Goal: Task Accomplishment & Management: Manage account settings

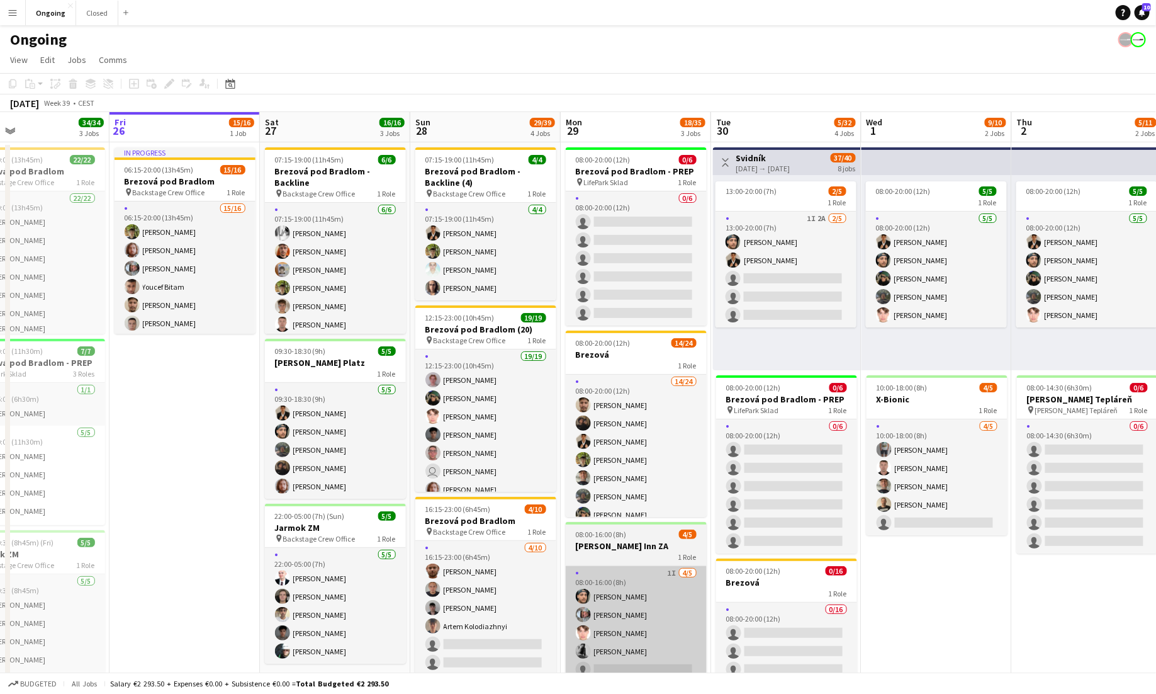
scroll to position [0, 363]
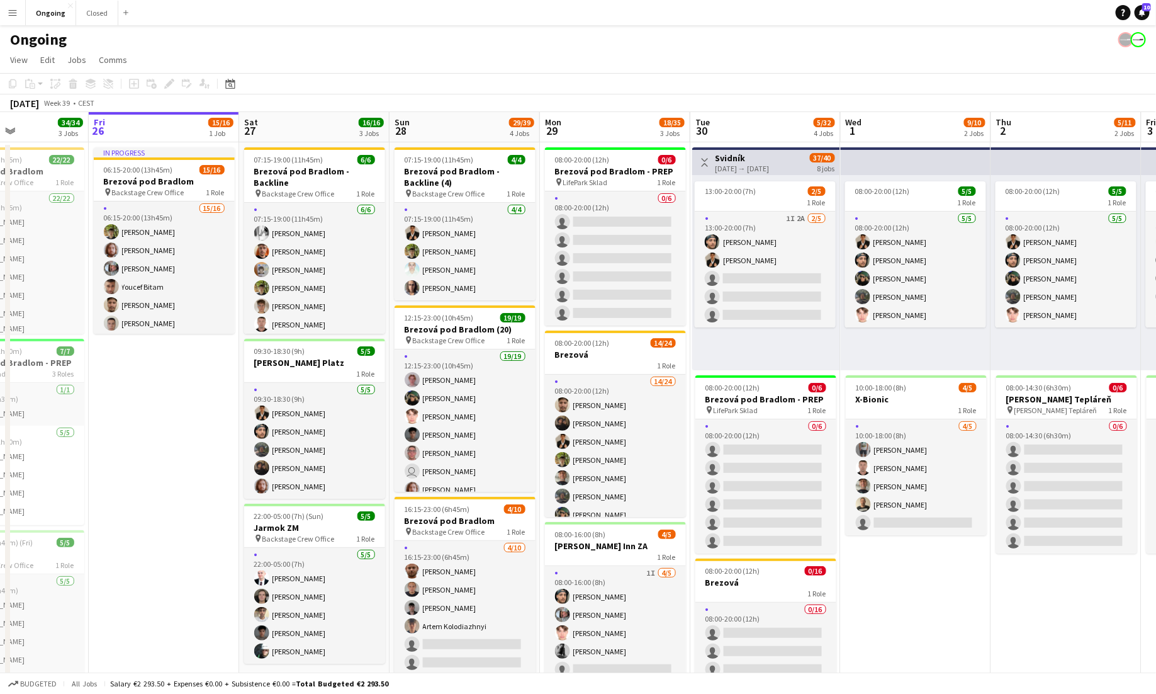
click at [14, 8] on app-icon "Menu" at bounding box center [13, 13] width 10 height 10
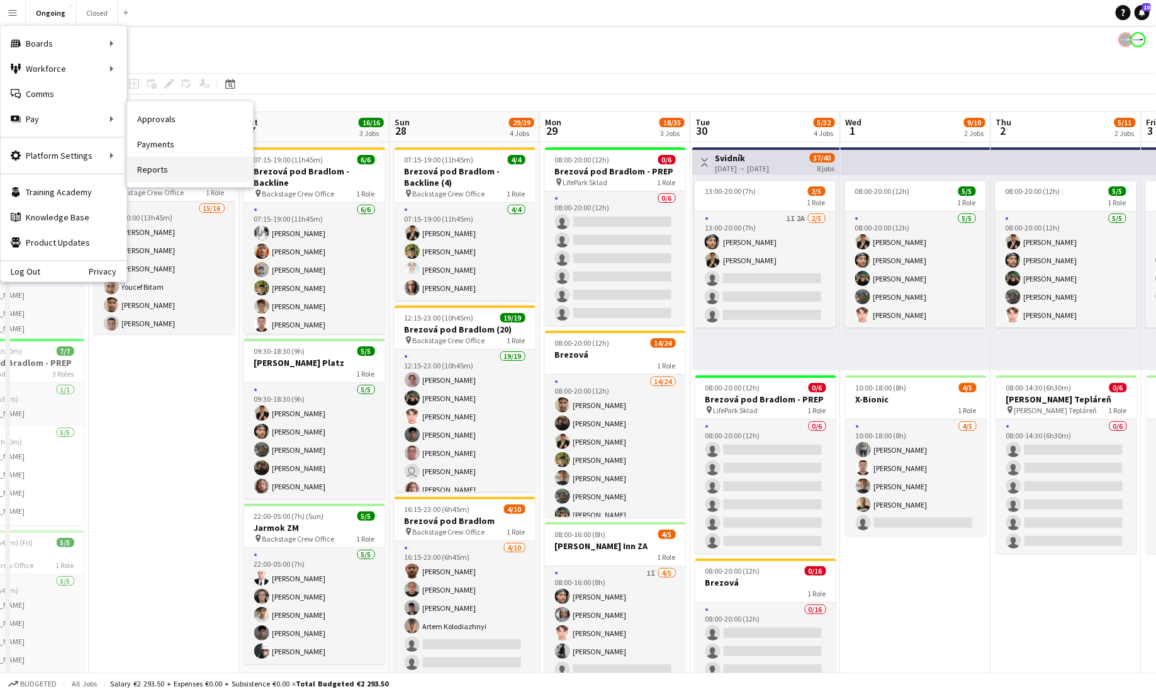
click at [176, 162] on link "Reports" at bounding box center [190, 169] width 126 height 25
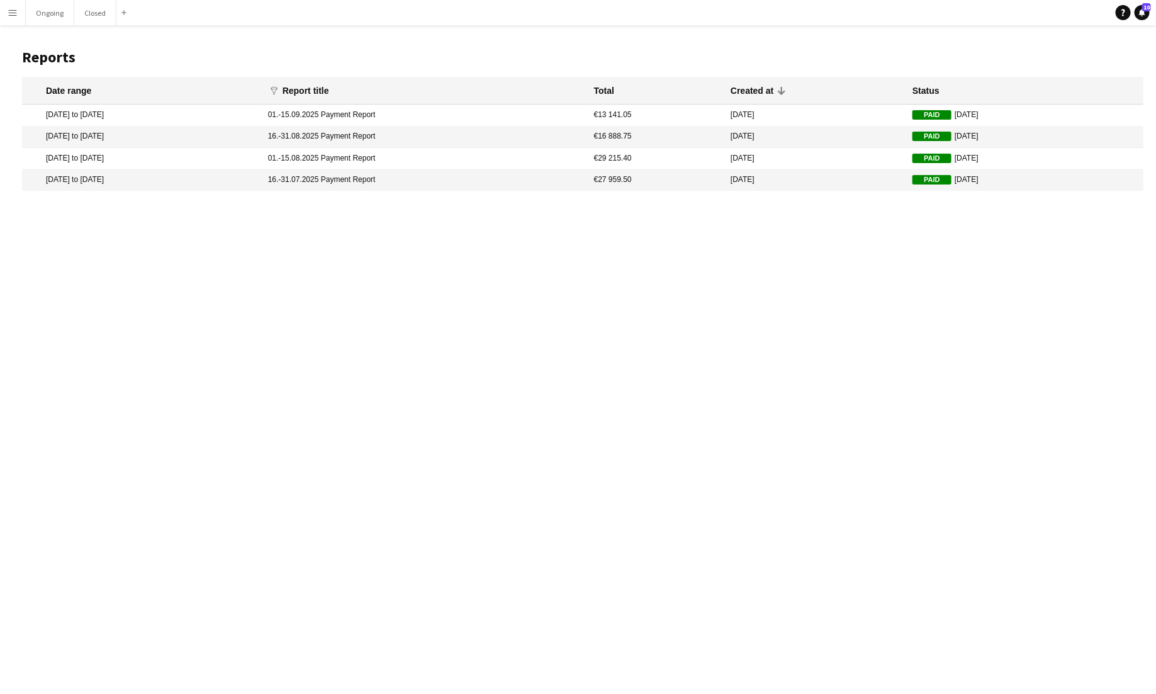
click at [68, 111] on mat-cell "[DATE] to [DATE]" at bounding box center [142, 114] width 240 height 21
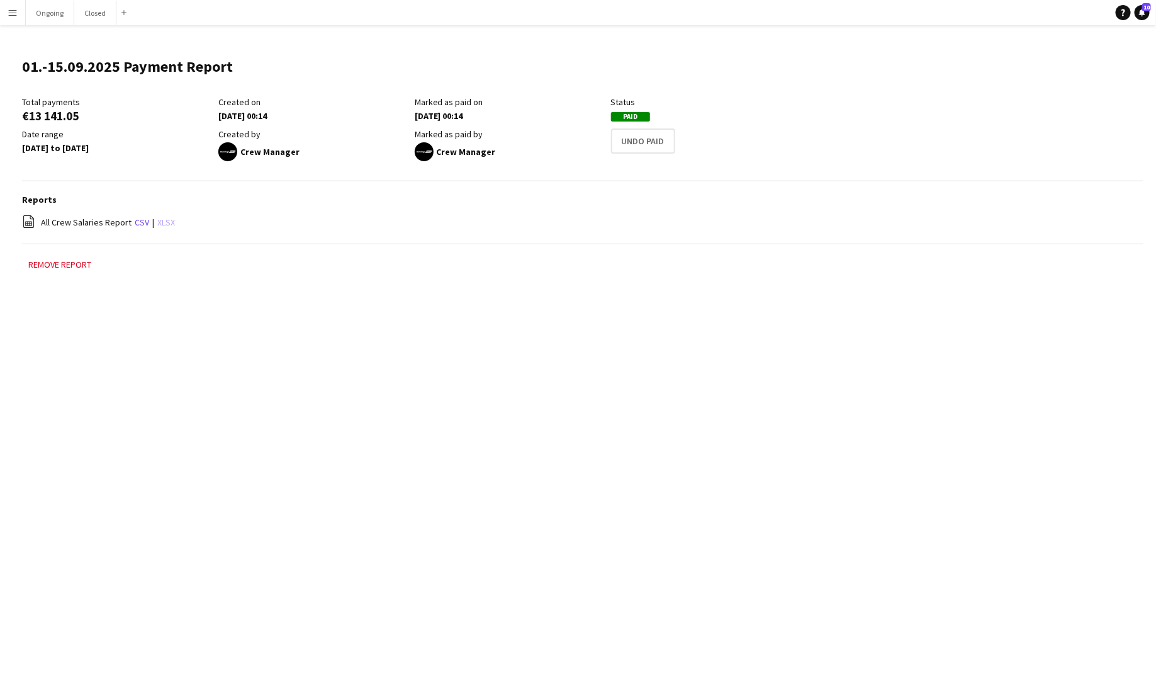
click at [160, 223] on link "xlsx" at bounding box center [166, 222] width 18 height 11
click at [11, 11] on app-icon "Menu" at bounding box center [13, 13] width 10 height 10
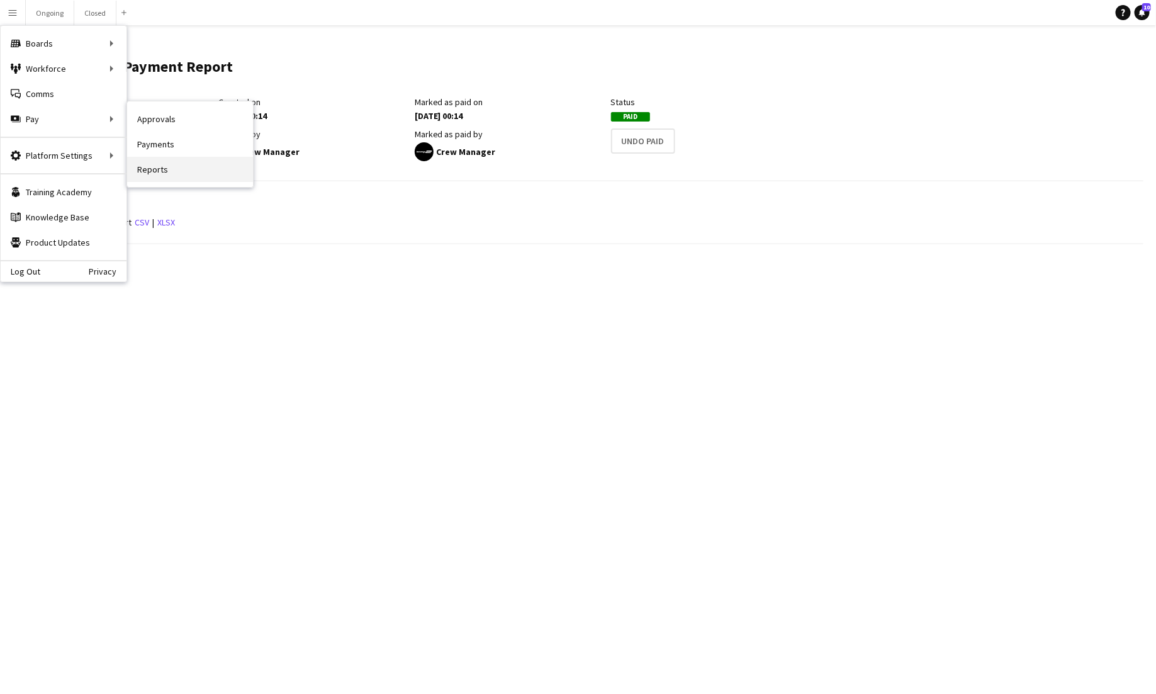
click at [166, 163] on link "Reports" at bounding box center [190, 169] width 126 height 25
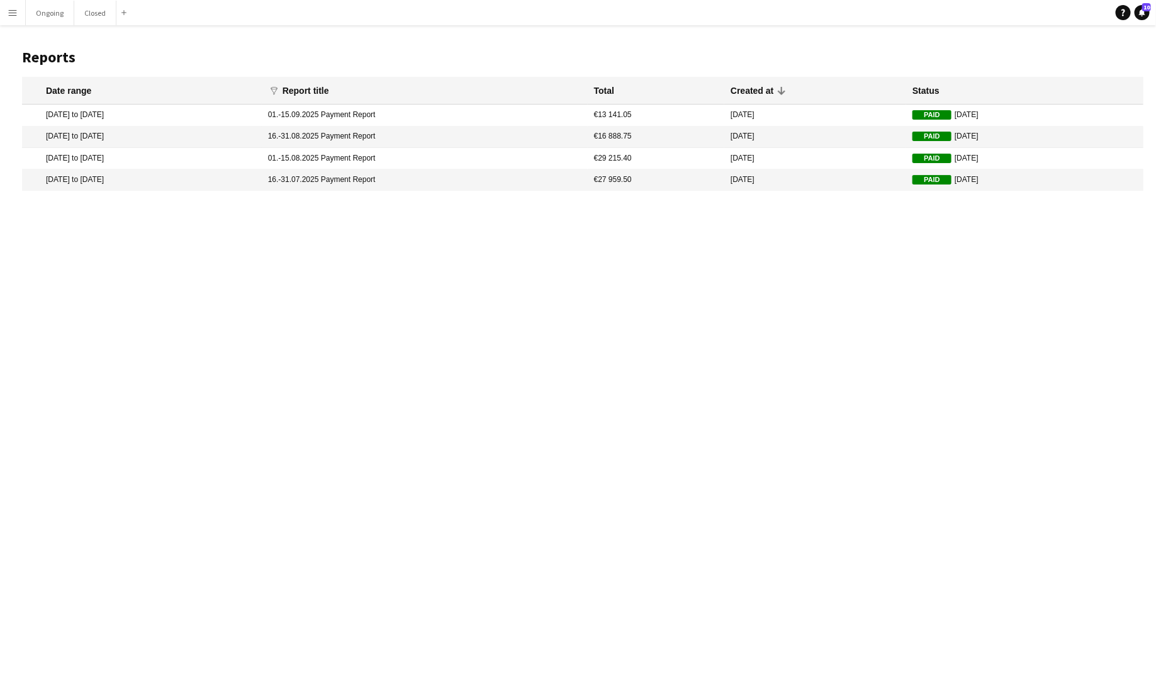
click at [78, 158] on mat-cell "[DATE] to [DATE]" at bounding box center [142, 158] width 240 height 21
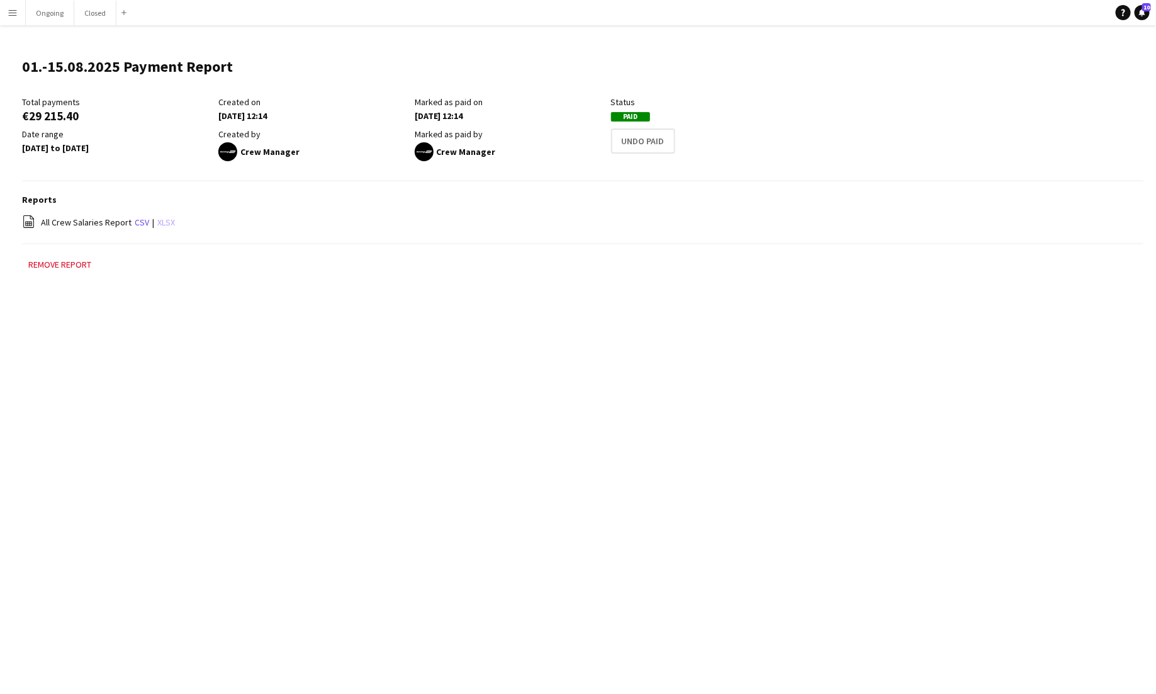
click at [162, 227] on link "xlsx" at bounding box center [166, 222] width 18 height 11
click at [12, 14] on app-icon "Menu" at bounding box center [13, 13] width 10 height 10
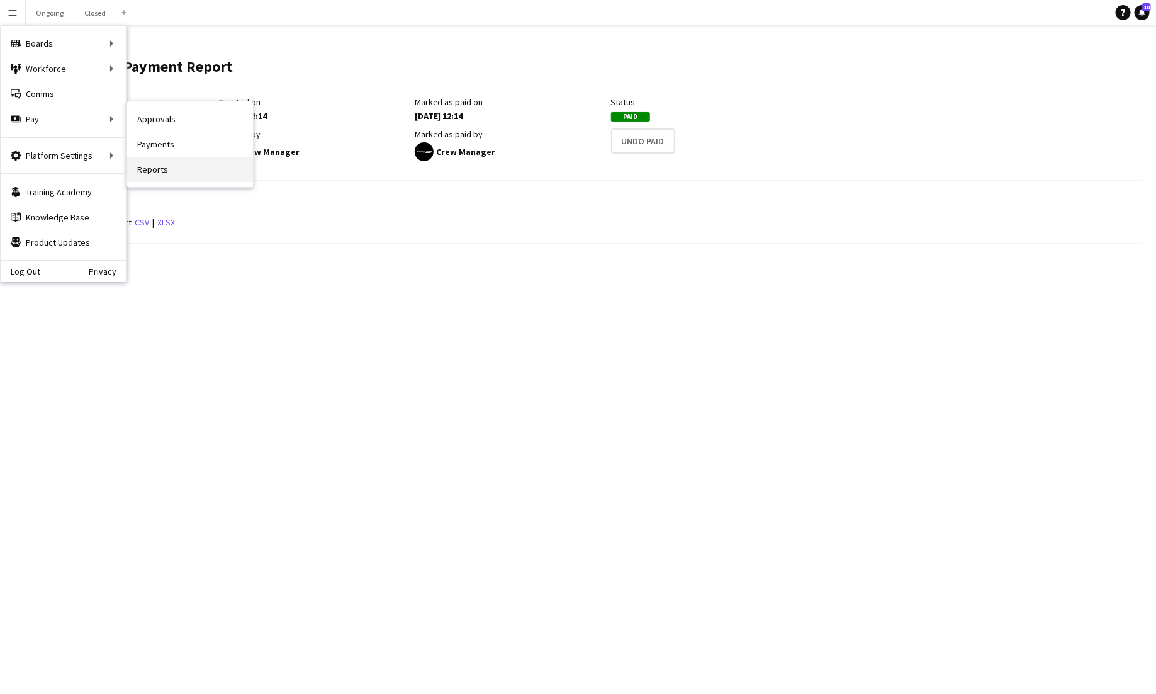
click at [161, 167] on link "Reports" at bounding box center [190, 169] width 126 height 25
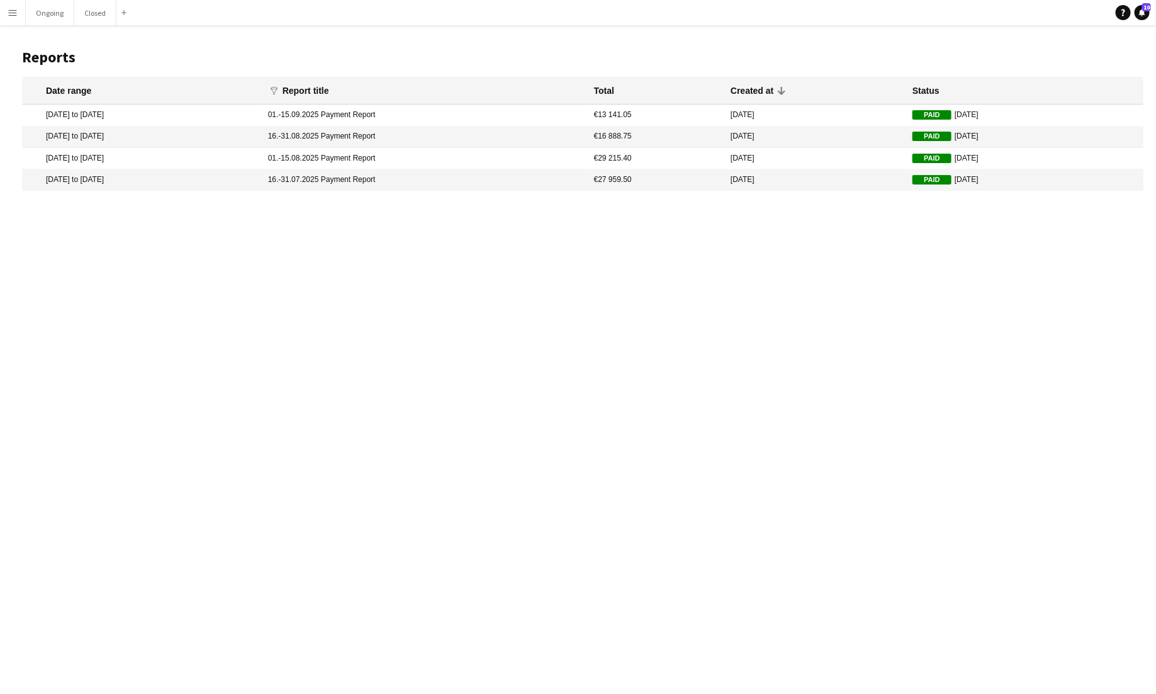
click at [107, 138] on mat-cell "[DATE] to [DATE]" at bounding box center [142, 137] width 240 height 21
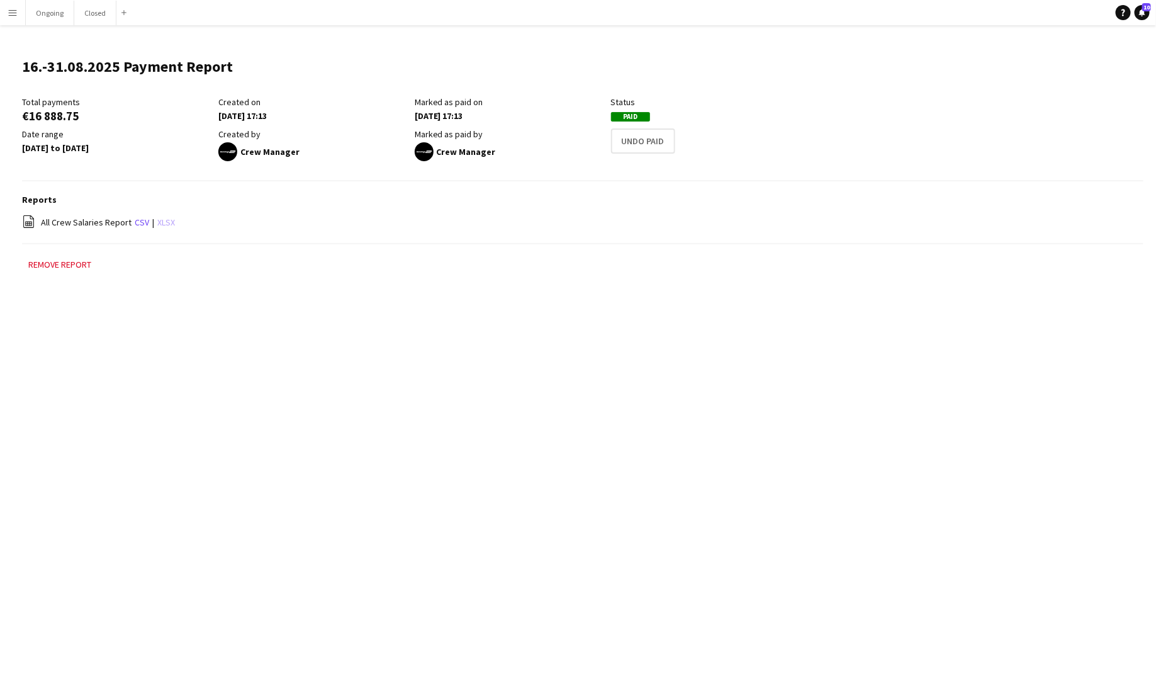
click at [159, 223] on link "xlsx" at bounding box center [166, 222] width 18 height 11
click at [11, 13] on app-icon "Menu" at bounding box center [13, 13] width 10 height 10
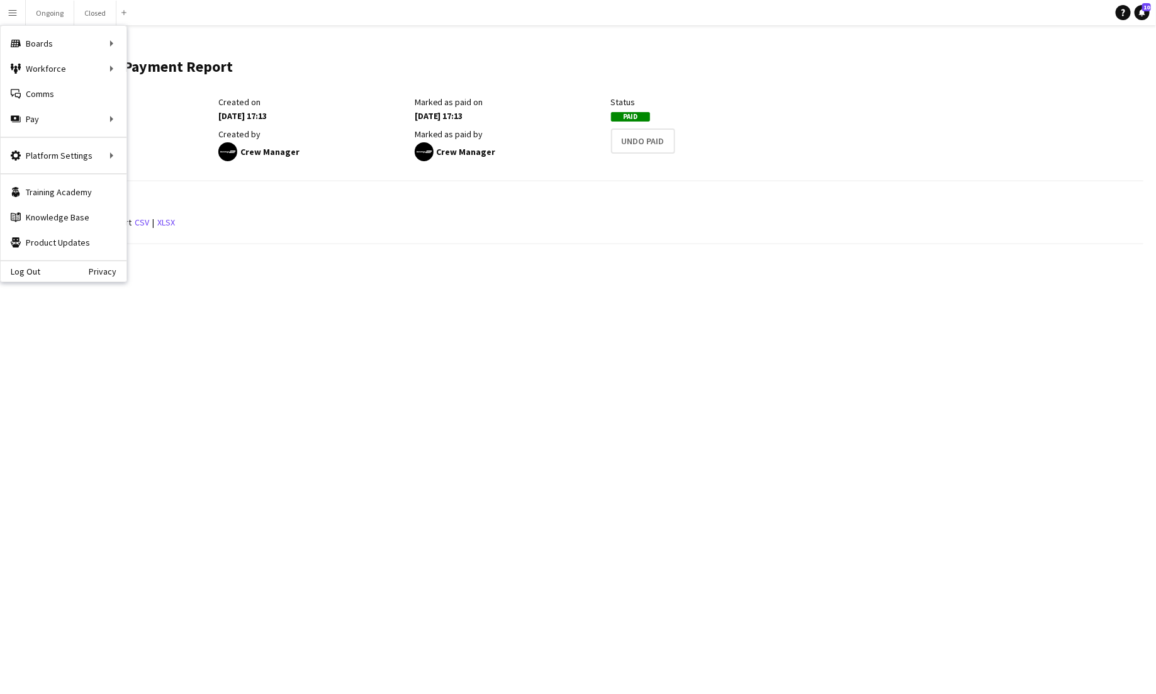
click at [291, 378] on div "Menu Boards Boards Boards All jobs Status Workforce Workforce My Workforce Recr…" at bounding box center [578, 347] width 1156 height 694
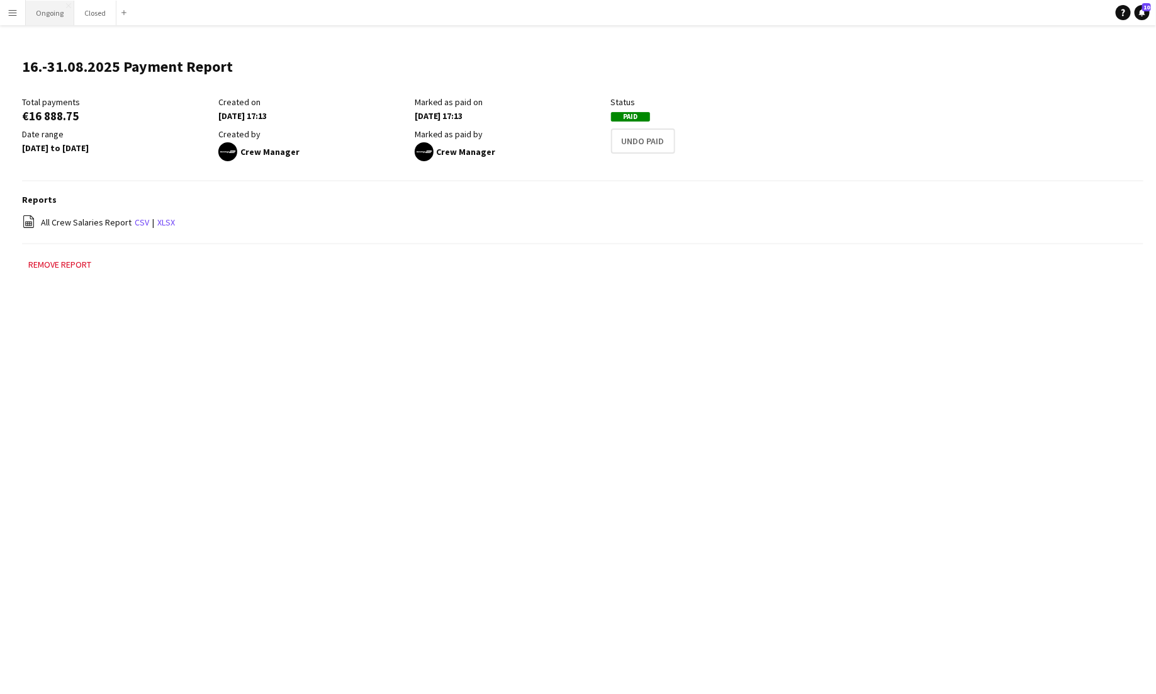
click at [52, 10] on button "Ongoing Close" at bounding box center [50, 13] width 48 height 25
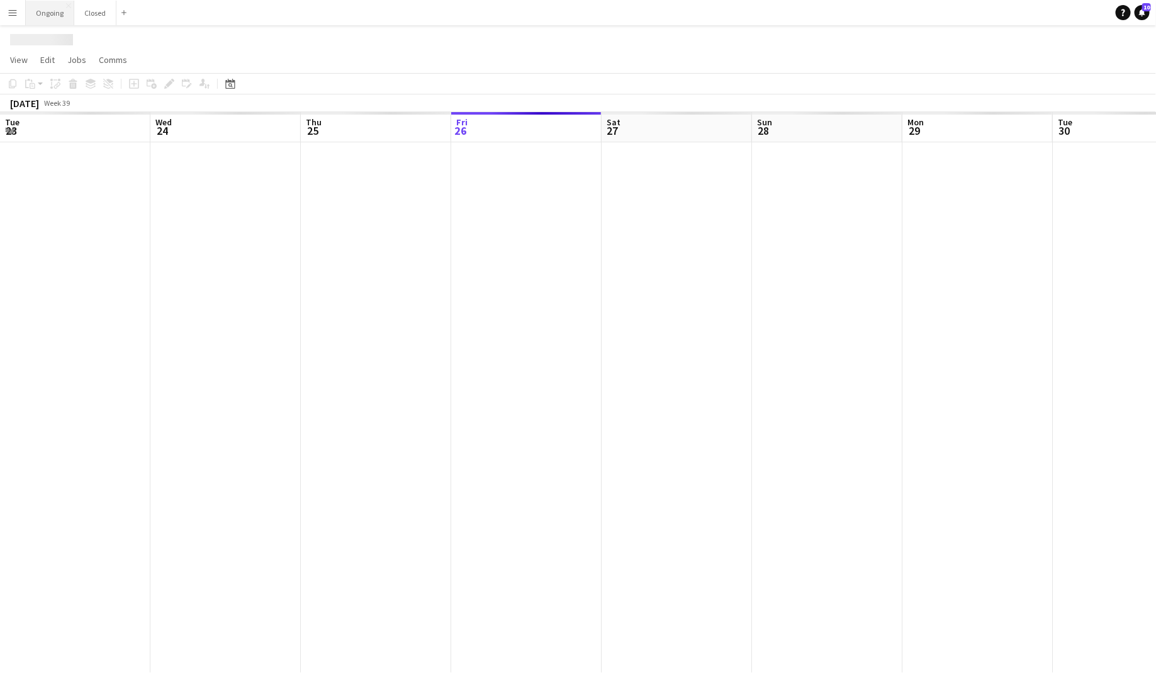
scroll to position [0, 301]
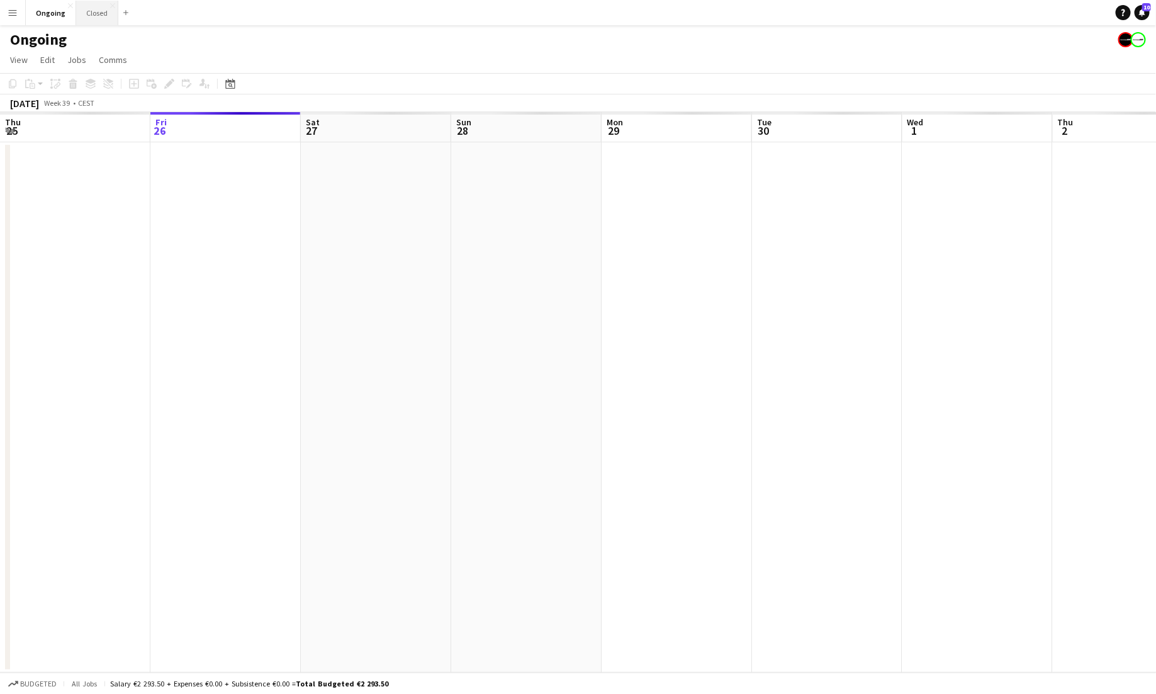
click at [94, 15] on button "Closed Close" at bounding box center [97, 13] width 42 height 25
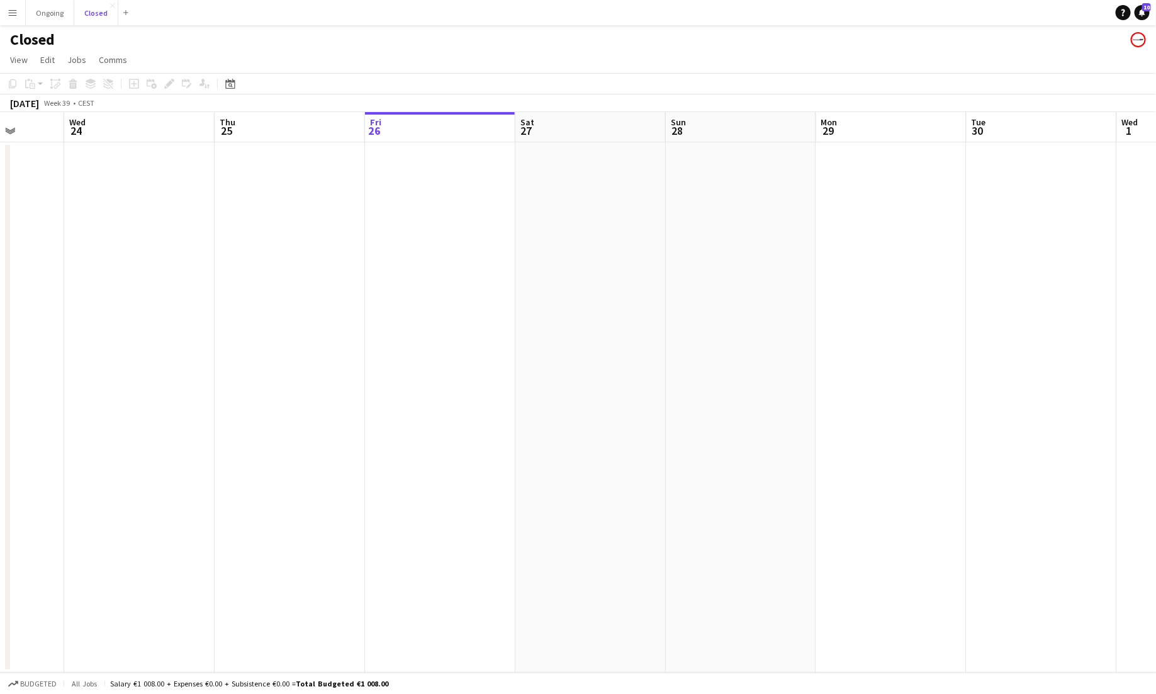
scroll to position [0, 372]
click at [56, 13] on button "Ongoing Close" at bounding box center [50, 13] width 48 height 25
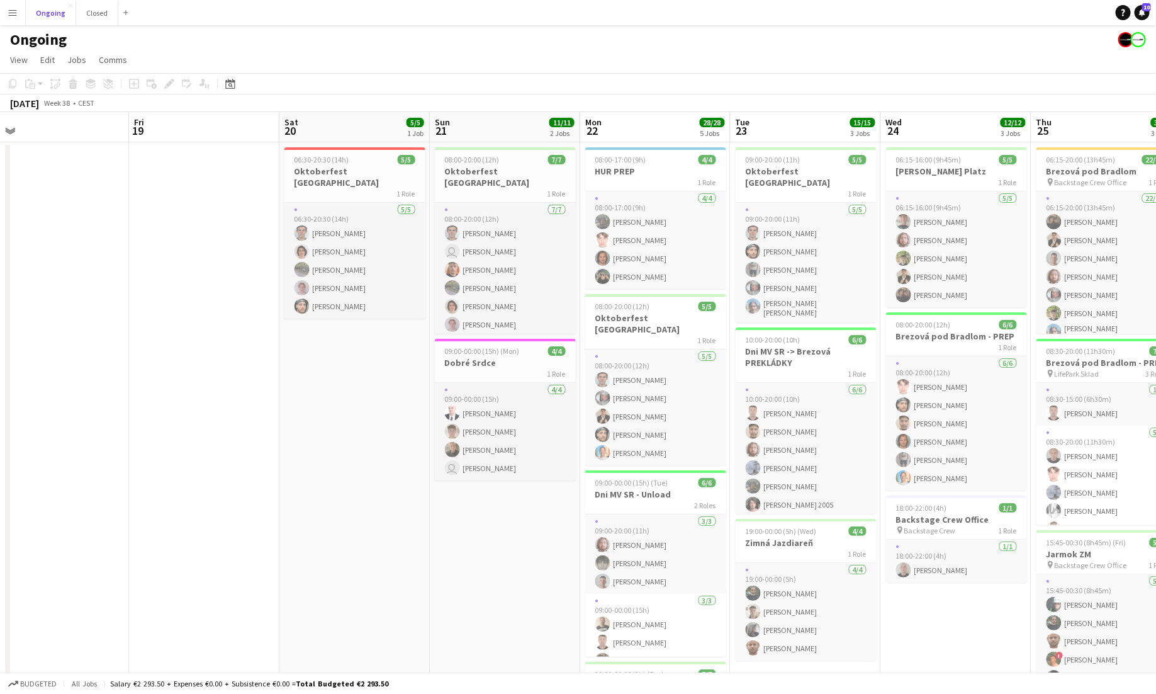
scroll to position [0, 478]
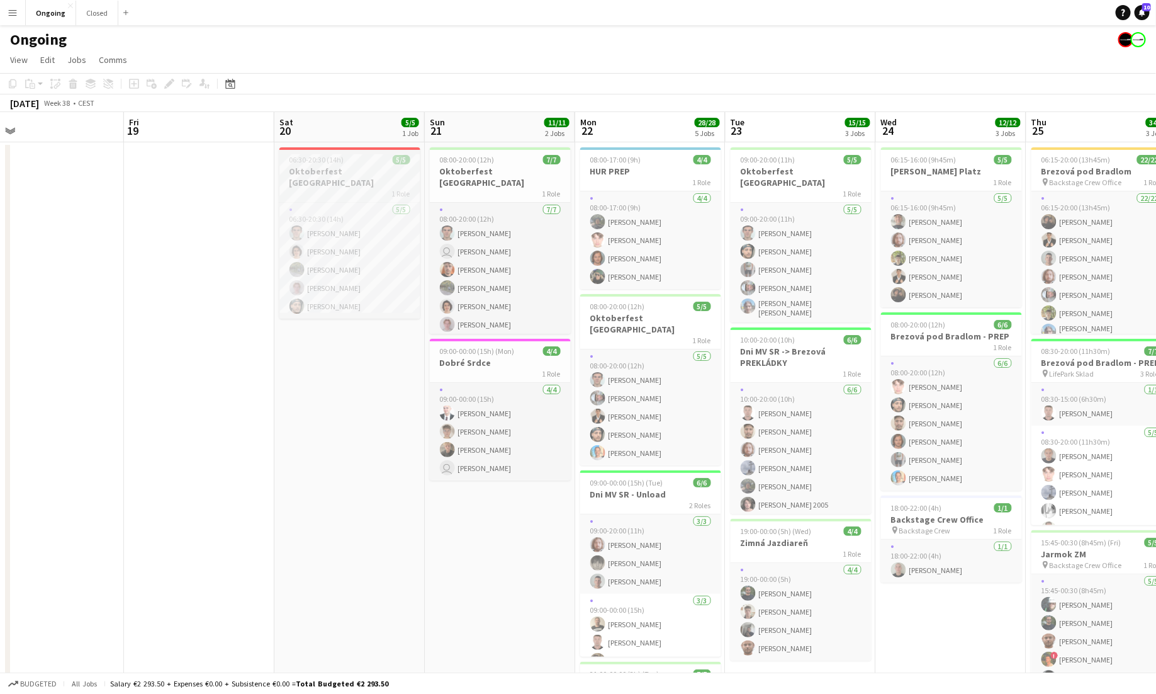
click at [360, 188] on div "1 Role" at bounding box center [350, 193] width 141 height 10
click at [169, 82] on icon at bounding box center [169, 84] width 7 height 7
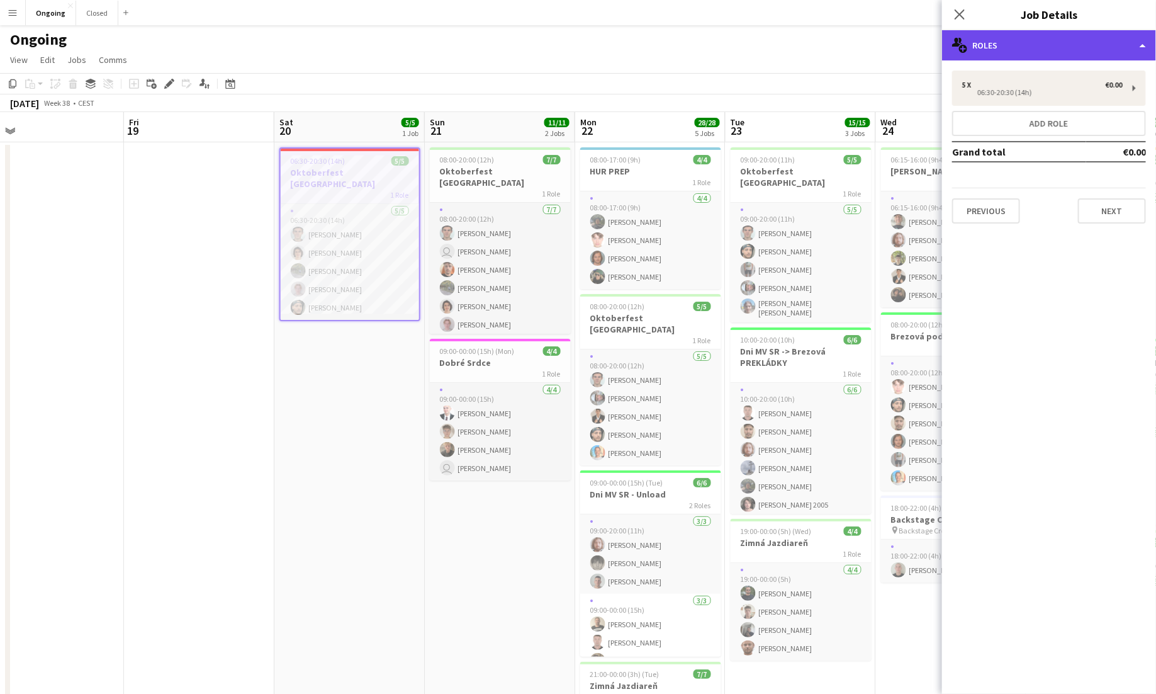
click at [1064, 42] on div "multiple-users-add Roles" at bounding box center [1049, 45] width 214 height 30
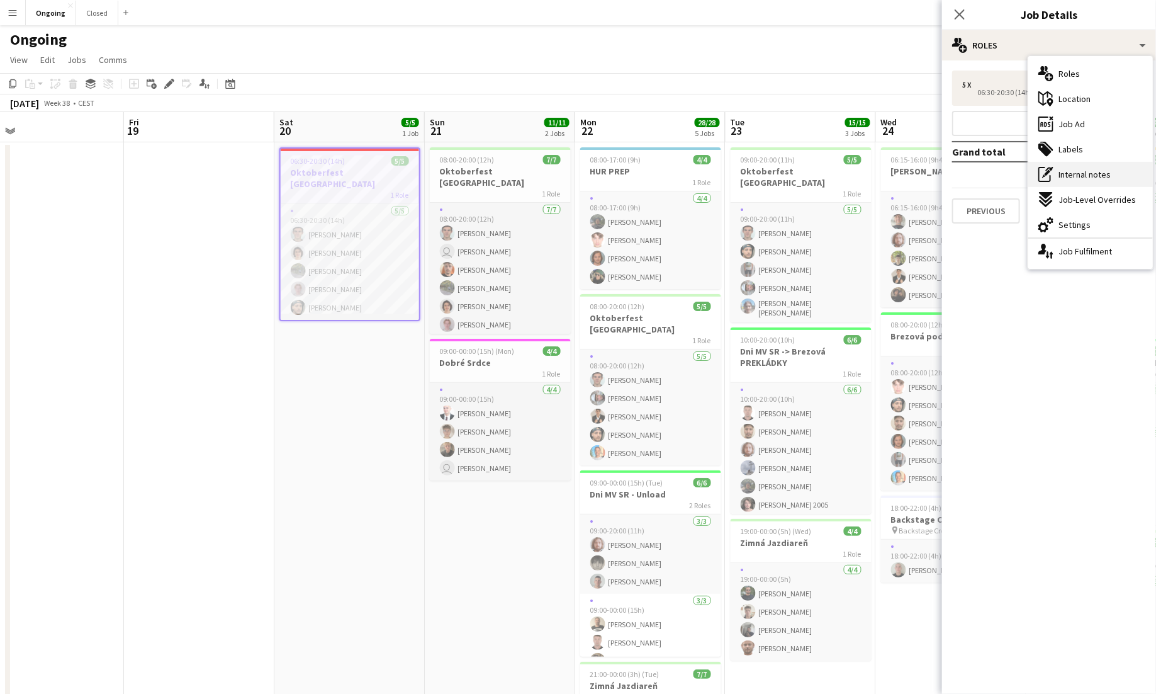
click at [1074, 179] on span "Internal notes" at bounding box center [1085, 174] width 52 height 11
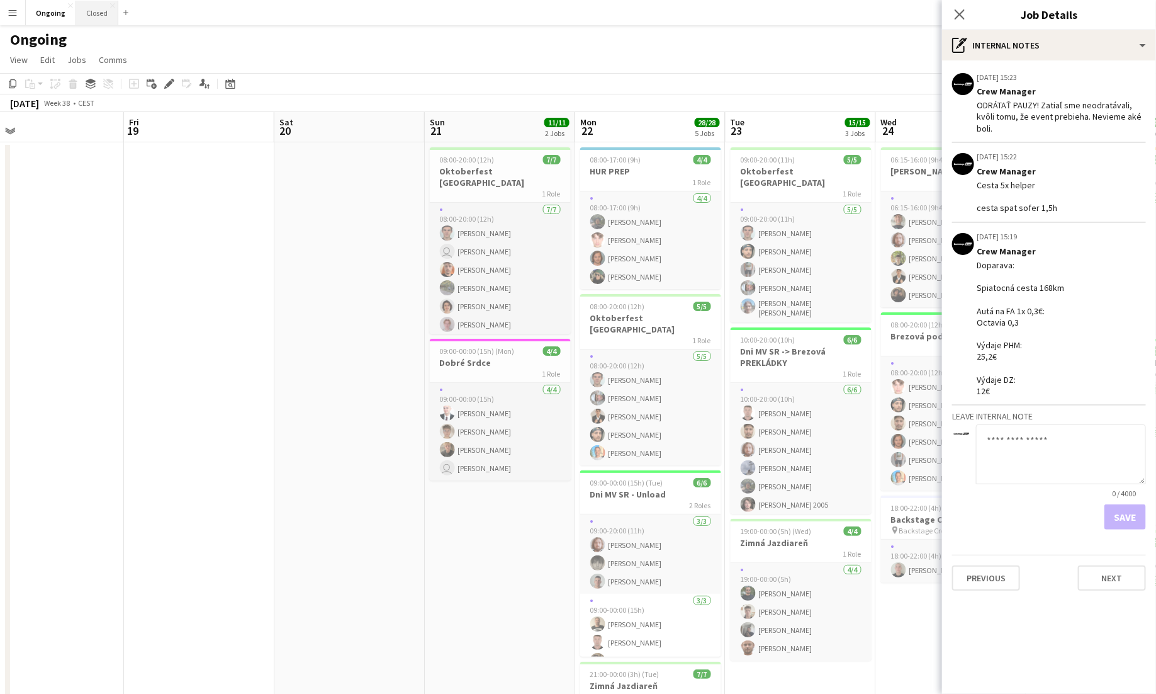
click at [91, 19] on button "Closed Close" at bounding box center [97, 13] width 42 height 25
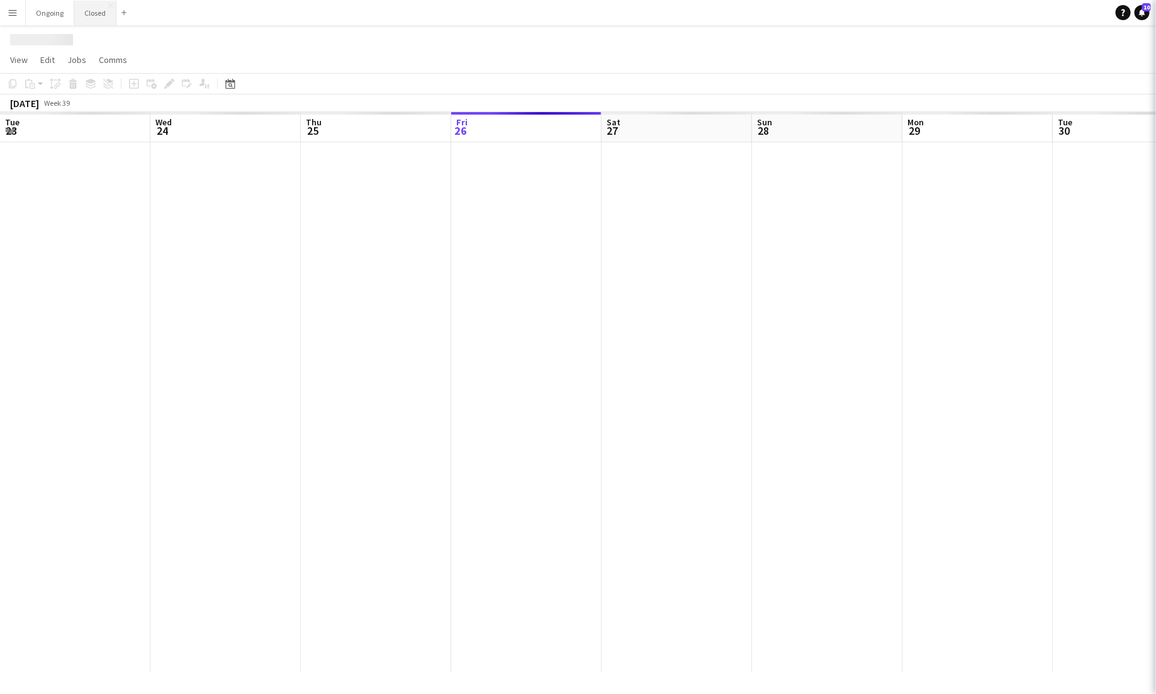
scroll to position [0, 301]
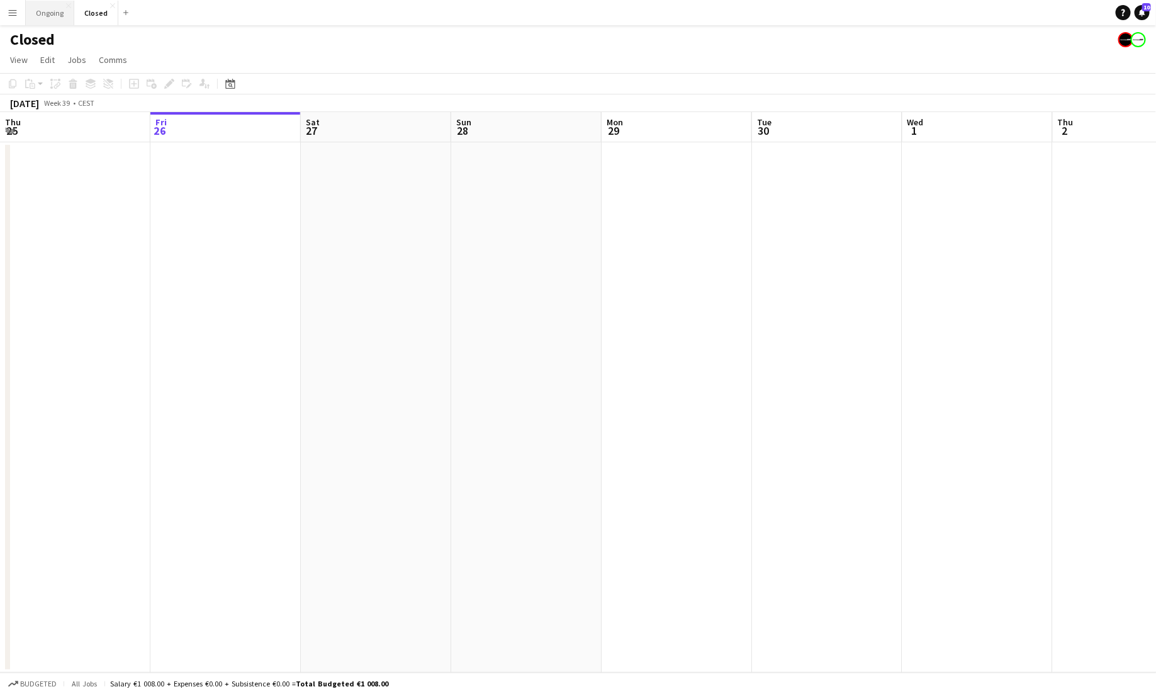
click at [53, 11] on button "Ongoing Close" at bounding box center [50, 13] width 48 height 25
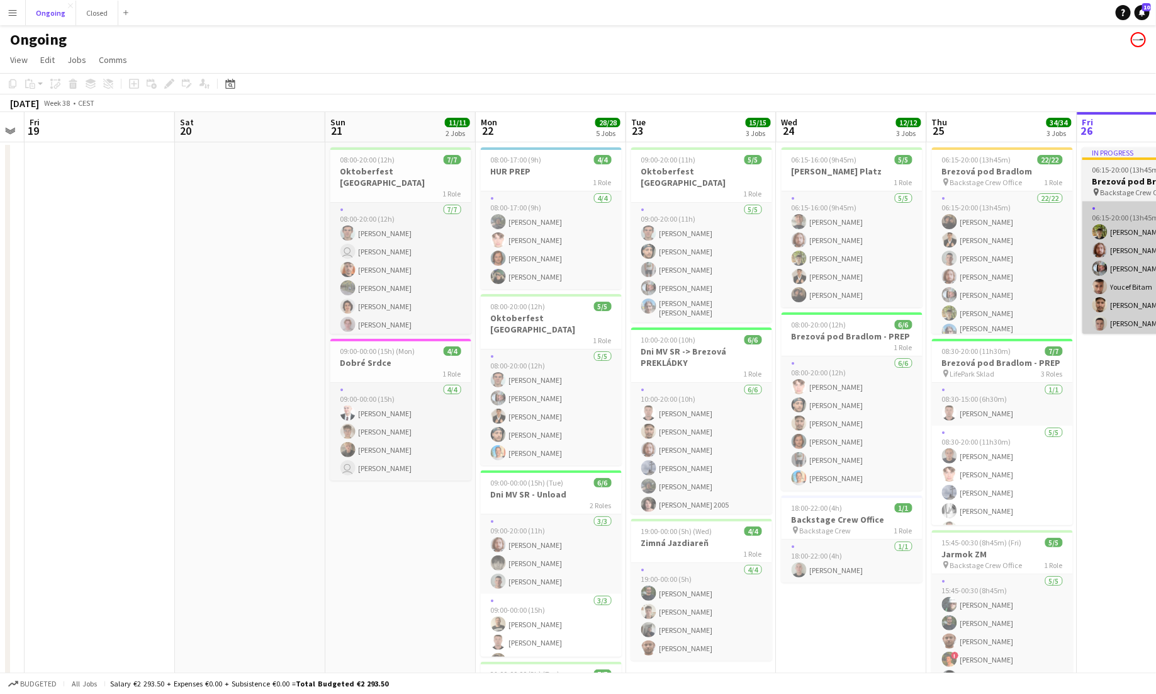
scroll to position [0, 438]
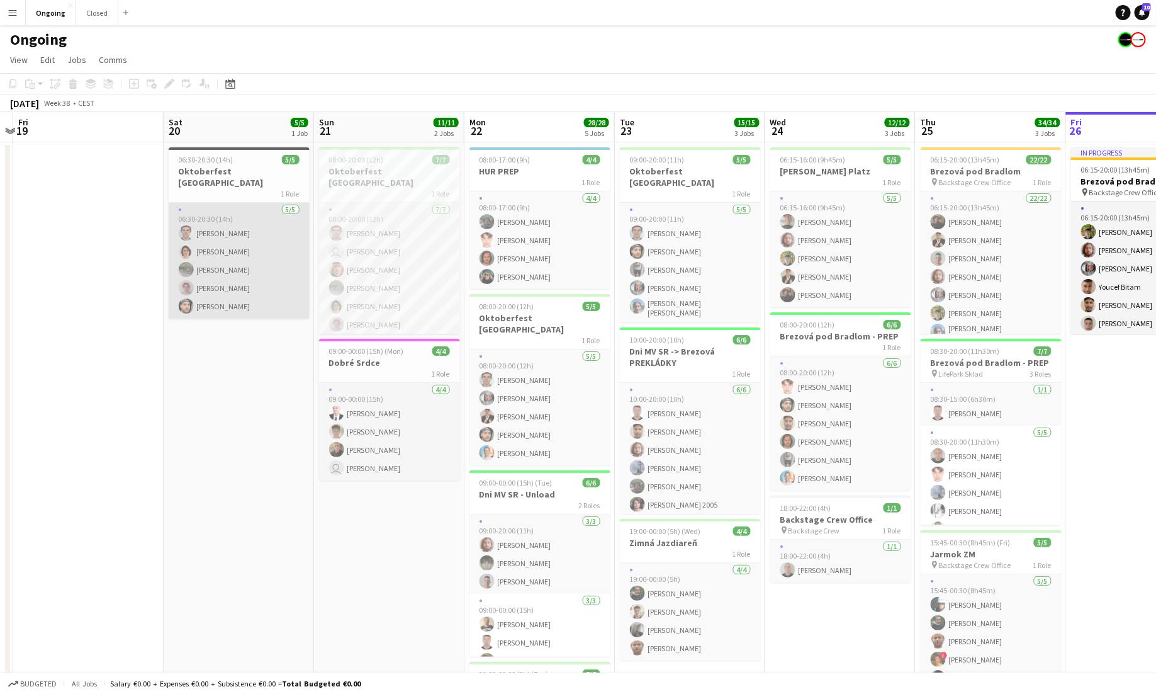
click at [254, 203] on app-card-role "[DATE] 06:30-20:30 (14h) [PERSON_NAME] [PERSON_NAME] [PERSON_NAME] [PERSON_NAME…" at bounding box center [239, 261] width 141 height 116
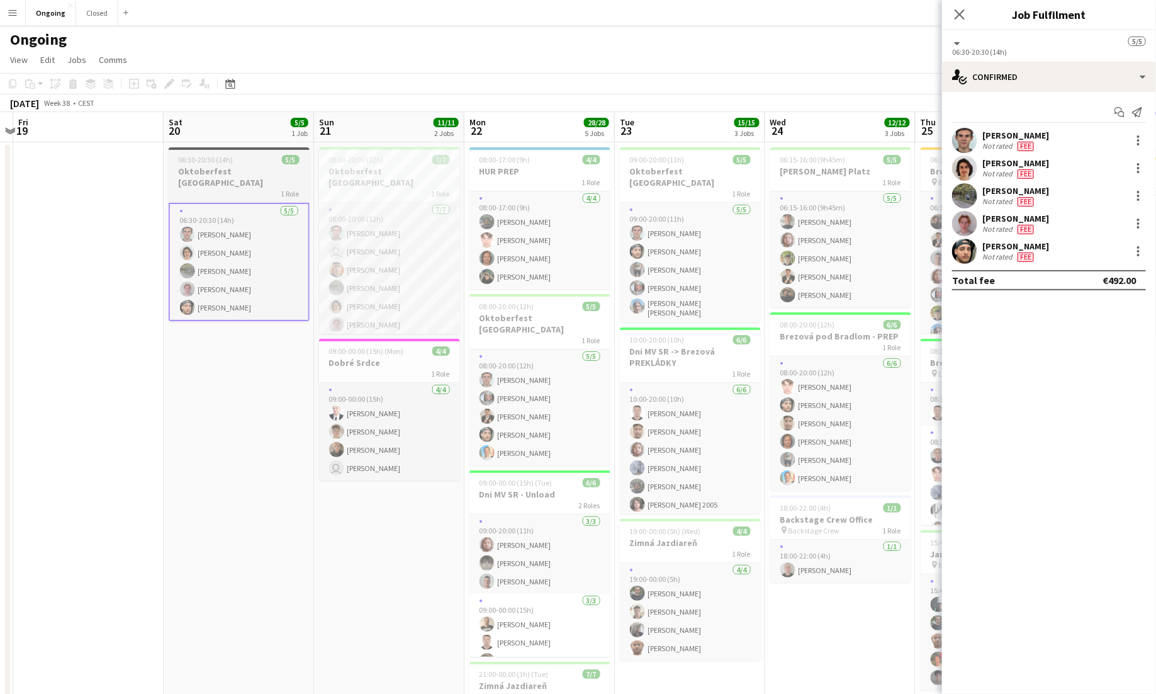
click at [242, 188] on div "1 Role" at bounding box center [239, 193] width 141 height 10
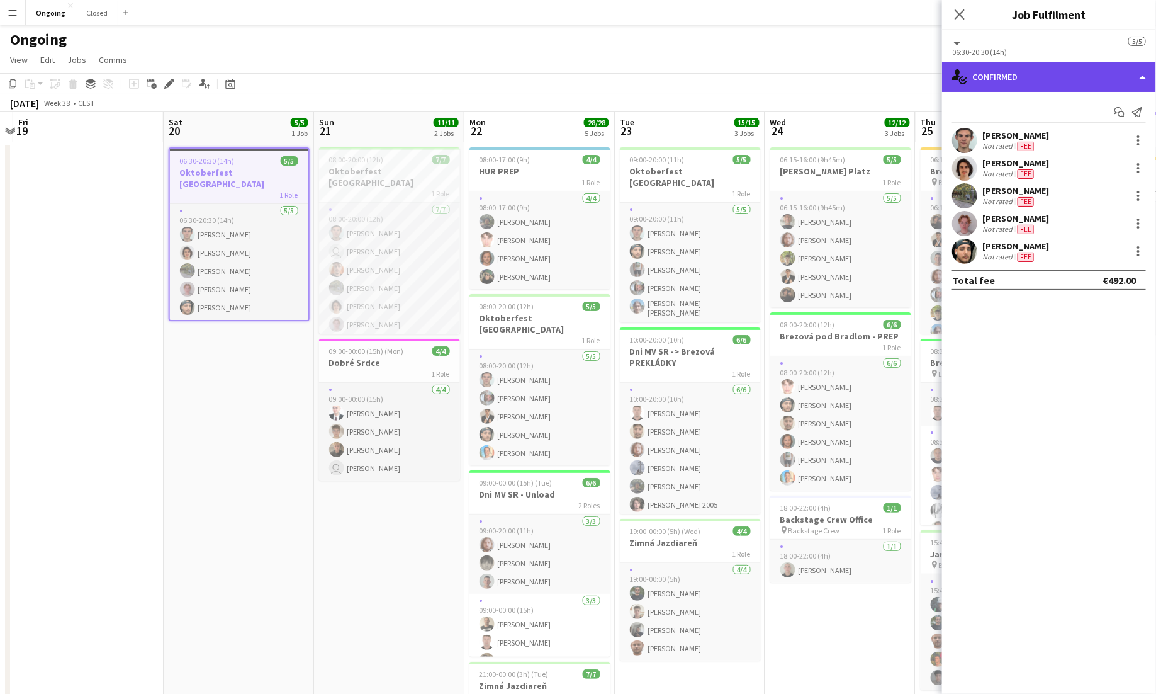
click at [1063, 69] on div "single-neutral-actions-check-2 Confirmed" at bounding box center [1049, 77] width 214 height 30
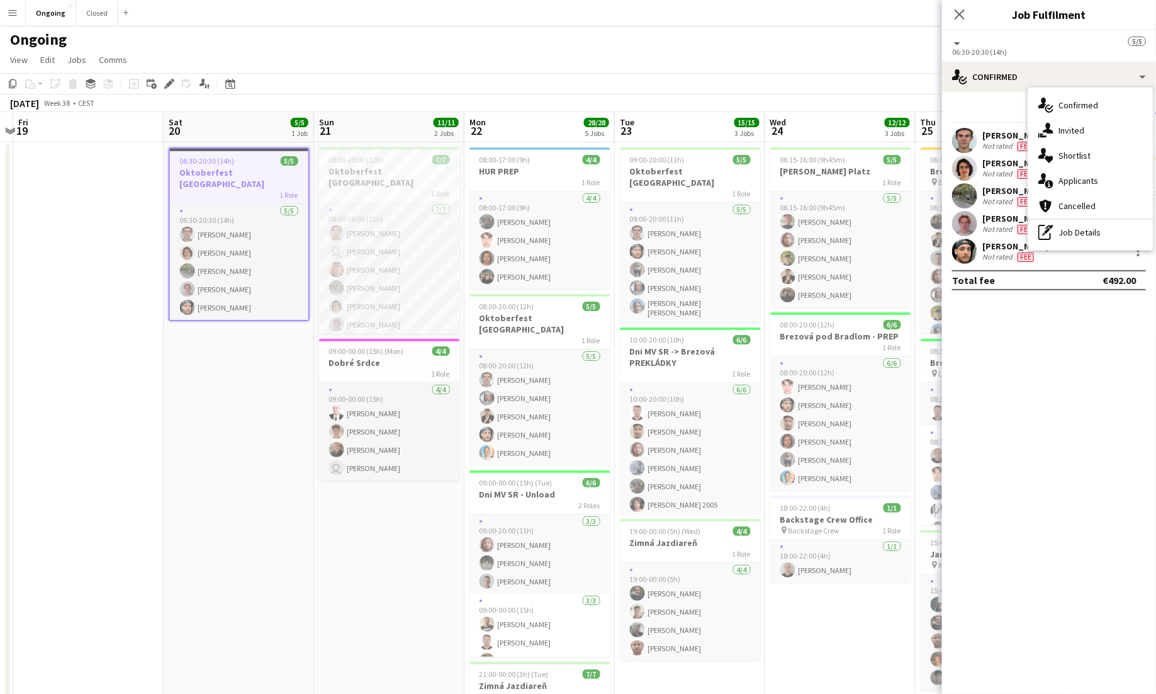
click at [213, 355] on app-date-cell "06:30-20:30 (14h) 5/5 Oktoberfest Vienna 1 Role [DATE] 06:30-20:30 (14h) [PERSO…" at bounding box center [239, 595] width 150 height 906
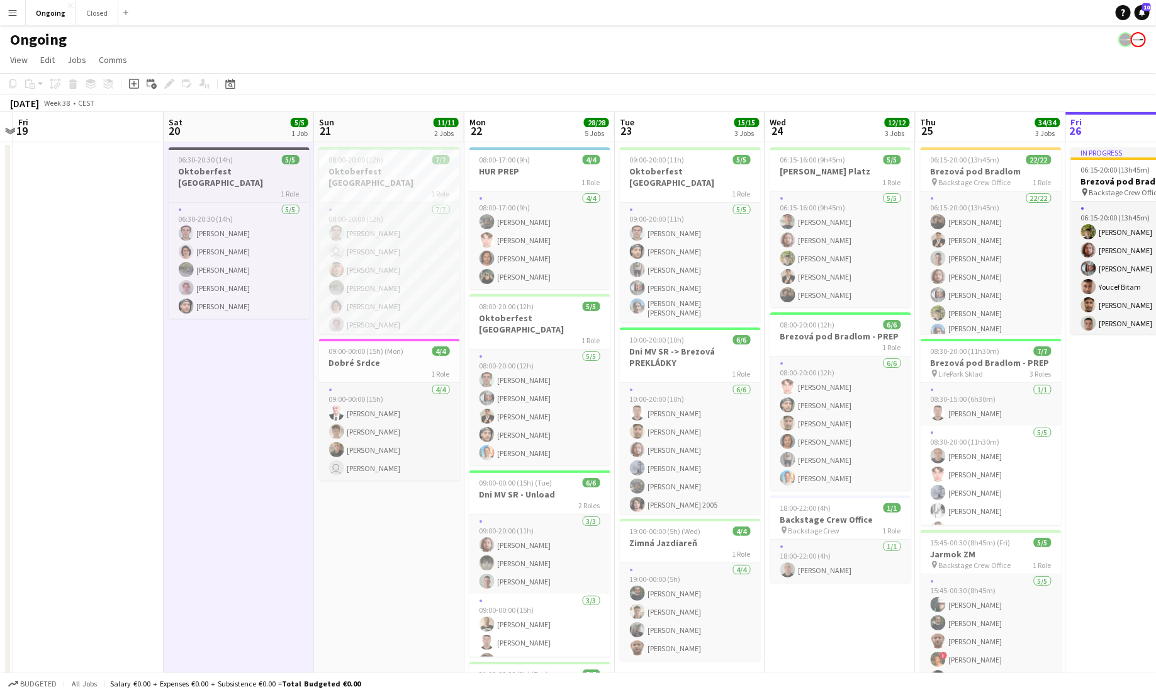
click at [244, 176] on h3 "Oktoberfest [GEOGRAPHIC_DATA]" at bounding box center [239, 177] width 141 height 23
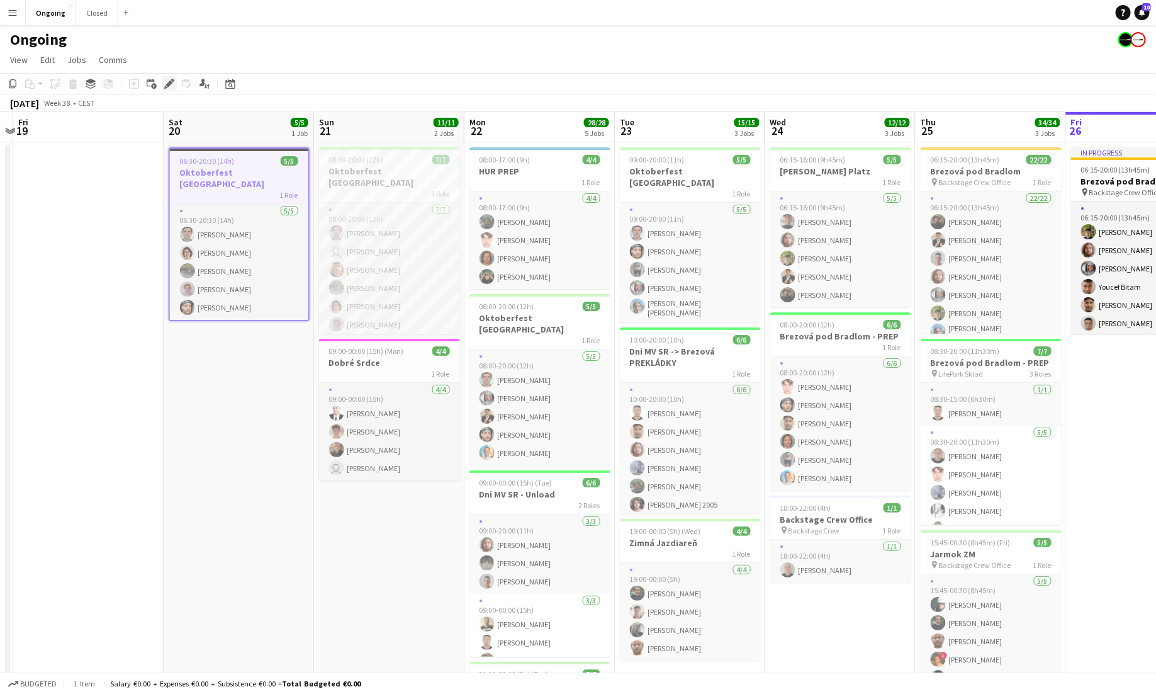
click at [166, 82] on icon "Edit" at bounding box center [169, 84] width 10 height 10
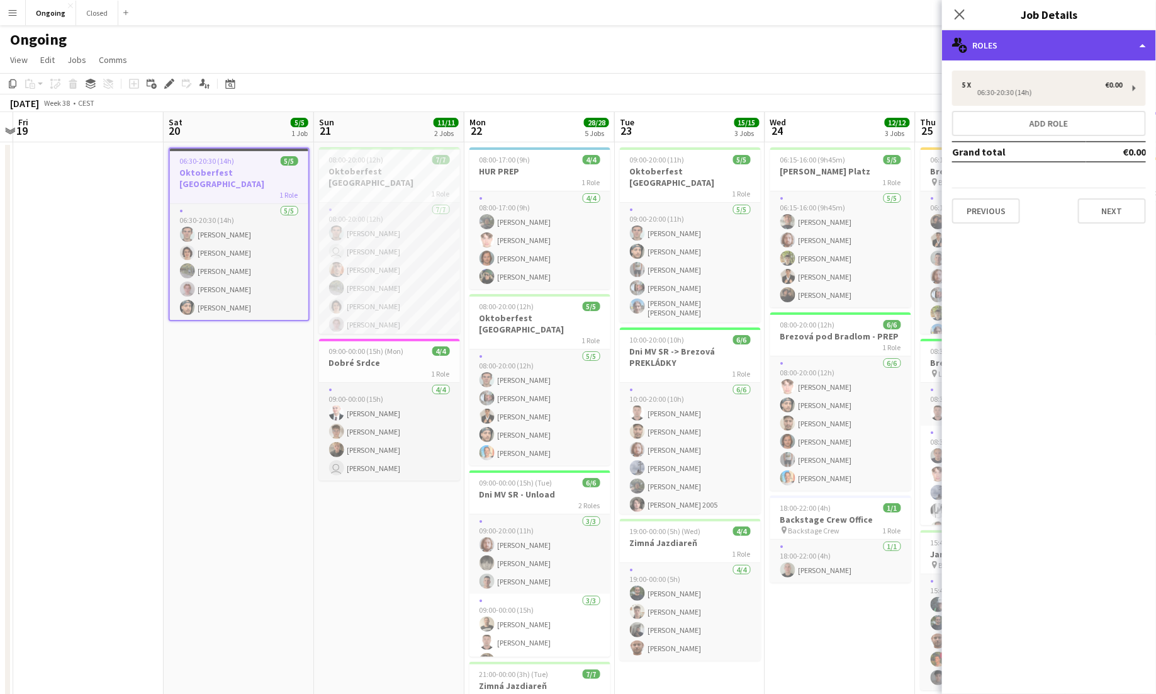
click at [997, 44] on div "multiple-users-add Roles" at bounding box center [1049, 45] width 214 height 30
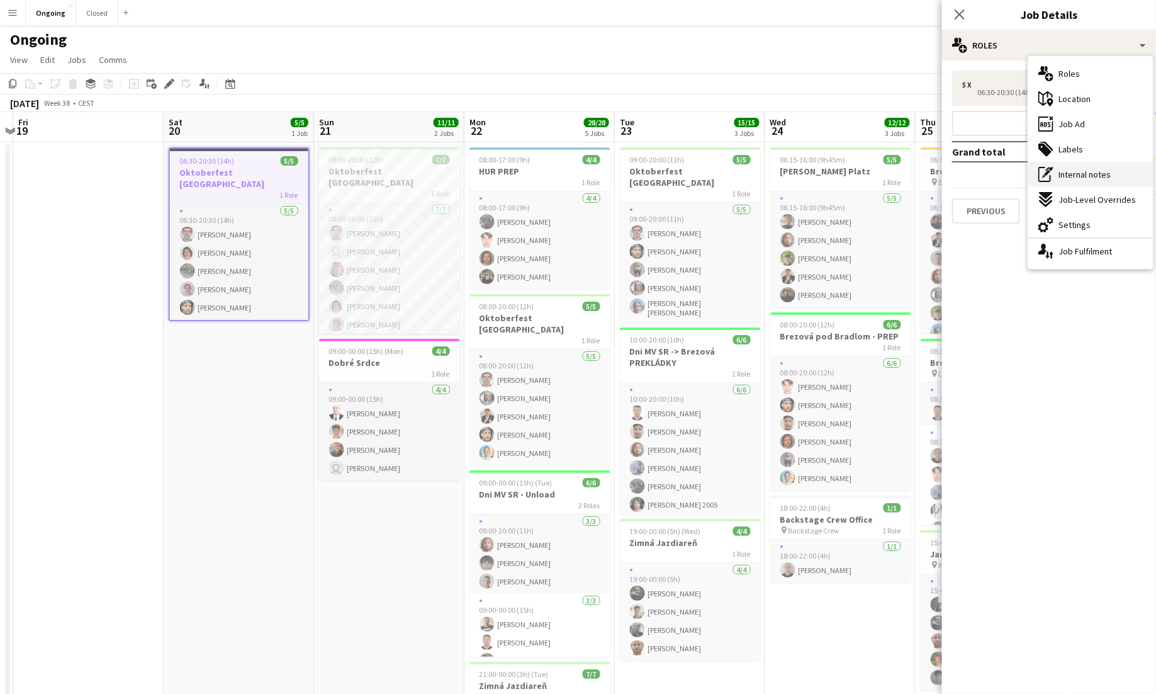
click at [1063, 169] on span "Internal notes" at bounding box center [1085, 174] width 52 height 11
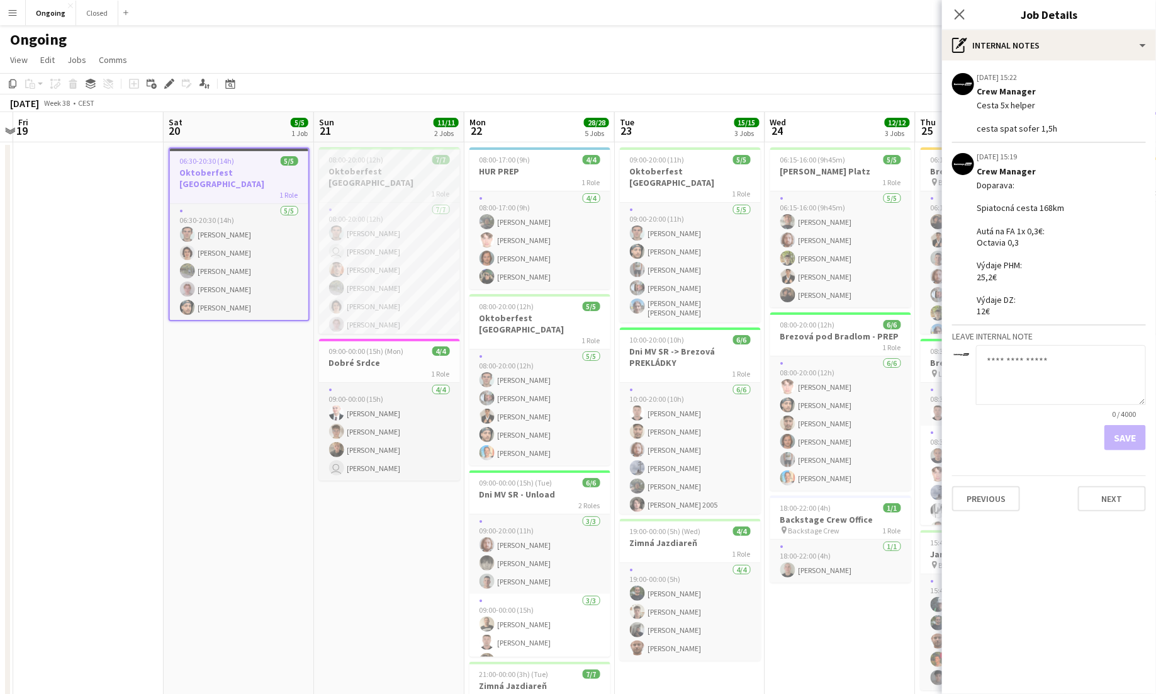
click at [392, 171] on h3 "Oktoberfest [GEOGRAPHIC_DATA]" at bounding box center [389, 177] width 141 height 23
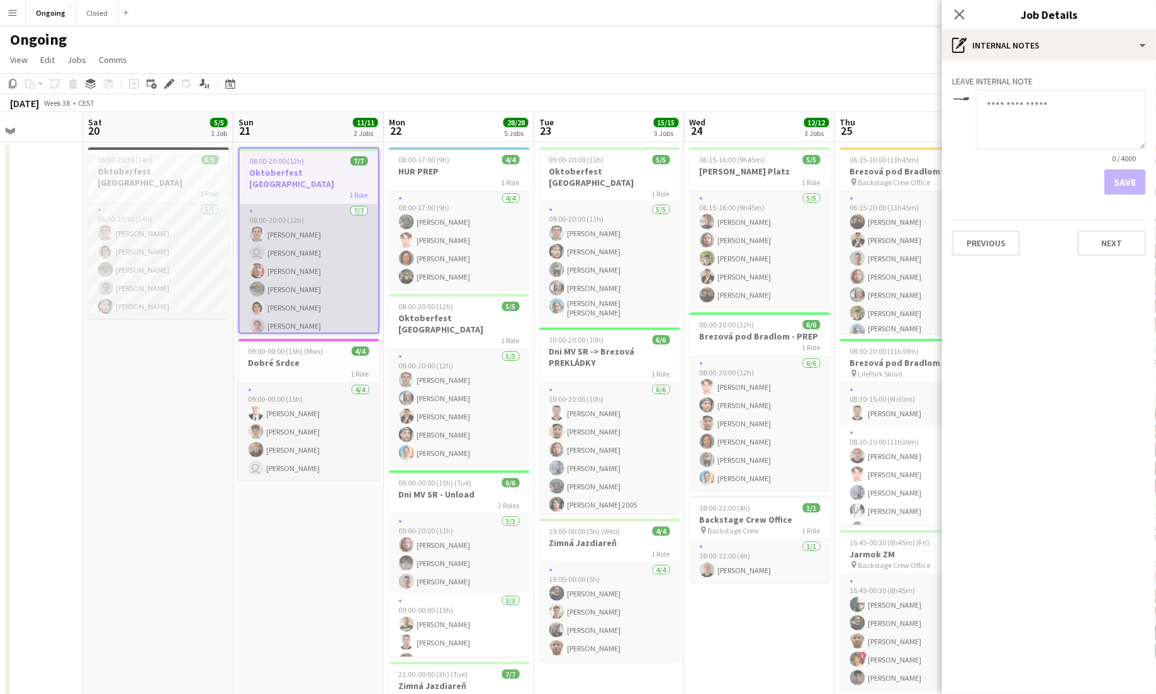
scroll to position [0, 535]
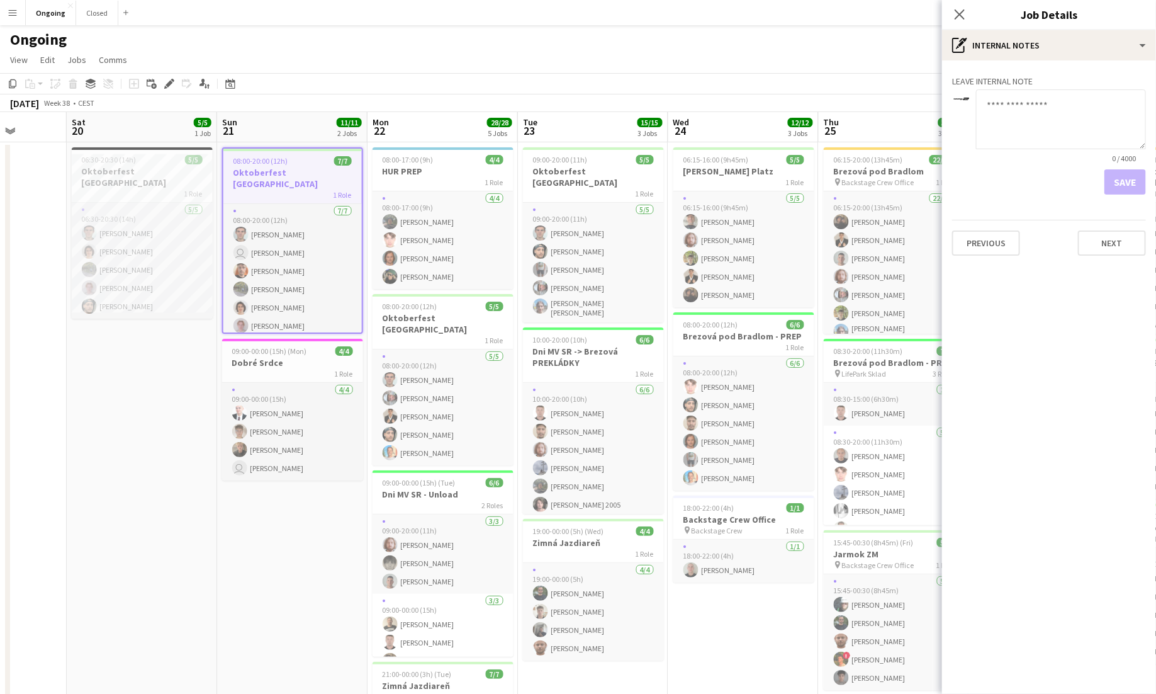
click at [16, 16] on app-icon "Menu" at bounding box center [13, 13] width 10 height 10
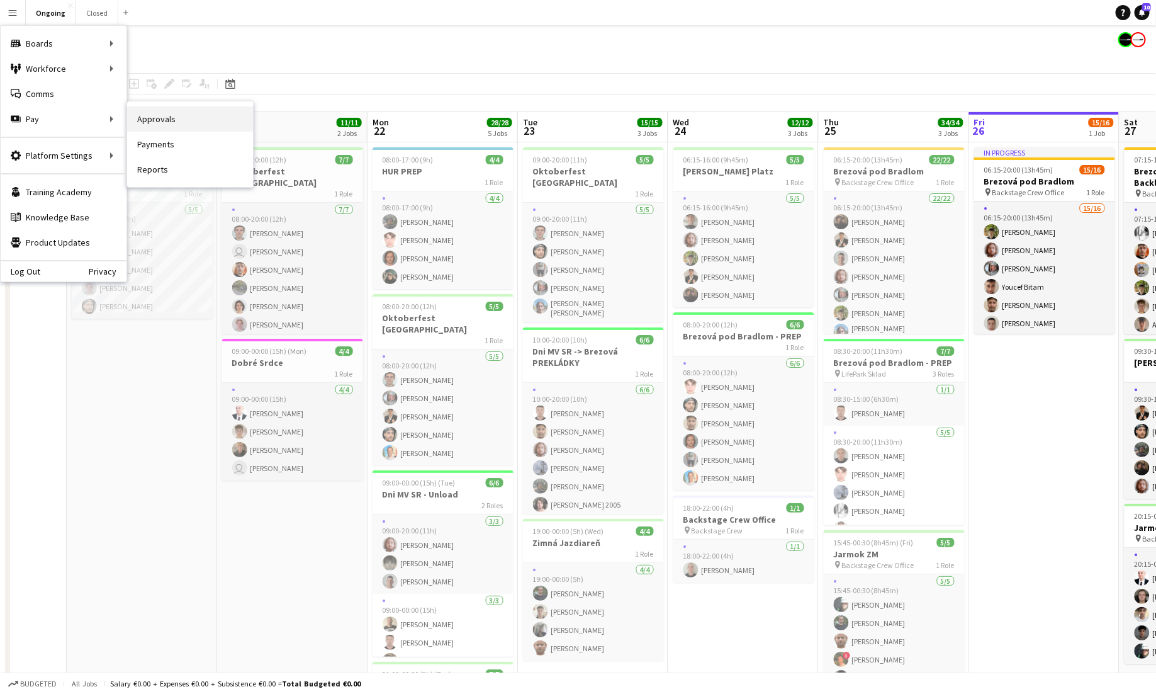
click at [171, 117] on link "Approvals" at bounding box center [190, 118] width 126 height 25
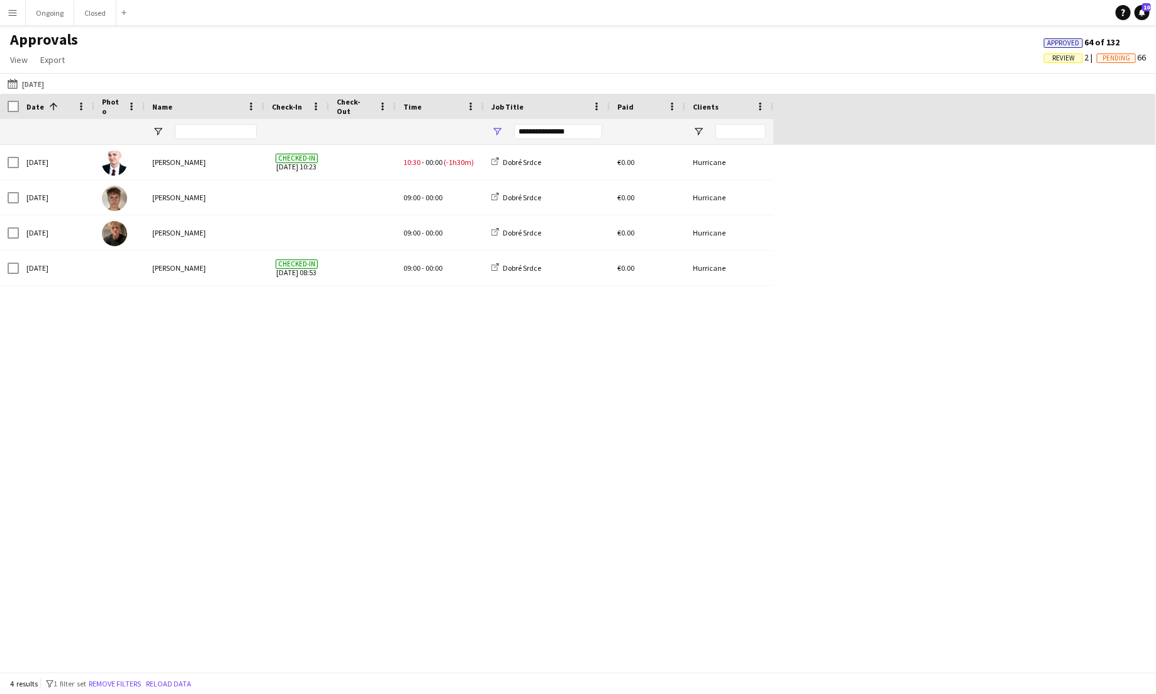
click at [556, 128] on div "**********" at bounding box center [558, 131] width 88 height 15
click at [509, 258] on div "Dobré Srdce" at bounding box center [556, 253] width 118 height 15
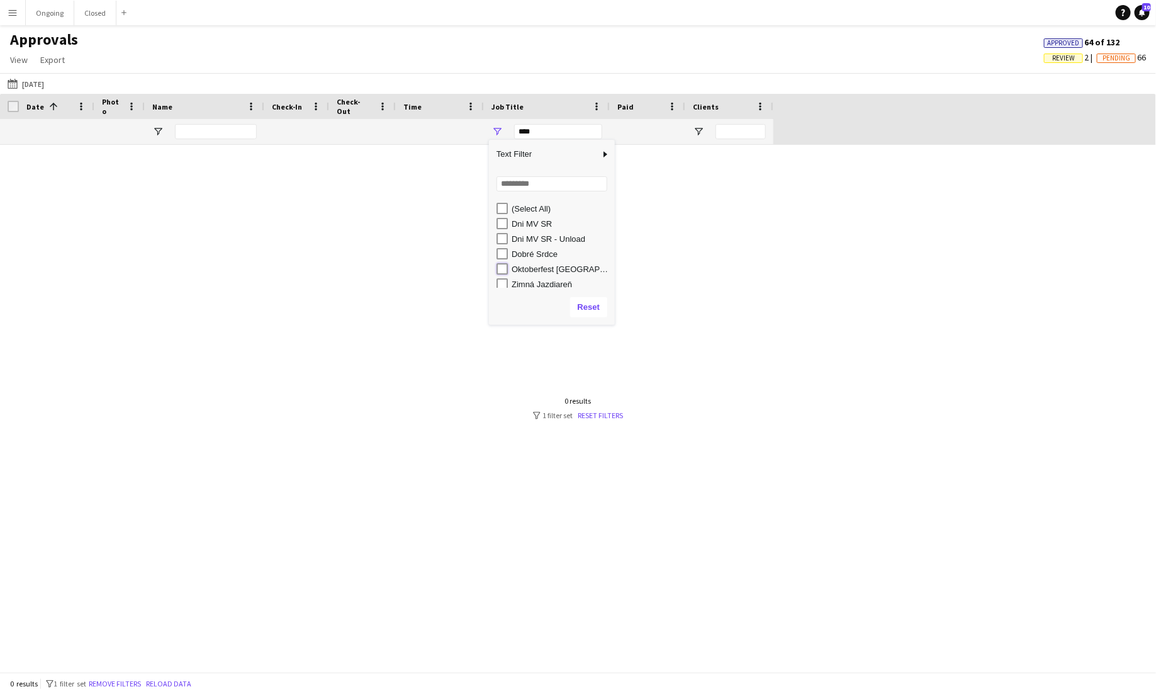
type input "**********"
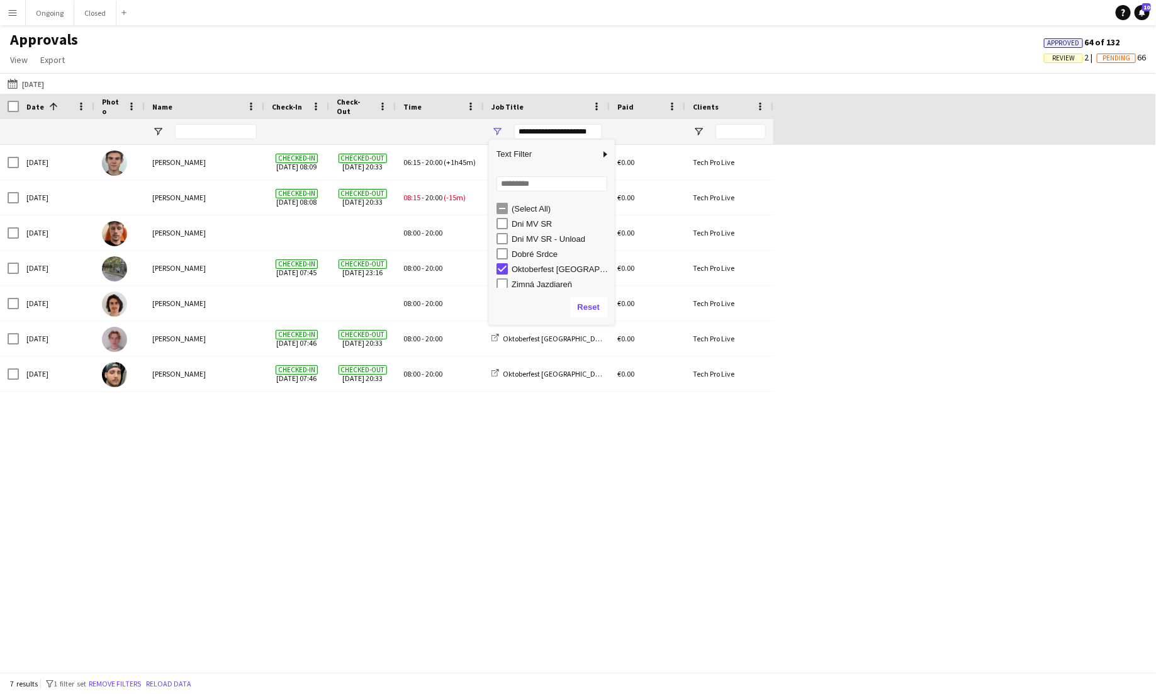
click at [313, 500] on div "[DATE] [PERSON_NAME] Checked-in [DATE] 08:09 Checked-out [DATE] 20:33 06:15 - 2…" at bounding box center [578, 408] width 1156 height 527
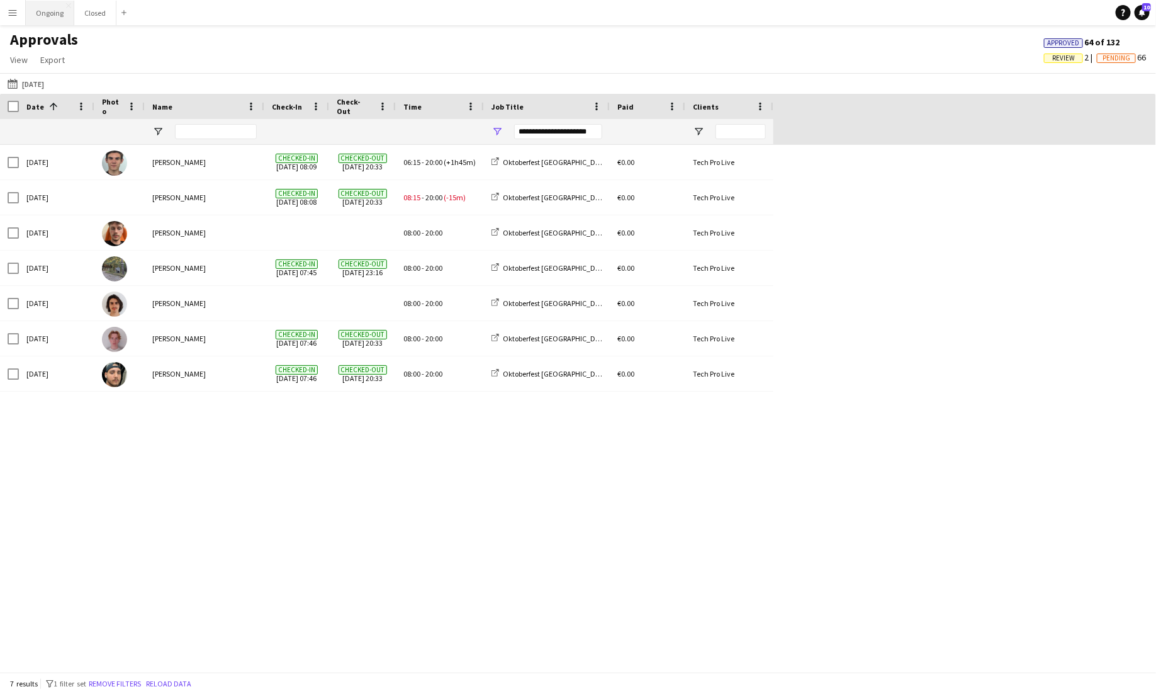
click at [62, 9] on button "Ongoing Close" at bounding box center [50, 13] width 48 height 25
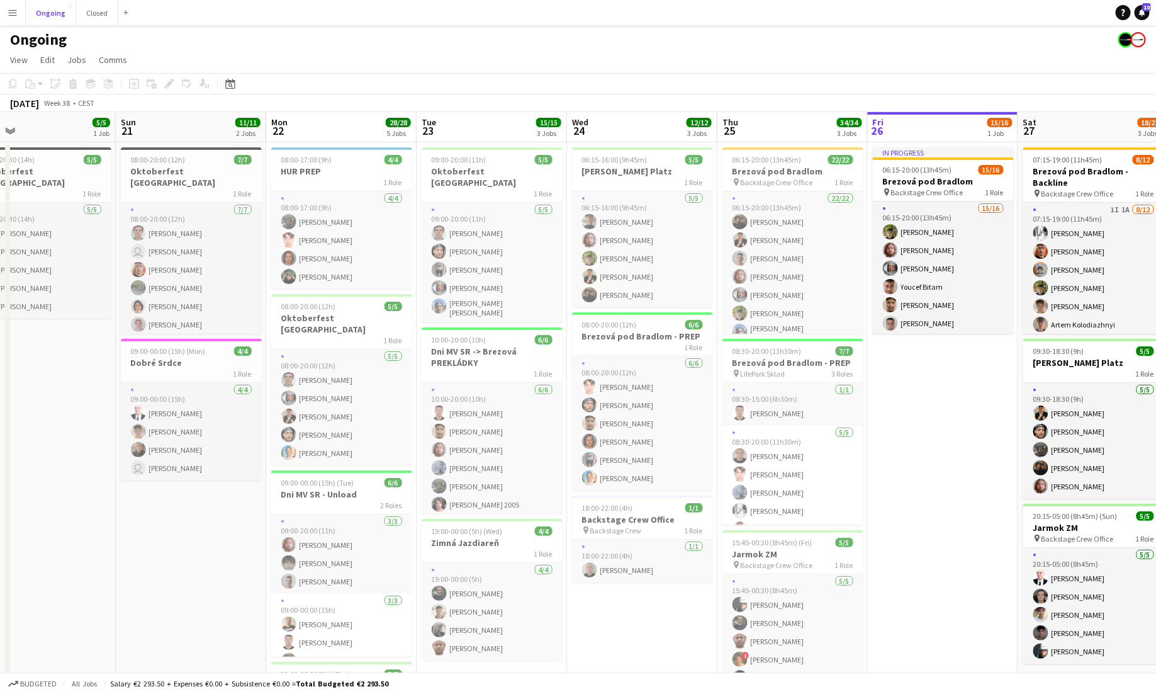
scroll to position [0, 282]
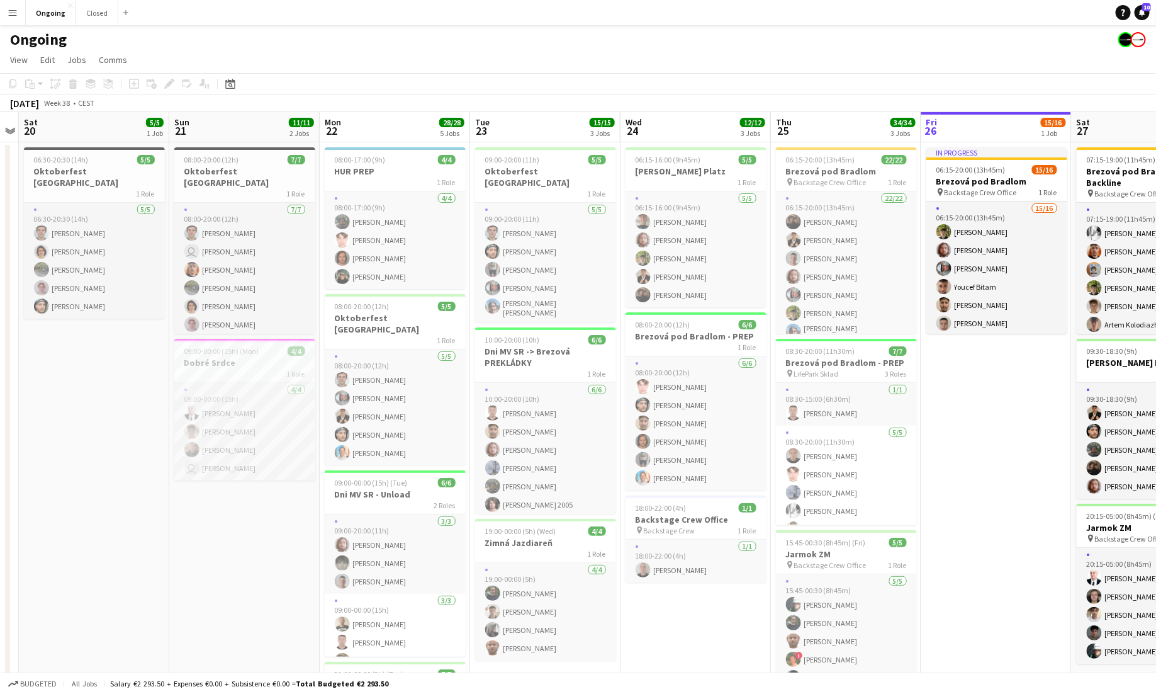
click at [15, 10] on app-icon "Menu" at bounding box center [13, 13] width 10 height 10
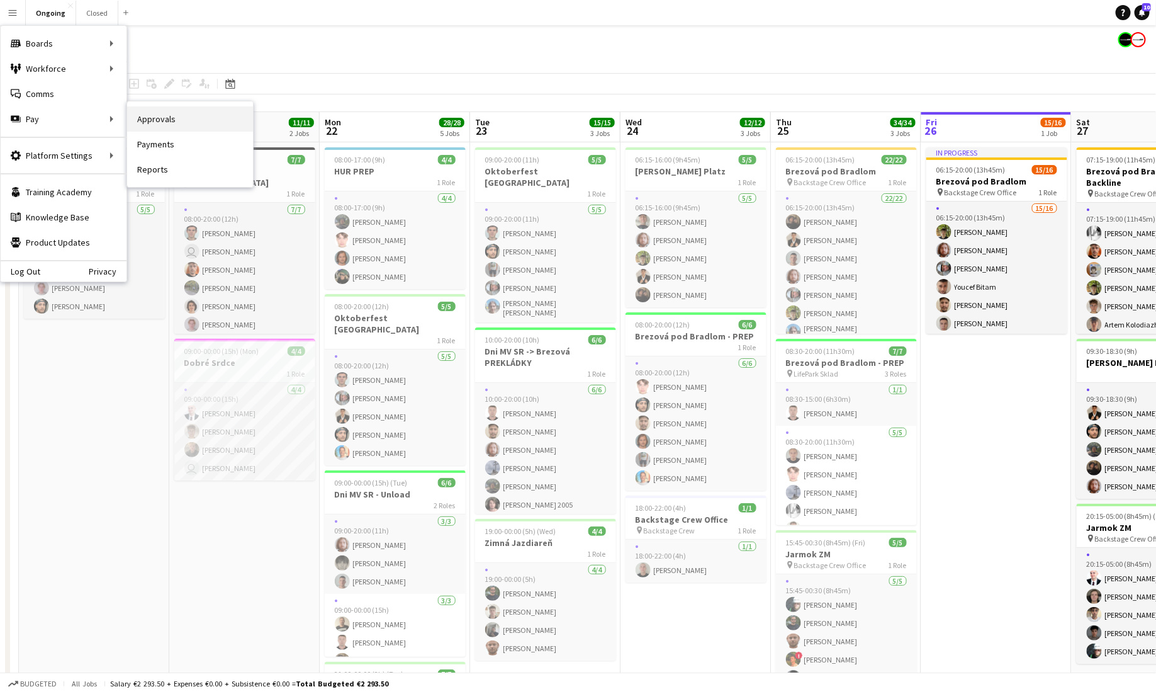
click at [156, 118] on link "Approvals" at bounding box center [190, 118] width 126 height 25
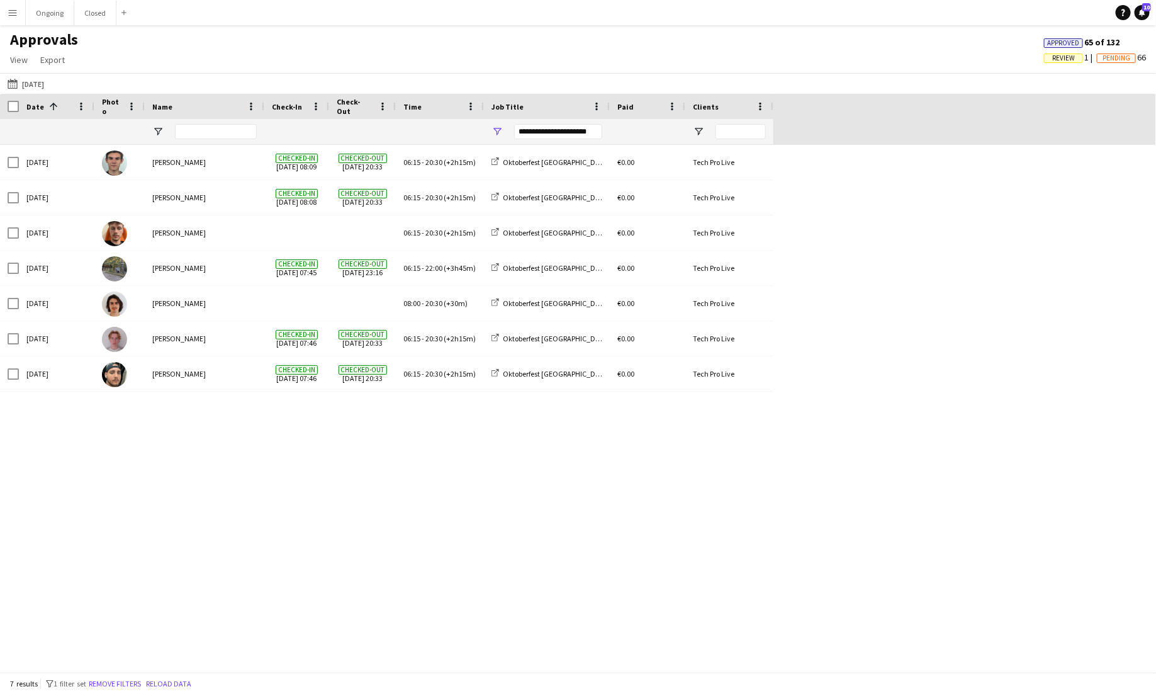
click at [532, 135] on div "**********" at bounding box center [558, 131] width 88 height 15
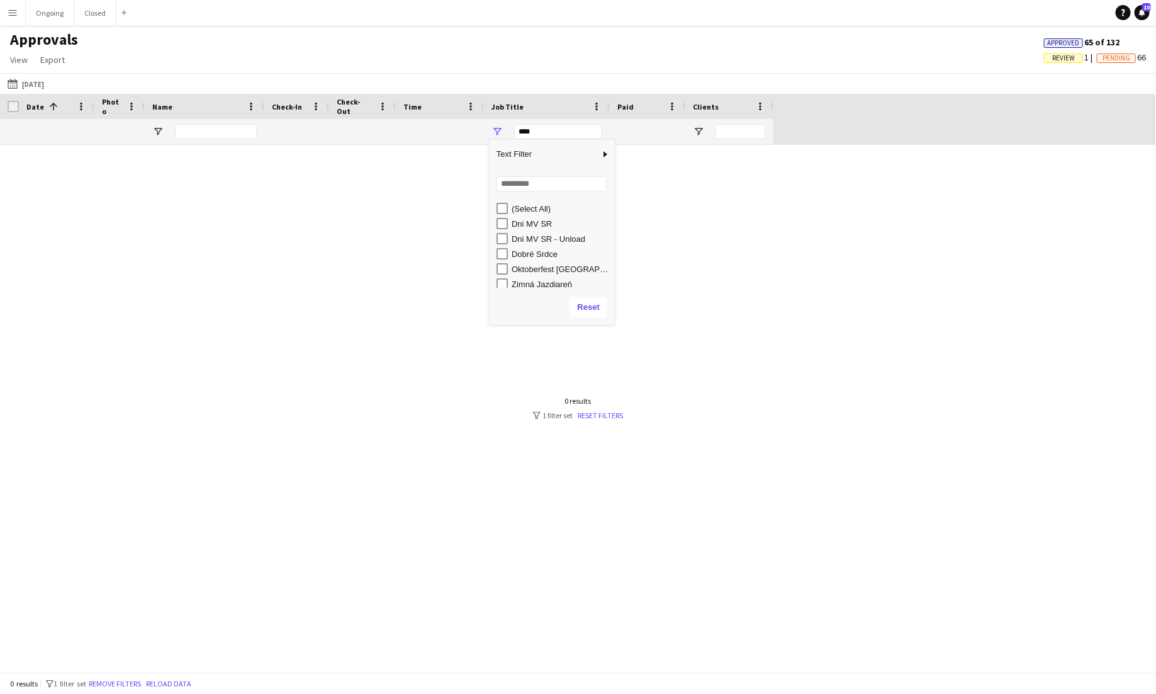
click at [524, 252] on div "Dobré Srdce" at bounding box center [561, 253] width 99 height 9
type input "**********"
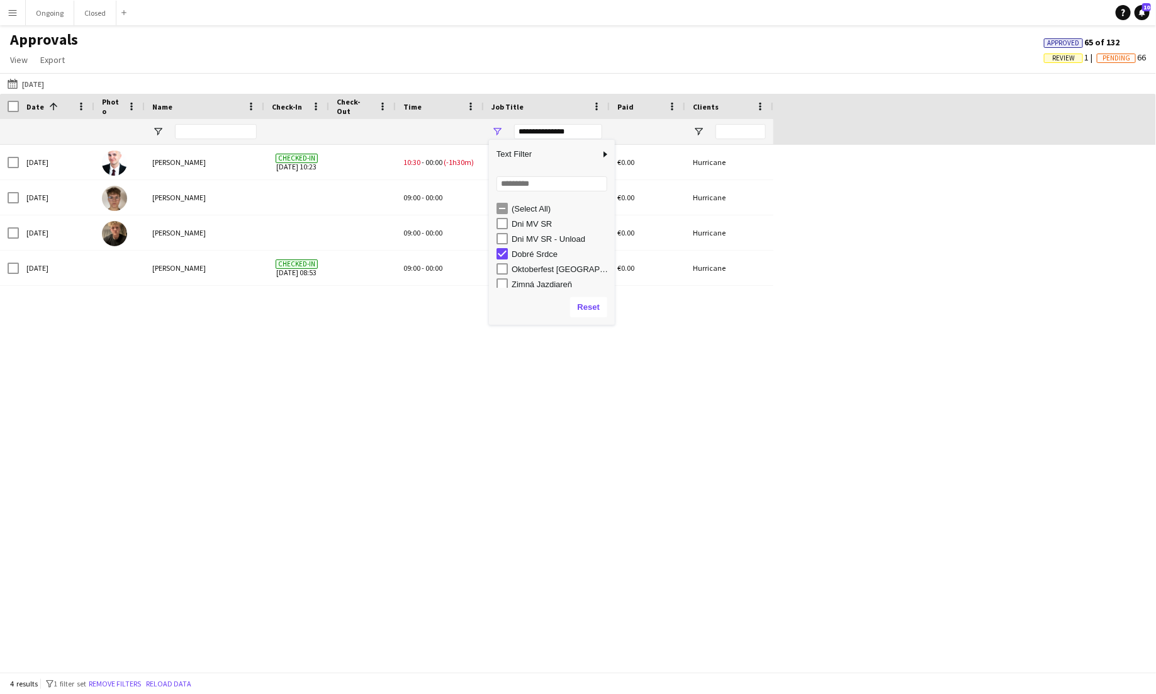
click at [325, 421] on div "[DATE] [PERSON_NAME] Checked-in [DATE] 10:23 10:30 - 00:00 (-1h30m) Dobré Srdce…" at bounding box center [578, 408] width 1156 height 527
click at [50, 16] on button "Ongoing Close" at bounding box center [50, 13] width 48 height 25
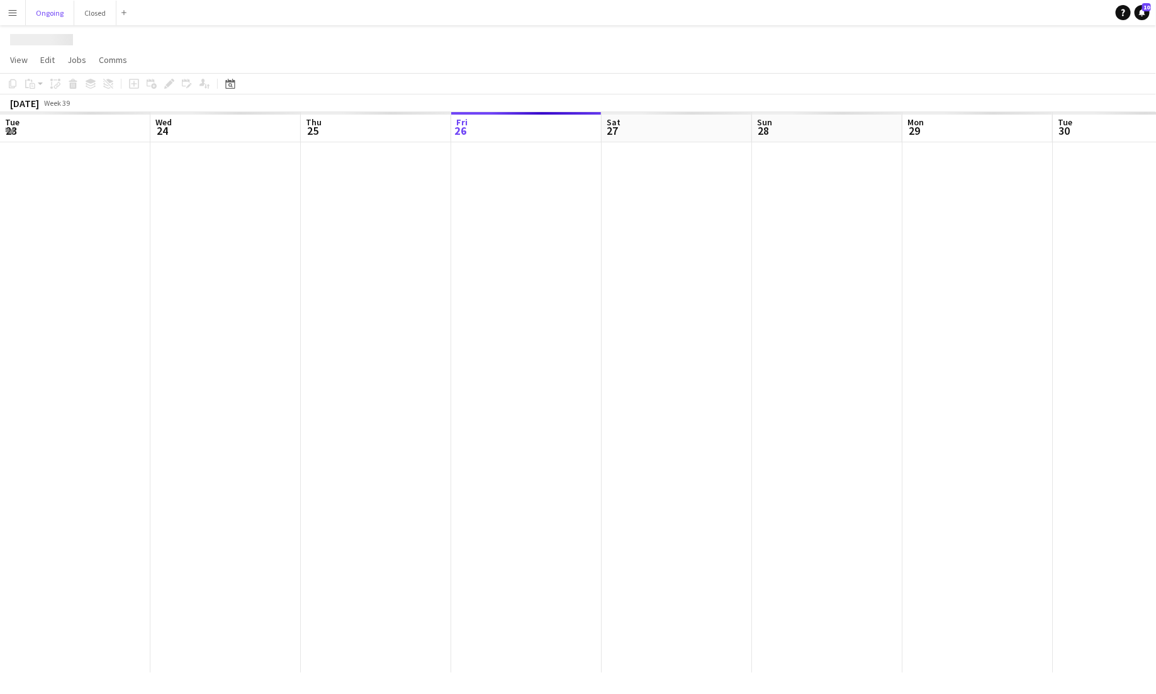
scroll to position [0, 301]
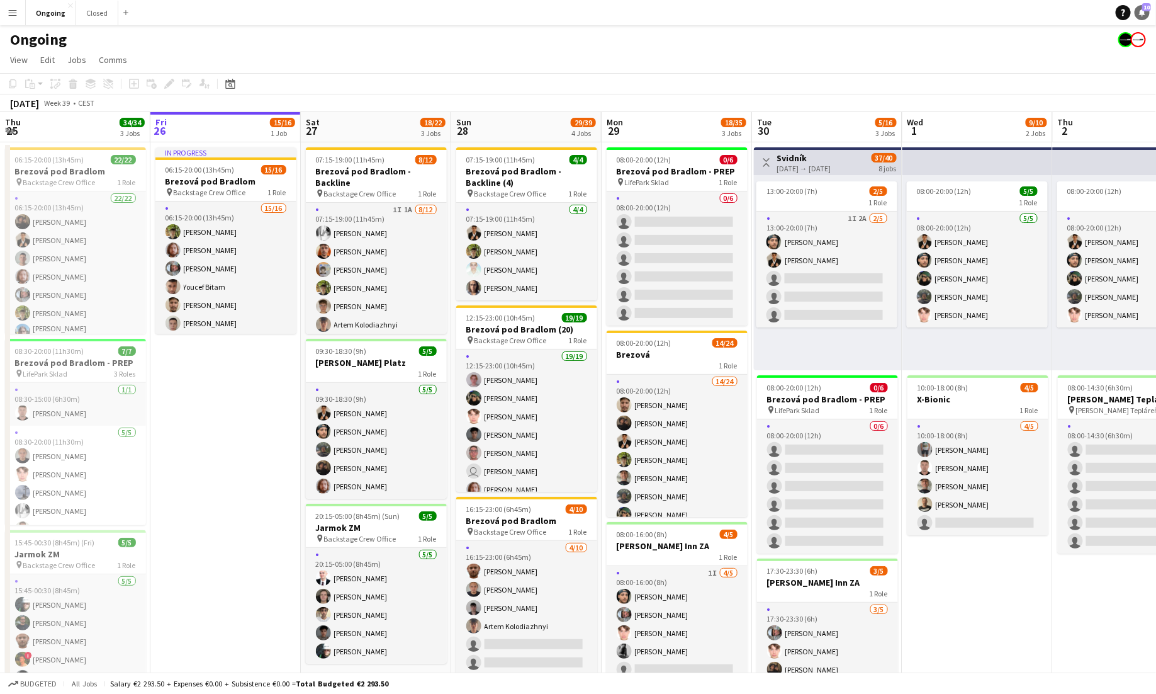
click at [1147, 13] on link "Notifications 10" at bounding box center [1142, 12] width 15 height 15
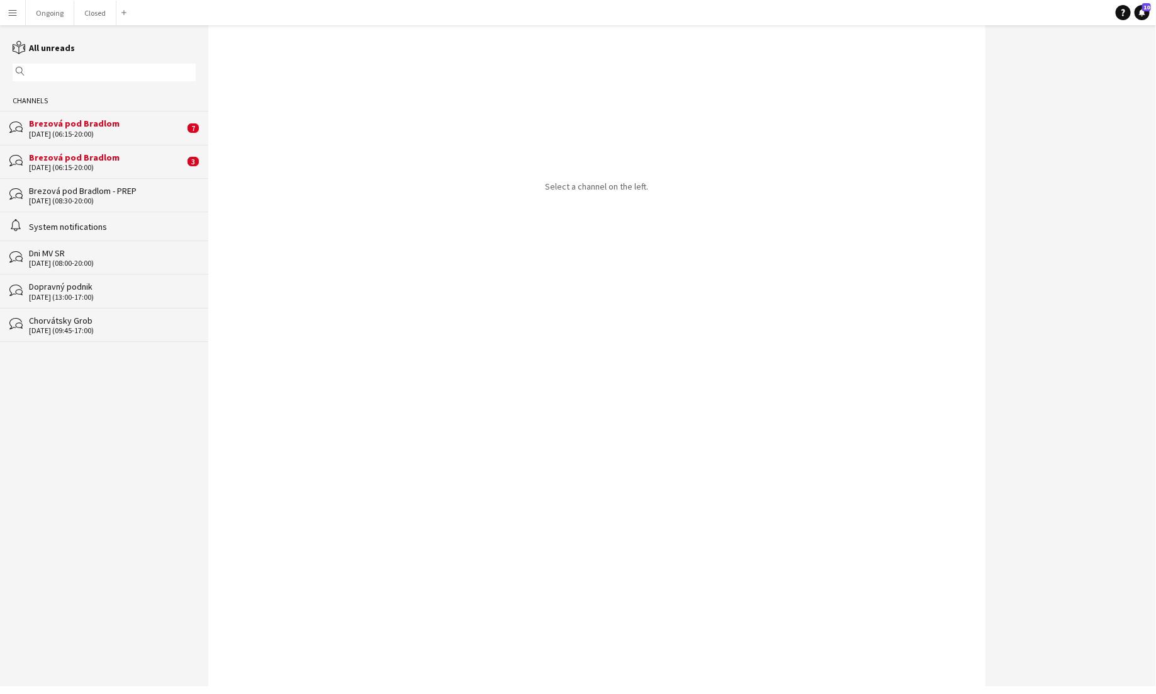
click at [80, 169] on div "[DATE] (06:15-20:00)" at bounding box center [106, 167] width 155 height 9
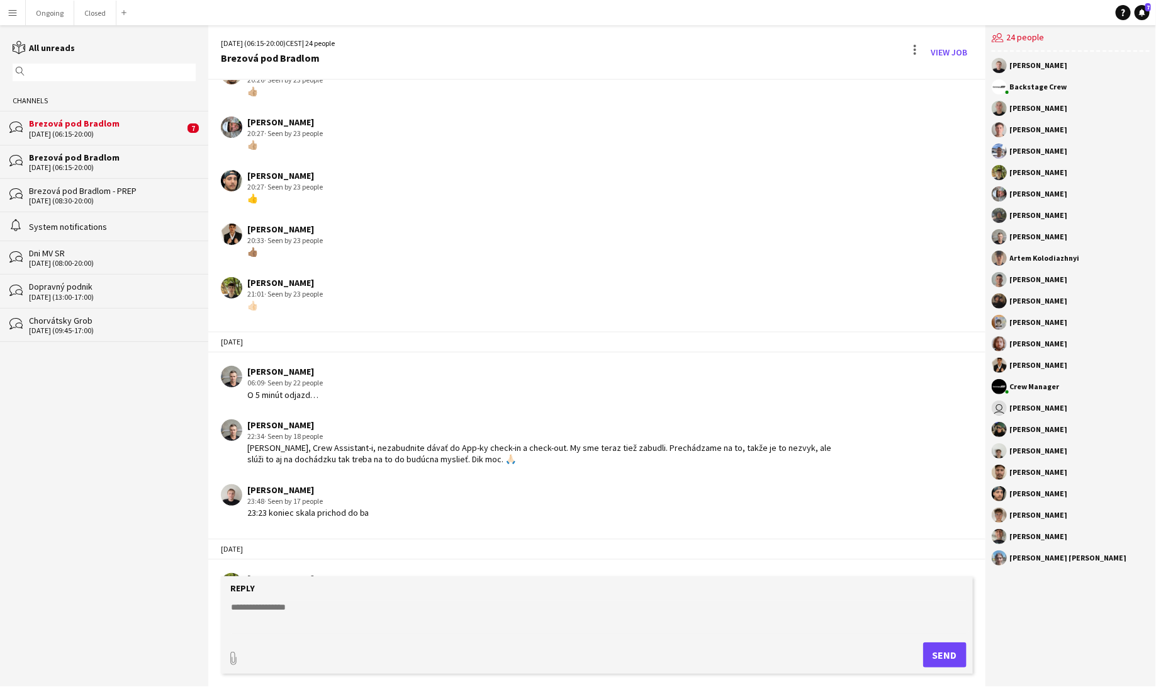
scroll to position [822, 0]
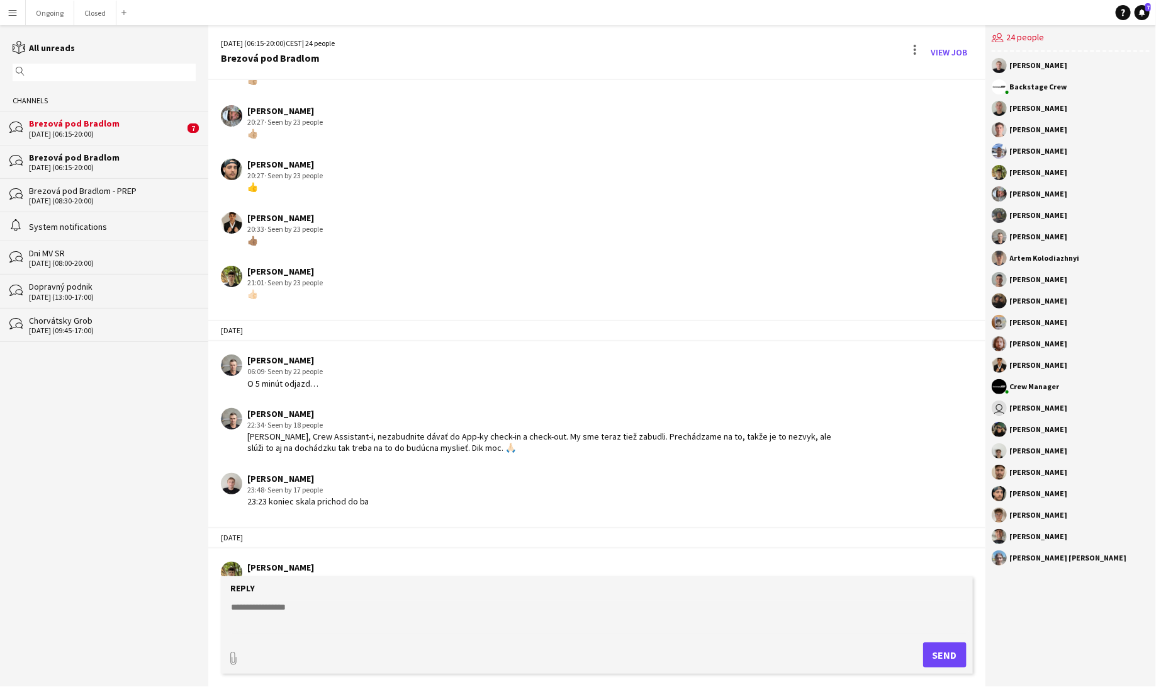
click at [73, 336] on div "bubbles Chorvátsky Grob [DATE] (09:45-17:00)" at bounding box center [104, 325] width 208 height 34
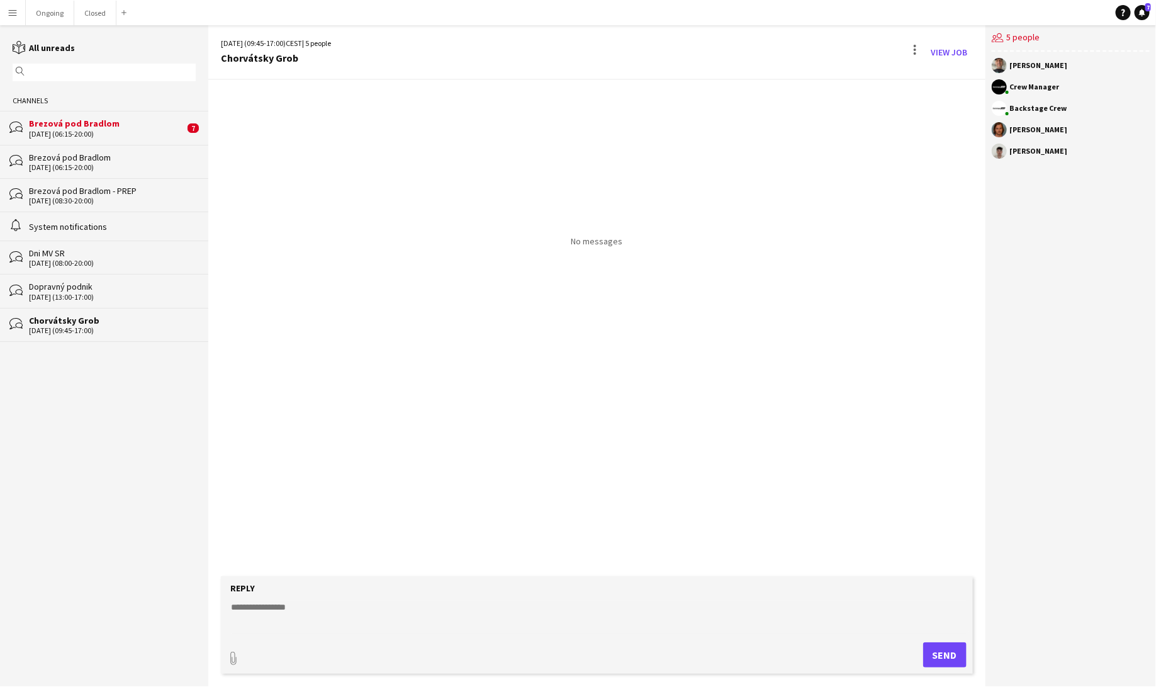
click at [88, 284] on div "Dopravný podnik" at bounding box center [112, 286] width 167 height 11
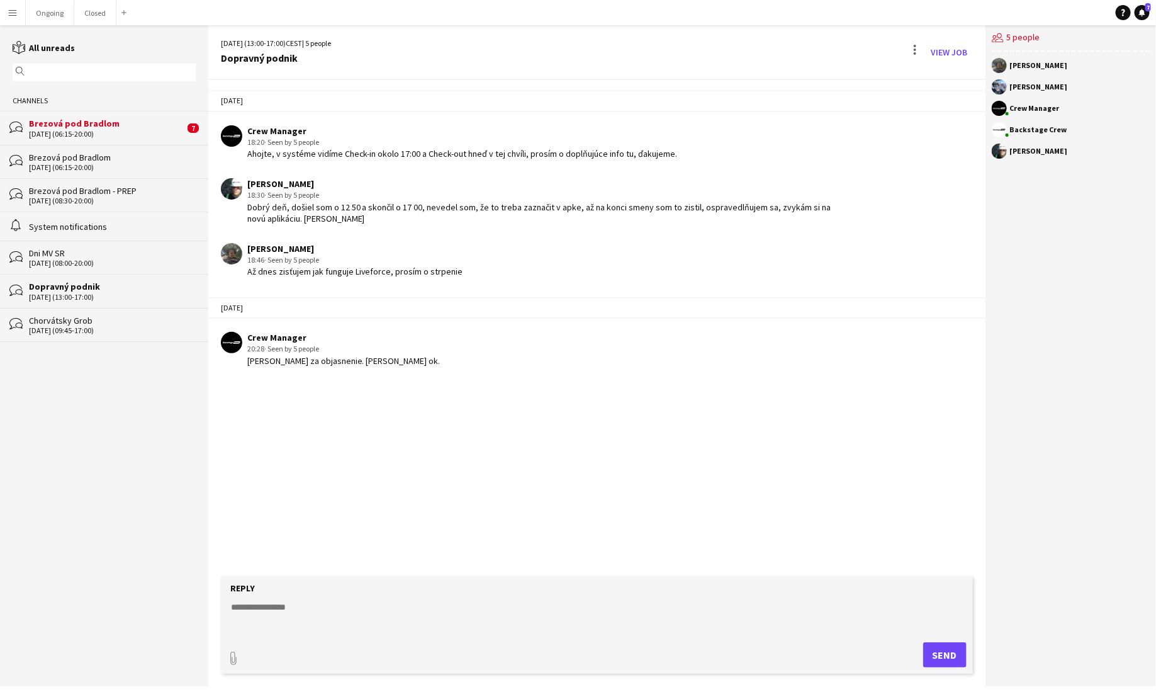
click at [84, 198] on div "[DATE] (08:30-20:00)" at bounding box center [112, 200] width 167 height 9
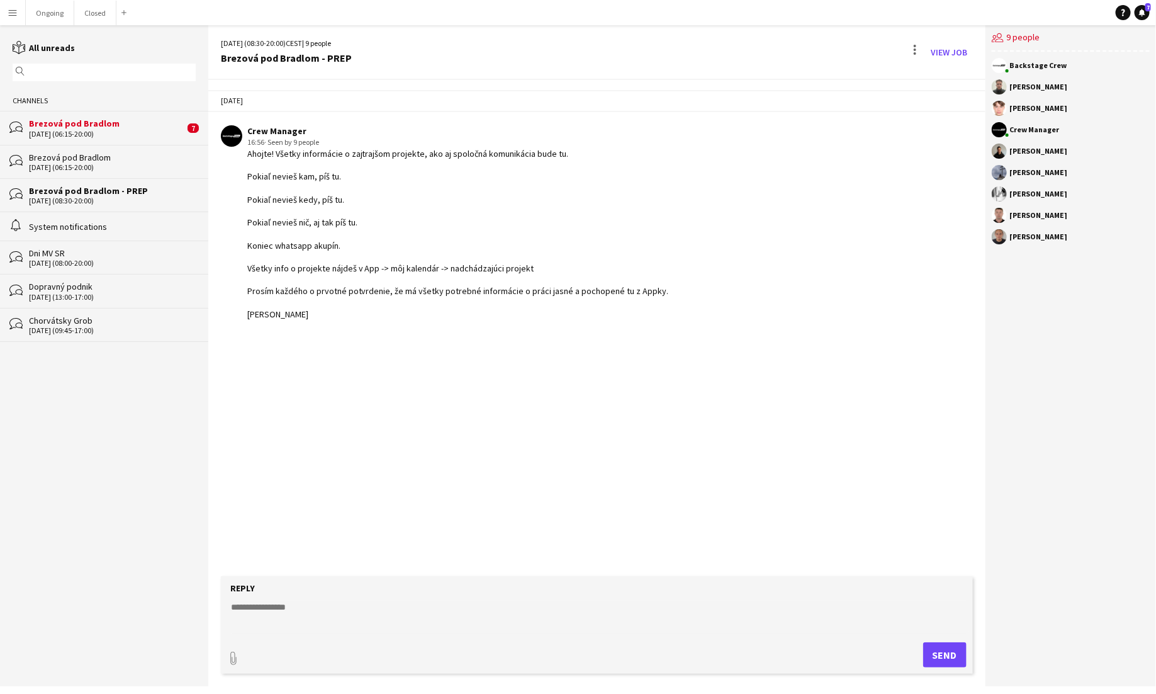
click at [76, 132] on div "[DATE] (06:15-20:00)" at bounding box center [106, 134] width 155 height 9
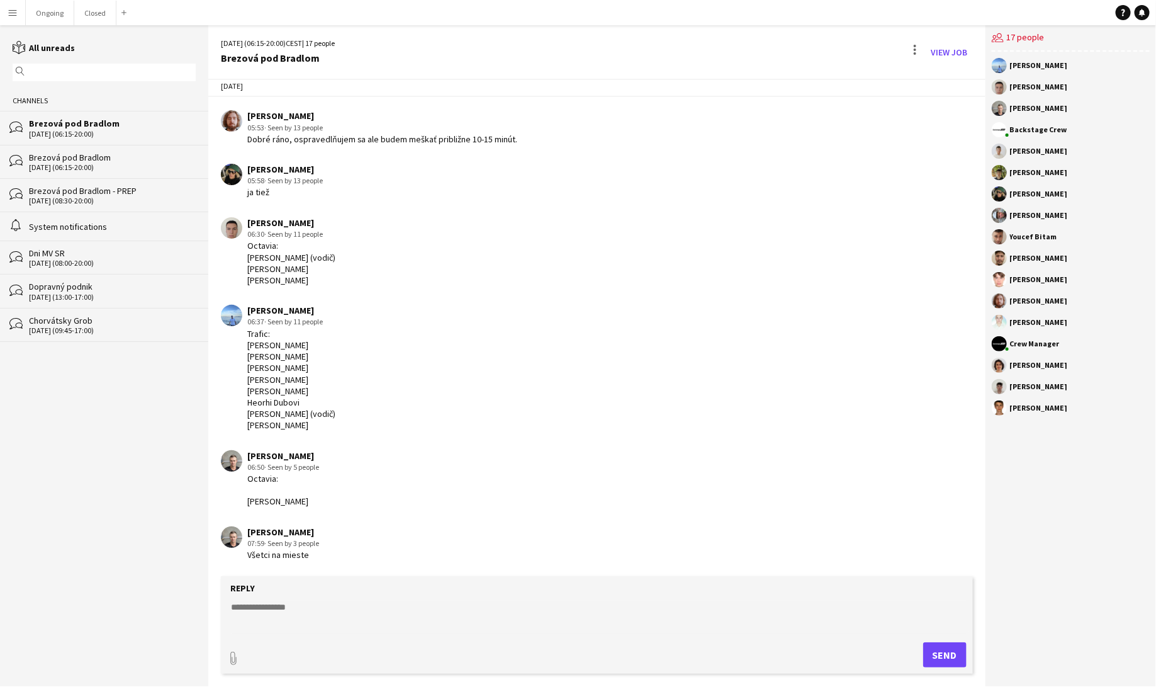
scroll to position [251, 0]
click at [99, 166] on div "[DATE] (06:15-20:00)" at bounding box center [112, 167] width 167 height 9
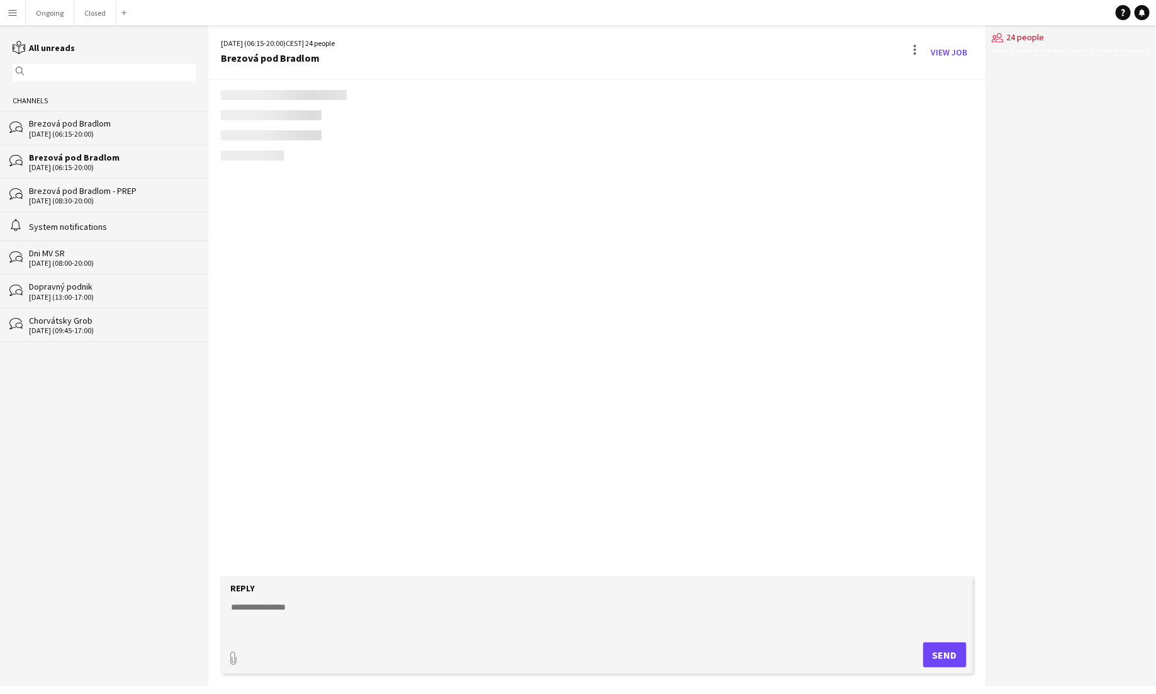
scroll to position [856, 0]
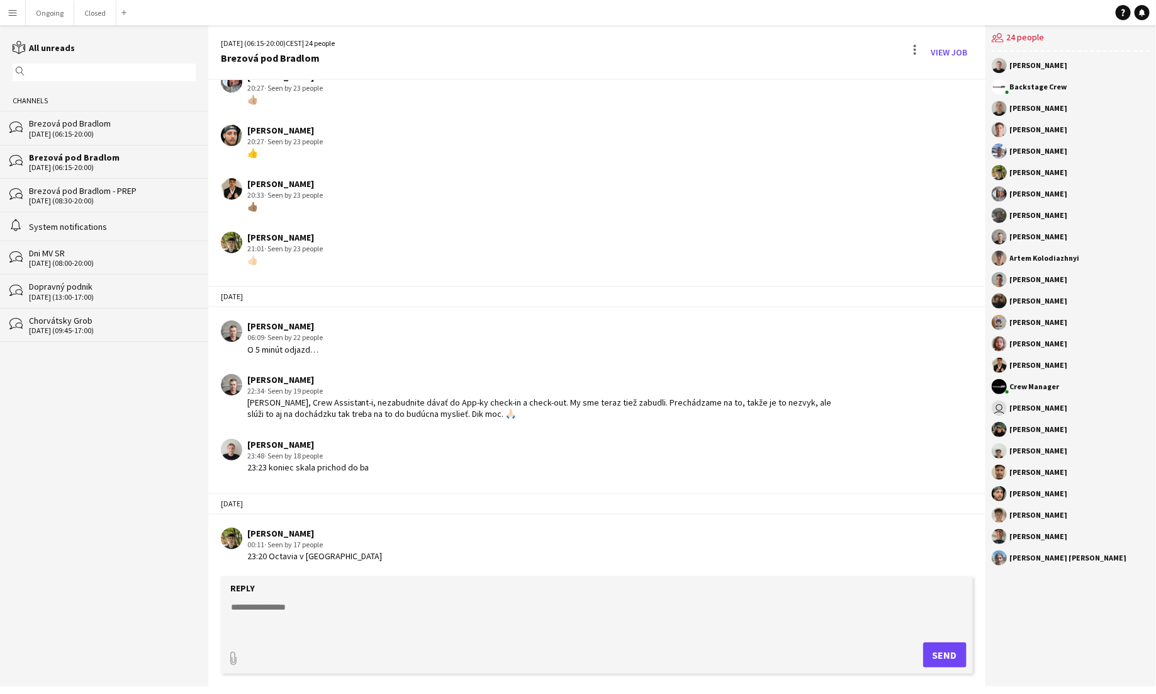
click at [89, 260] on div "[DATE] (08:00-20:00)" at bounding box center [112, 263] width 167 height 9
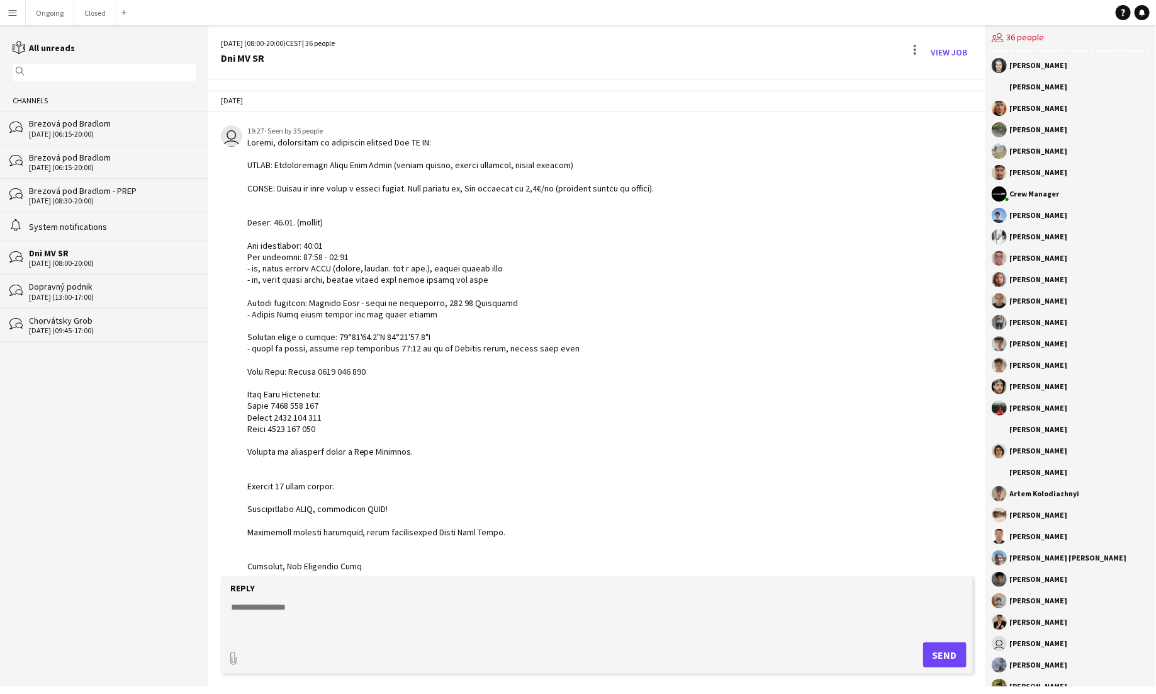
scroll to position [10, 0]
click at [86, 230] on div "System notifications" at bounding box center [112, 226] width 167 height 11
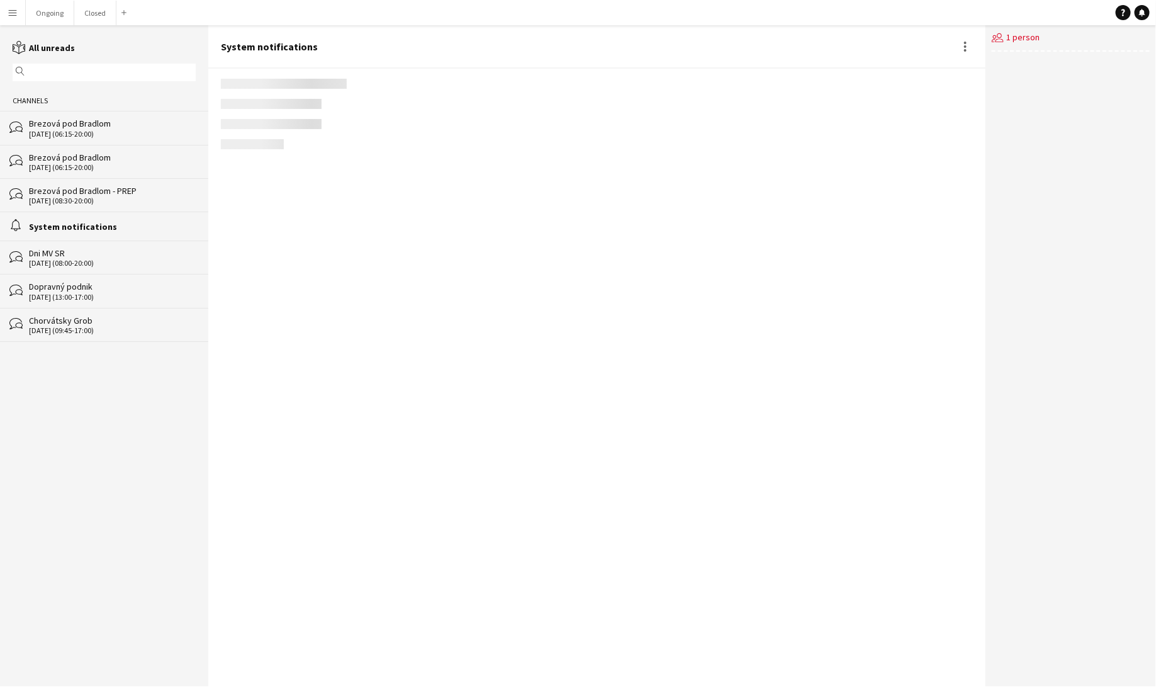
scroll to position [188, 0]
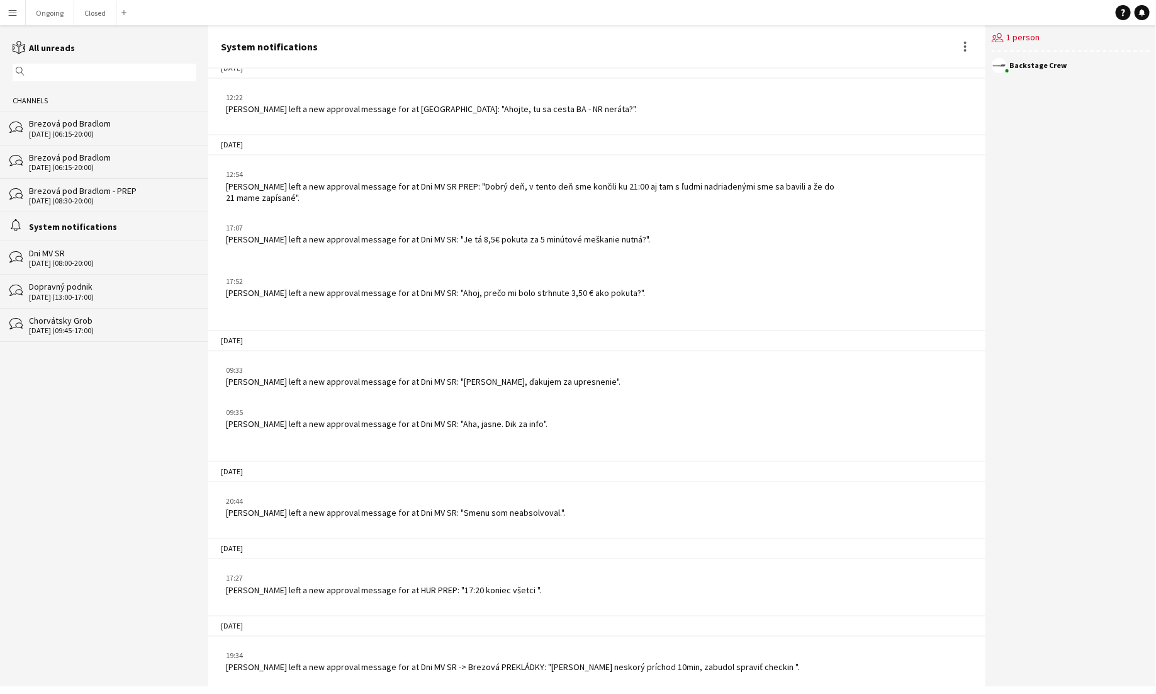
drag, startPoint x: 458, startPoint y: 511, endPoint x: 534, endPoint y: 519, distance: 77.2
click at [534, 519] on app-chat-system-message "20:44 [PERSON_NAME] left a new approval message for at Dni MV SR: "Smenu som ne…" at bounding box center [596, 506] width 777 height 35
click at [460, 538] on div "[DATE]" at bounding box center [596, 548] width 777 height 21
drag, startPoint x: 411, startPoint y: 509, endPoint x: 563, endPoint y: 507, distance: 151.7
click at [563, 507] on div "20:44 [PERSON_NAME] left a new approval message for at Dni MV SR: "Smenu som ne…" at bounding box center [532, 506] width 622 height 23
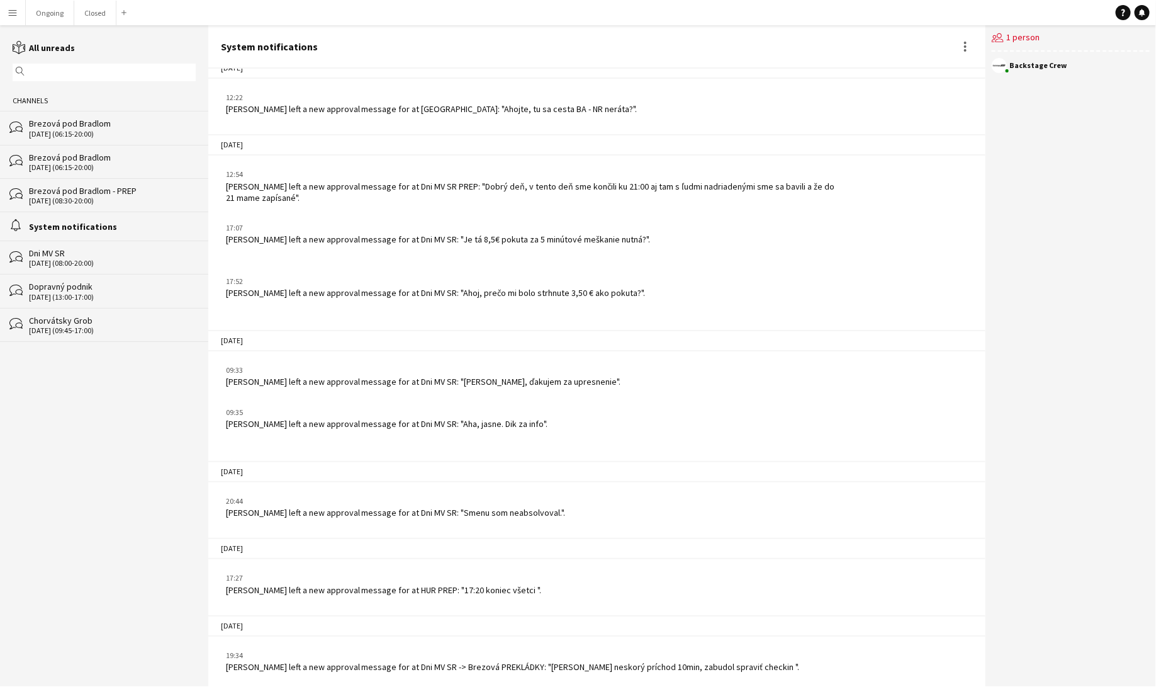
drag, startPoint x: 531, startPoint y: 597, endPoint x: 229, endPoint y: 590, distance: 302.2
click at [229, 590] on app-chat-system-message "17:27 [PERSON_NAME] left a new approval message for at HUR PREP: "17:20 koniec …" at bounding box center [596, 583] width 777 height 35
click at [47, 13] on button "Ongoing Close" at bounding box center [50, 13] width 48 height 25
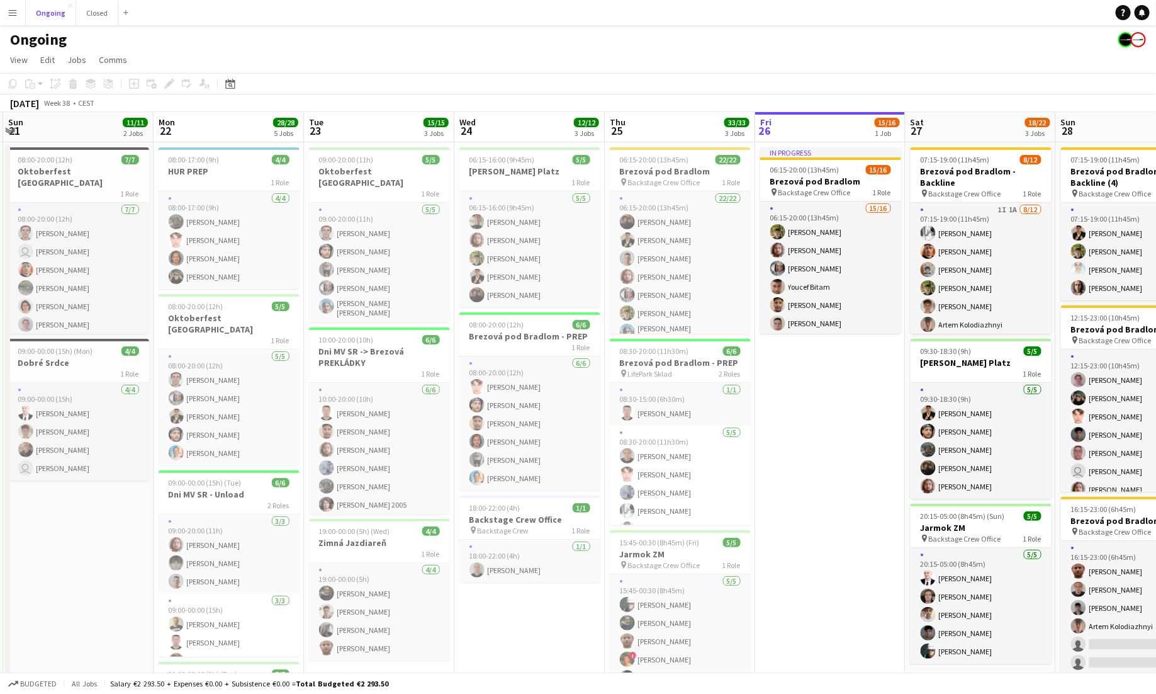
scroll to position [0, 283]
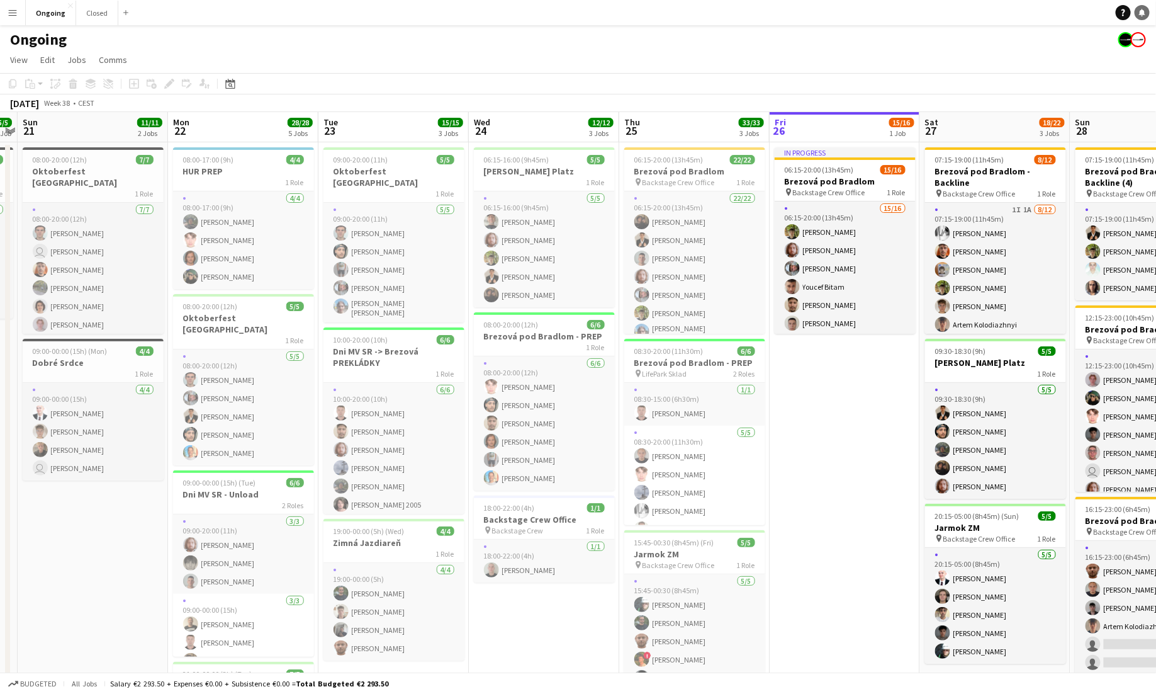
click at [1136, 14] on link "Notifications" at bounding box center [1142, 12] width 15 height 15
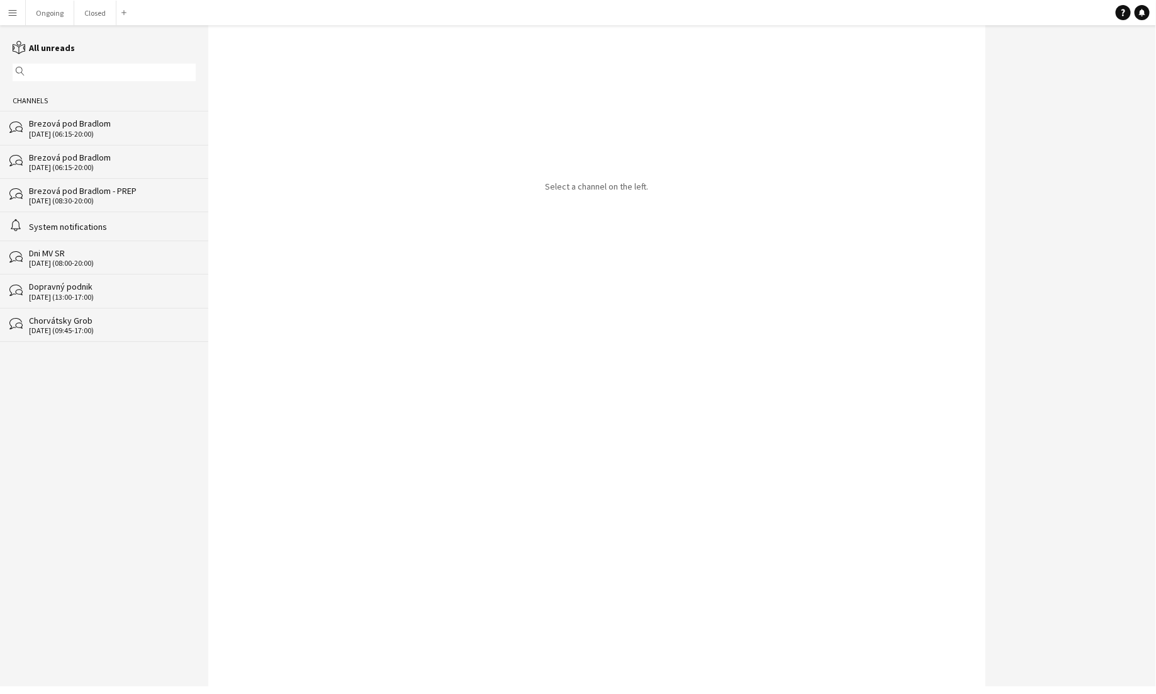
click at [68, 224] on div "System notifications" at bounding box center [112, 226] width 167 height 11
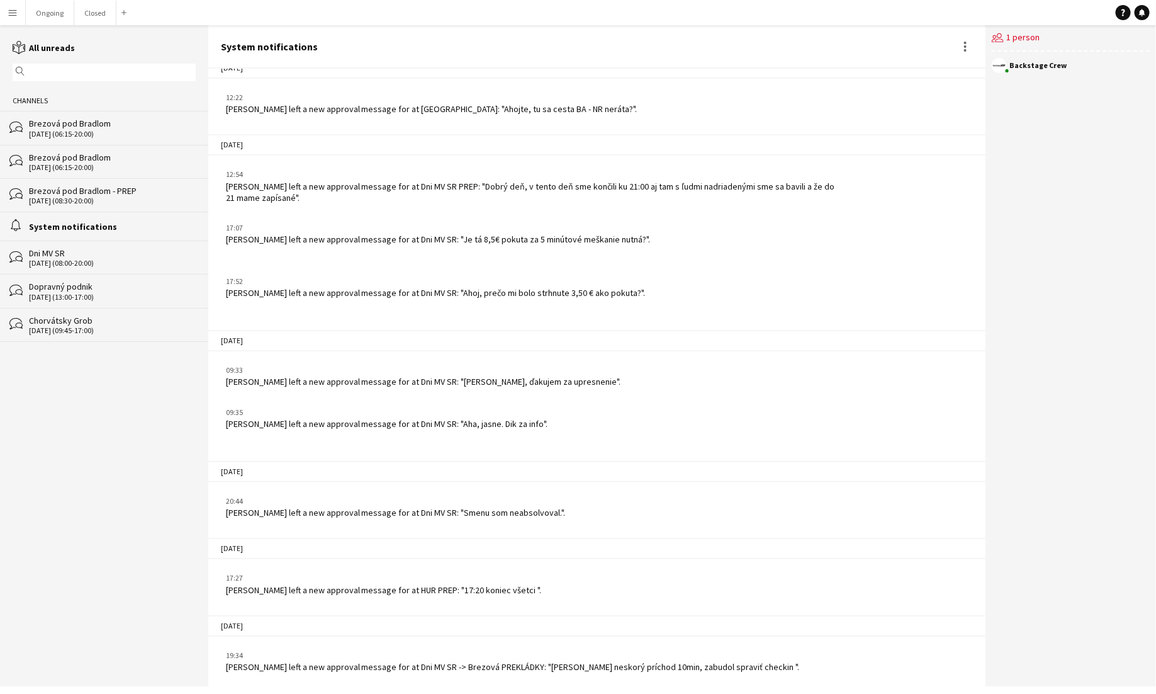
drag, startPoint x: 447, startPoint y: 588, endPoint x: 517, endPoint y: 590, distance: 70.6
click at [517, 590] on div "[PERSON_NAME] left a new approval message for at HUR PREP: "17:20 koniec všetci…" at bounding box center [384, 589] width 316 height 11
click at [54, 13] on button "Ongoing Close" at bounding box center [50, 13] width 48 height 25
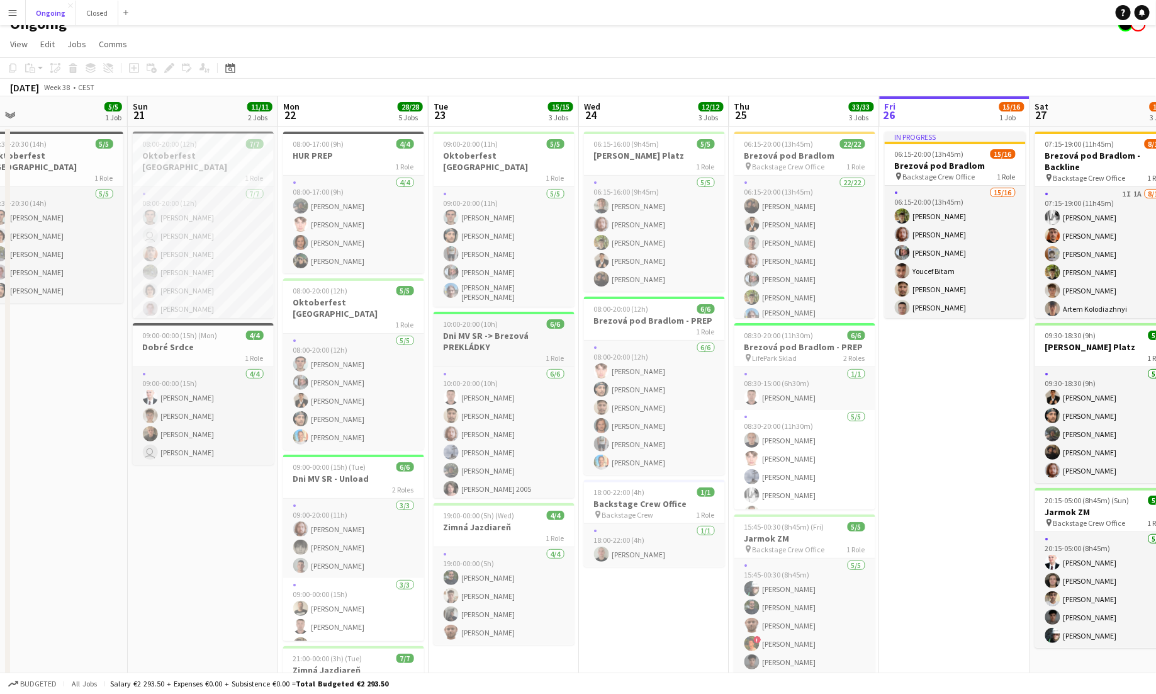
scroll to position [0, 475]
click at [15, 11] on app-icon "Menu" at bounding box center [13, 13] width 10 height 10
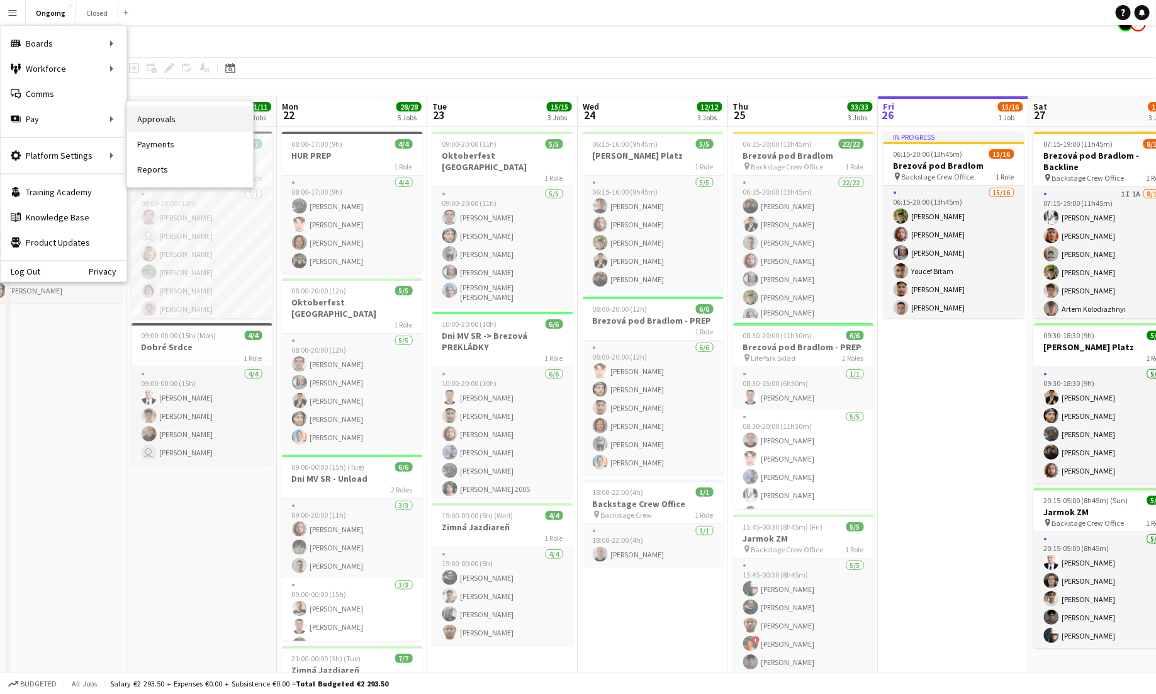
click at [132, 118] on link "Approvals" at bounding box center [190, 118] width 126 height 25
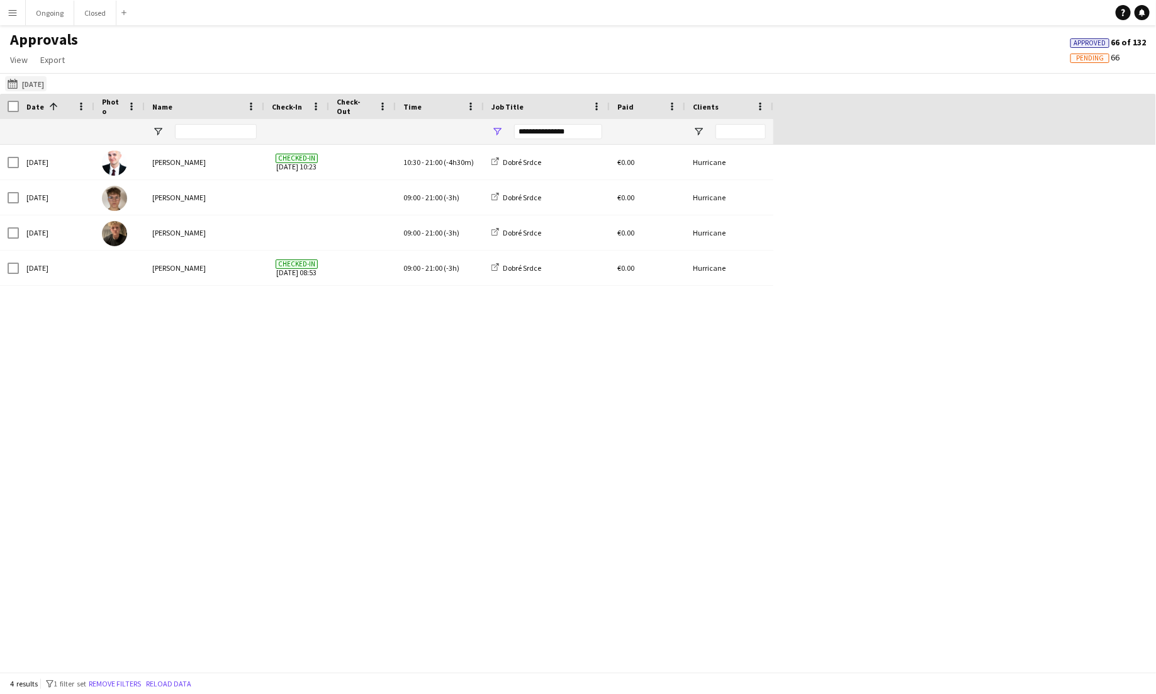
click at [47, 81] on button "[DATE] [DATE]" at bounding box center [26, 83] width 42 height 15
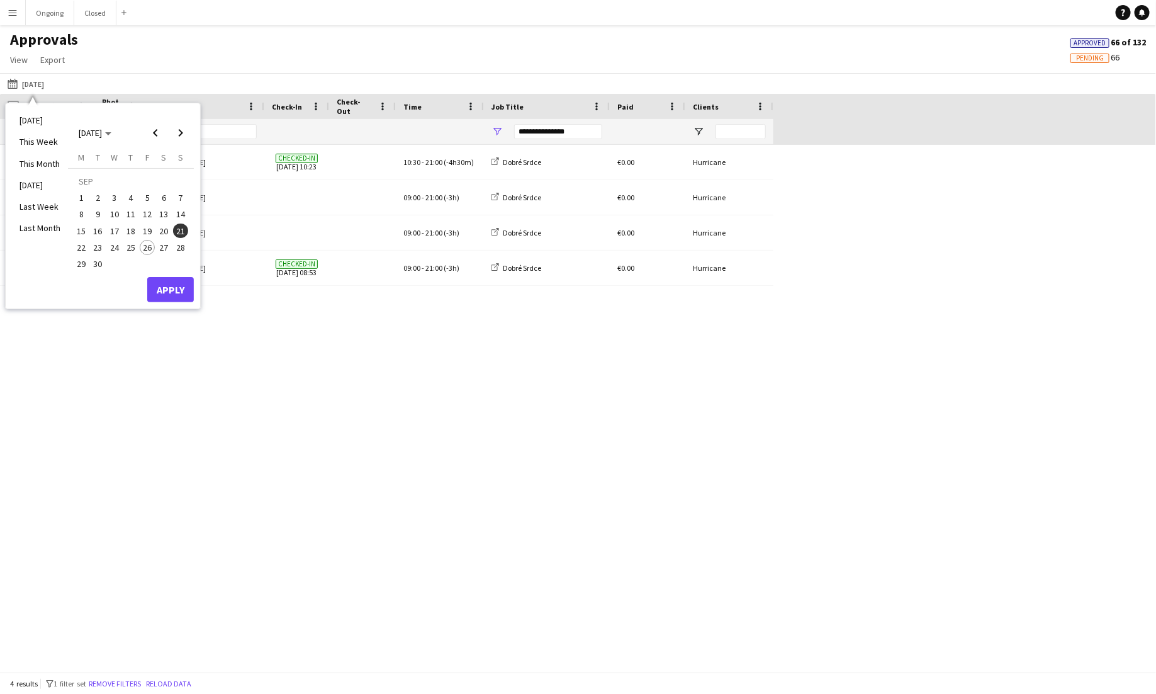
click at [103, 246] on span "23" at bounding box center [98, 247] width 15 height 15
click at [372, 347] on div "[DATE] [PERSON_NAME] Checked-in [DATE] 10:23 Dobré Srdce 10:30 - 21:00 (-4h30m)…" at bounding box center [578, 408] width 1156 height 527
click at [527, 132] on div "**********" at bounding box center [558, 131] width 88 height 15
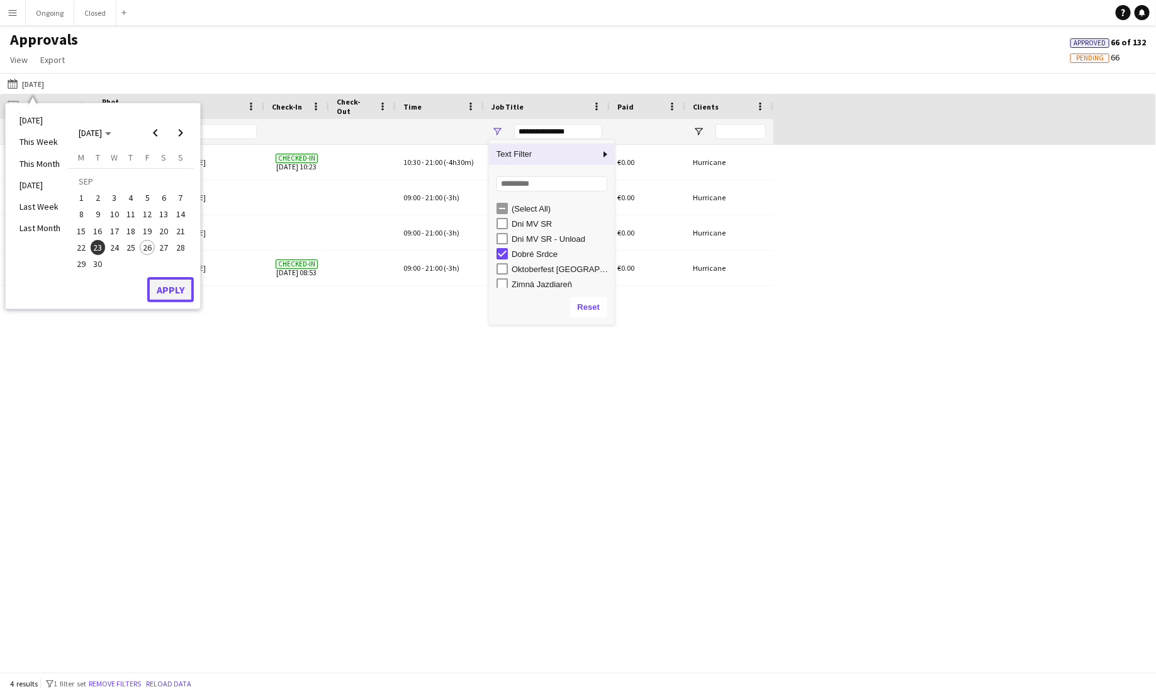
click at [185, 290] on button "Apply" at bounding box center [170, 289] width 47 height 25
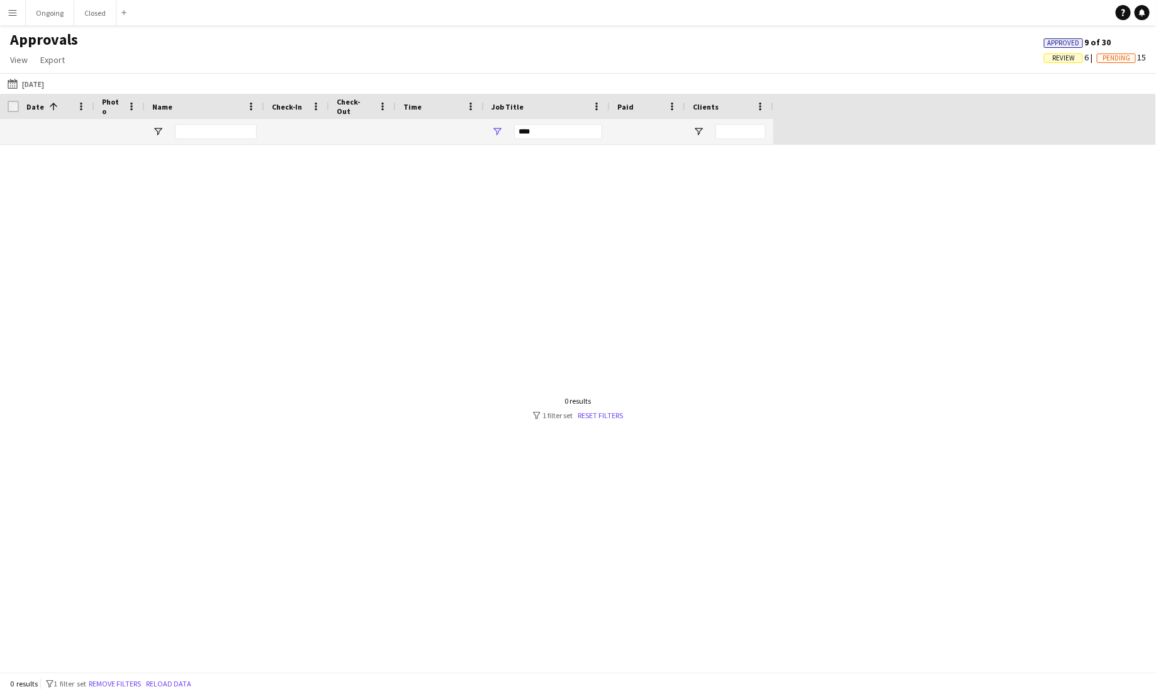
click at [530, 131] on div "***" at bounding box center [558, 131] width 88 height 15
click at [553, 225] on div "Dni MV SR -> Brezová PREKLÁDKY" at bounding box center [561, 223] width 99 height 9
type input "**********"
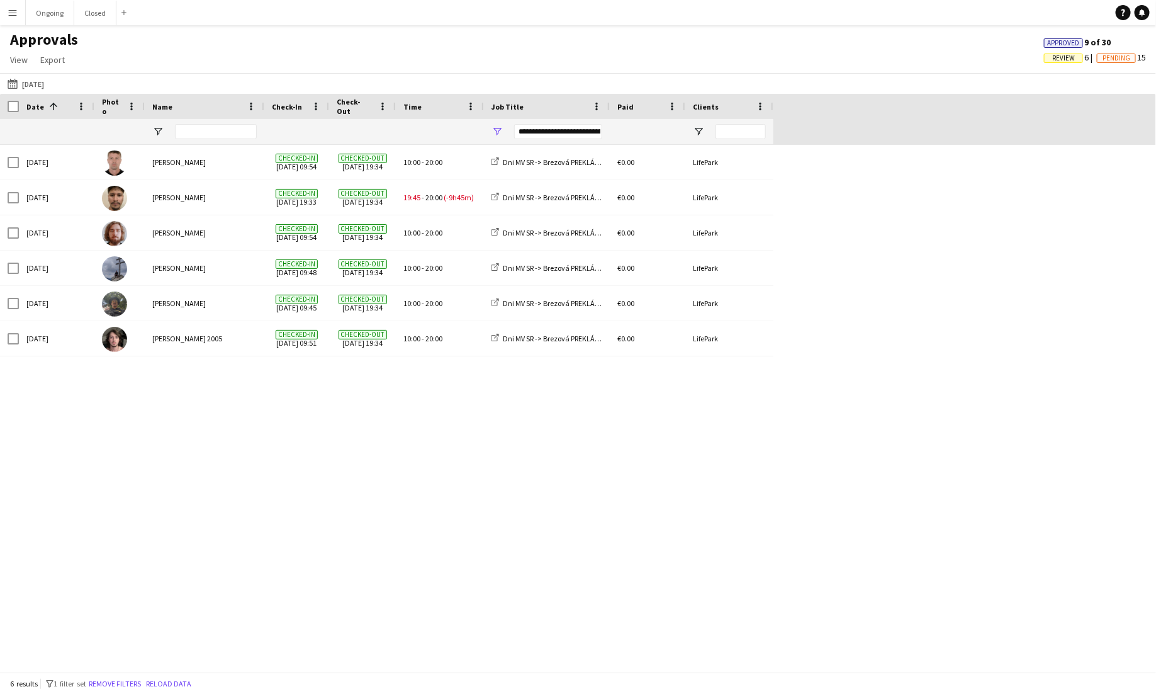
click at [558, 424] on div "[DATE] [PERSON_NAME] Checked-in [DATE] 09:54 Checked-out [DATE] 19:34 10:00 - 2…" at bounding box center [578, 408] width 1156 height 527
click at [54, 16] on button "Ongoing Close" at bounding box center [50, 13] width 48 height 25
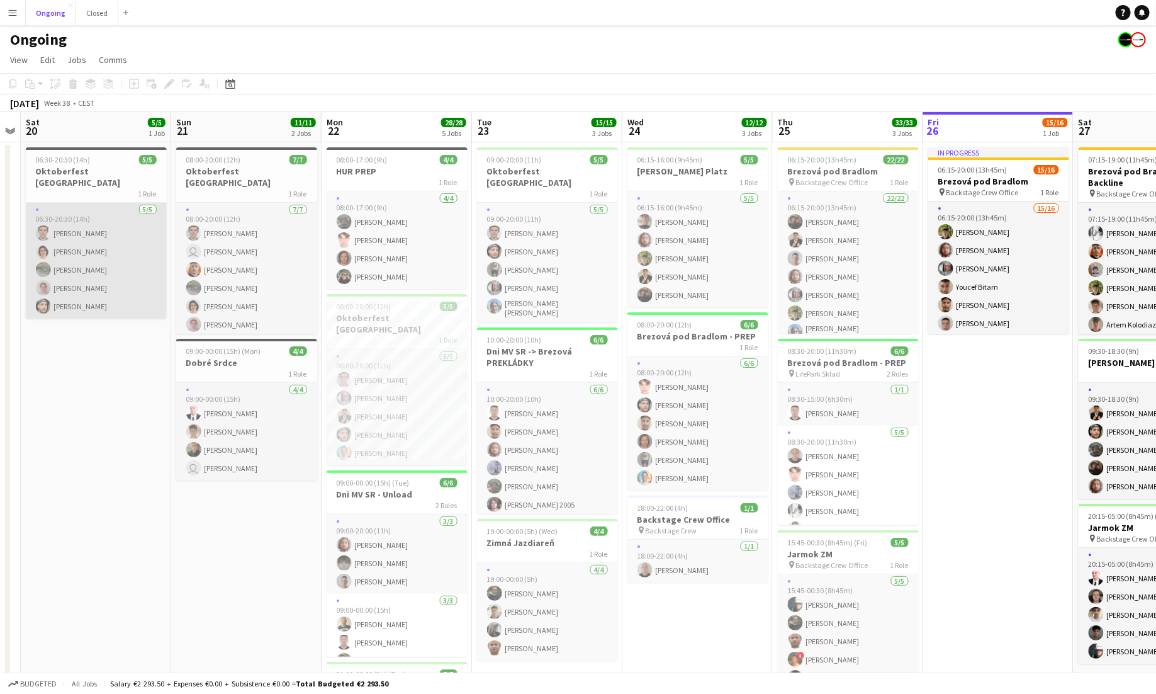
scroll to position [0, 398]
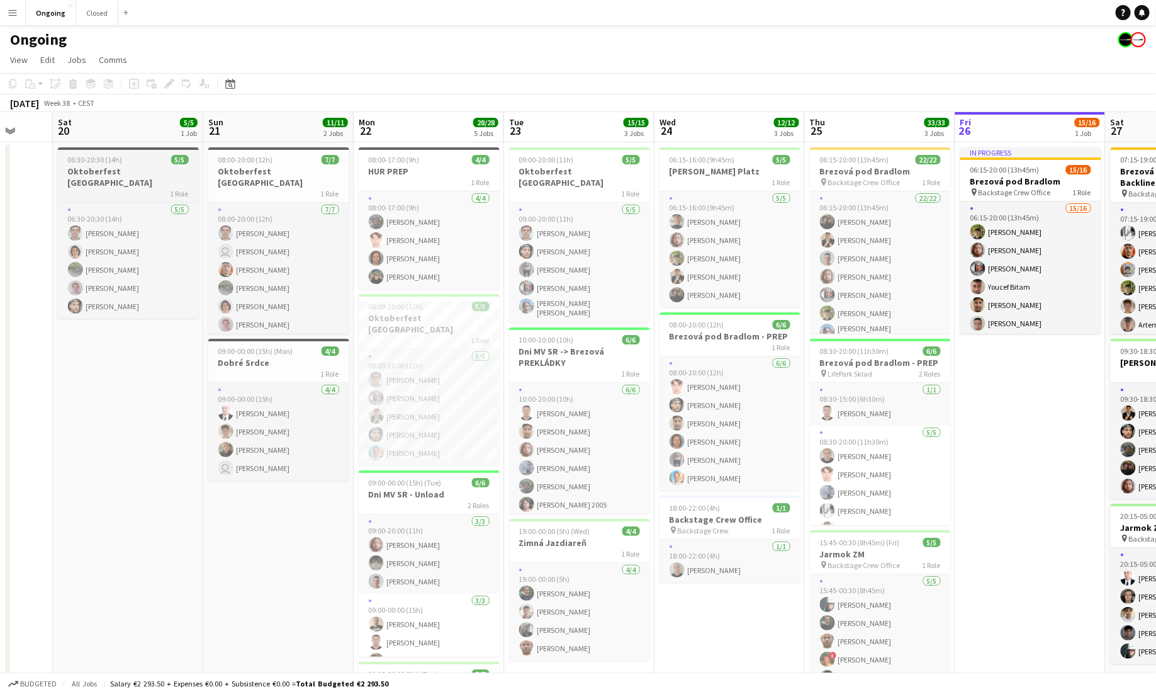
click at [135, 176] on h3 "Oktoberfest [GEOGRAPHIC_DATA]" at bounding box center [128, 177] width 141 height 23
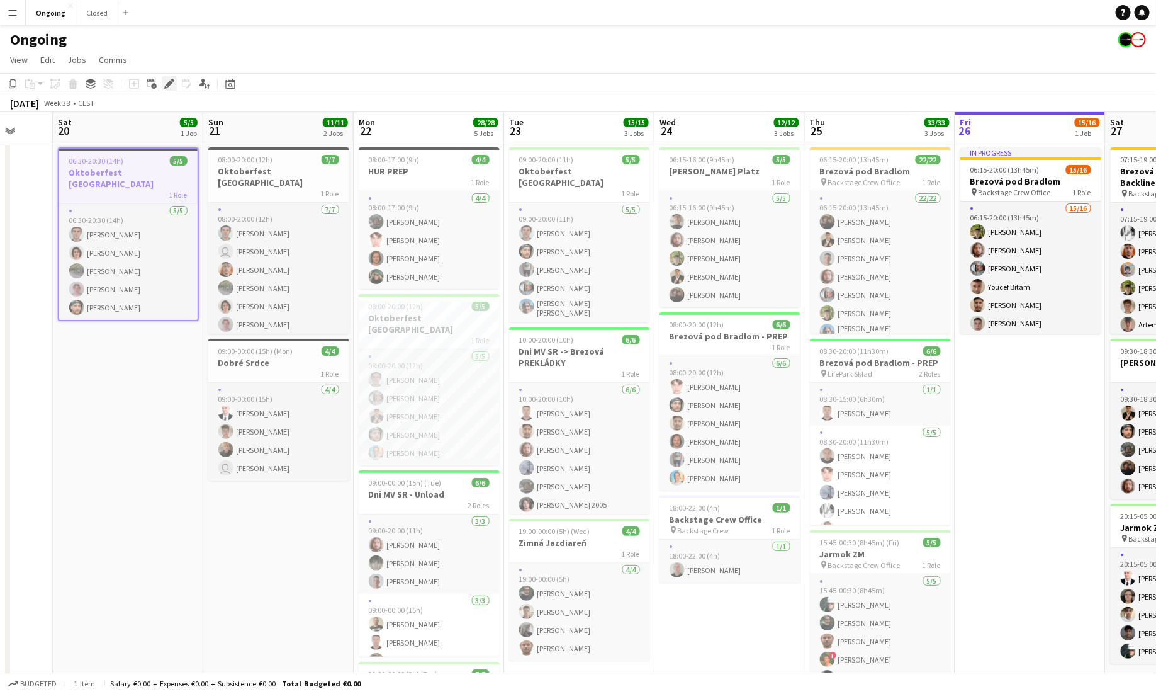
click at [166, 83] on icon "Edit" at bounding box center [169, 84] width 10 height 10
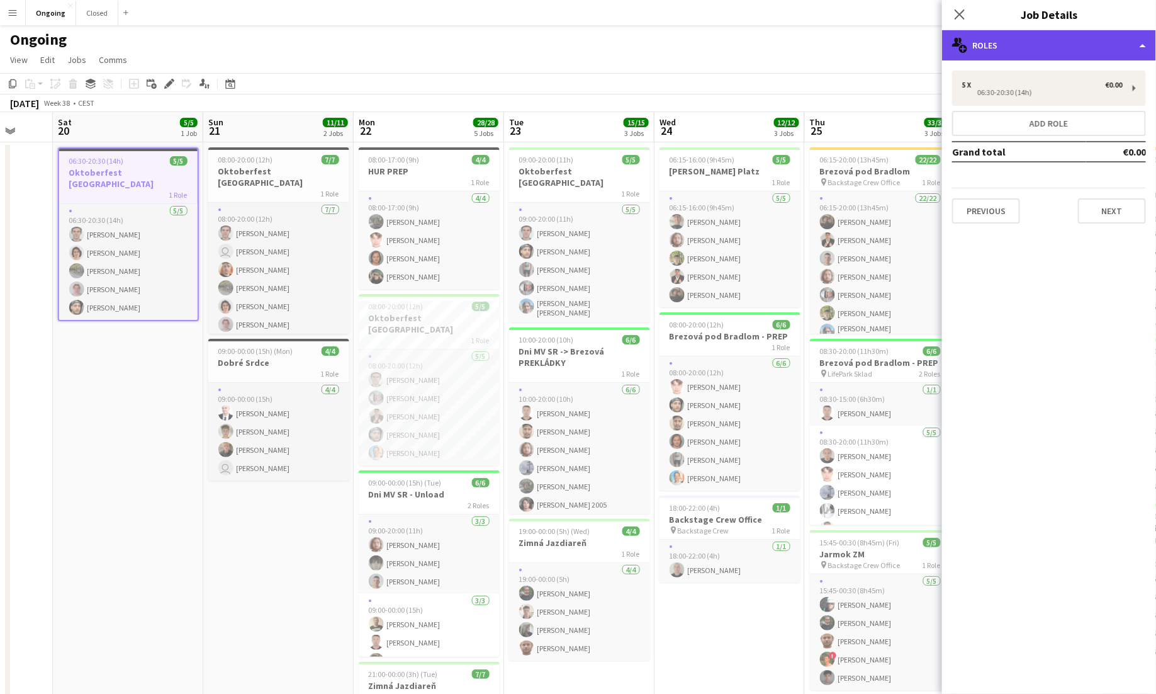
click at [1029, 46] on div "multiple-users-add Roles" at bounding box center [1049, 45] width 214 height 30
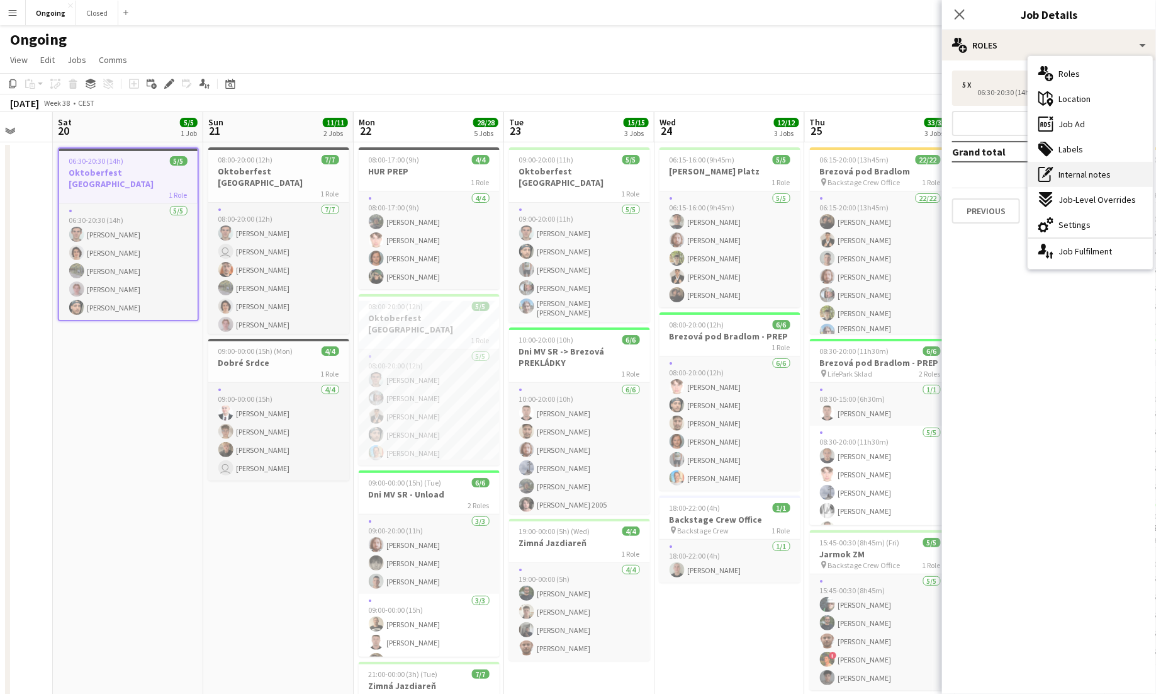
click at [1073, 167] on div "pen-write Internal notes" at bounding box center [1091, 174] width 125 height 25
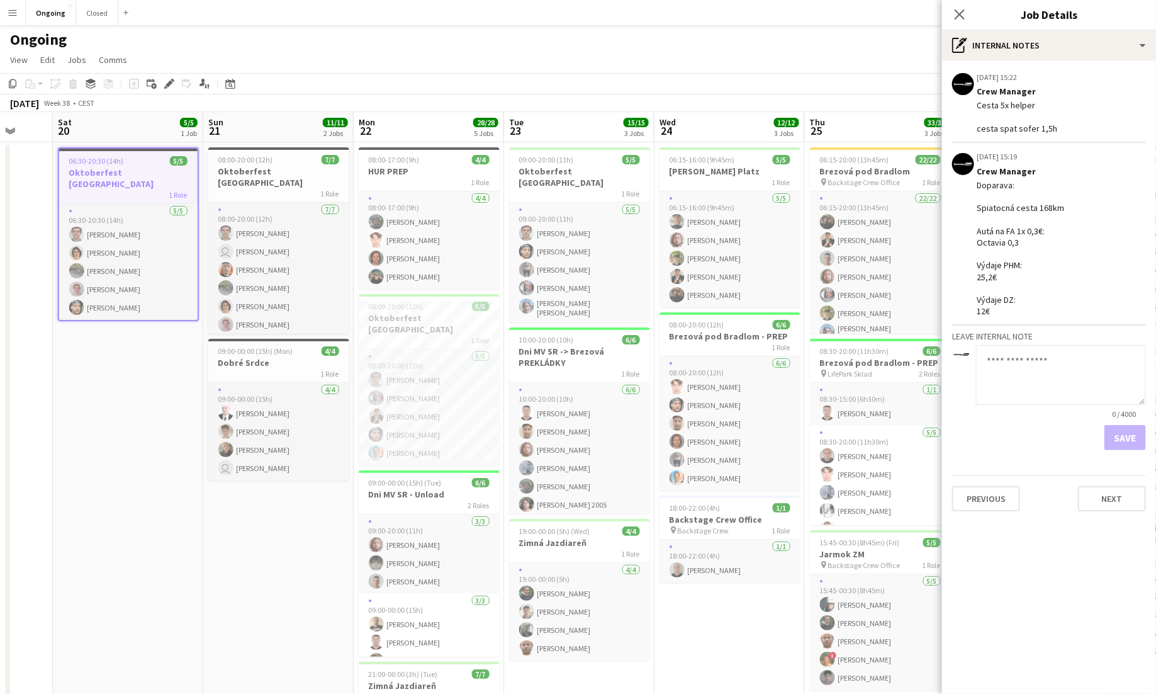
click at [9, 4] on button "Menu" at bounding box center [12, 12] width 25 height 25
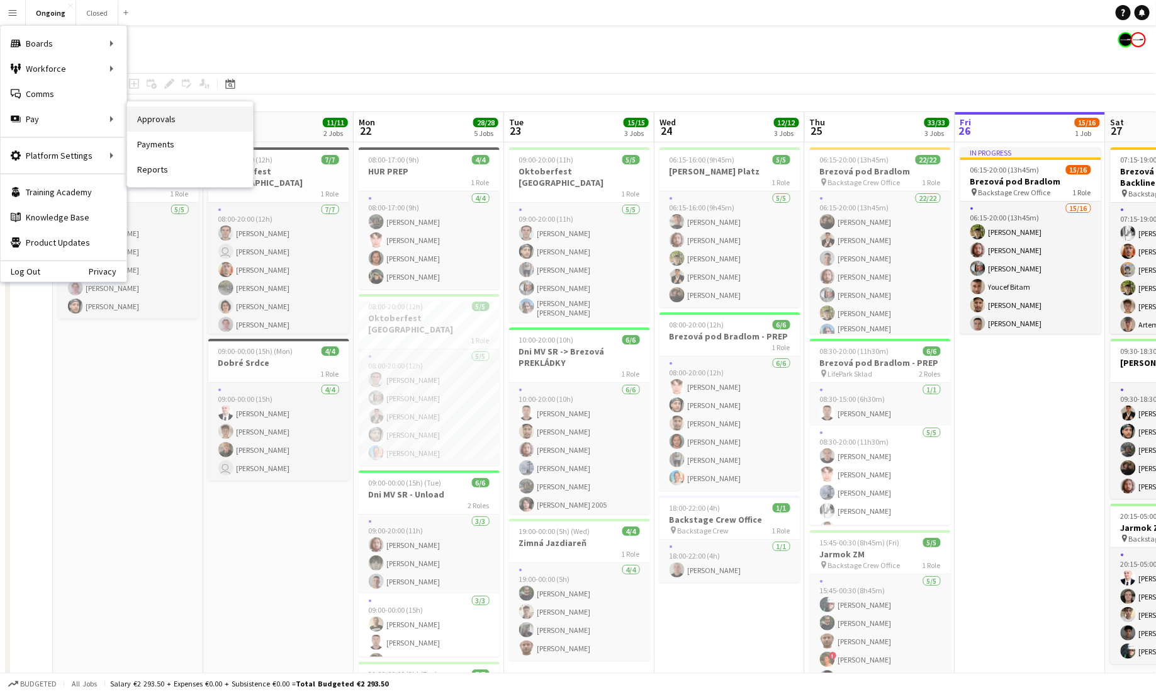
click at [155, 119] on link "Approvals" at bounding box center [190, 118] width 126 height 25
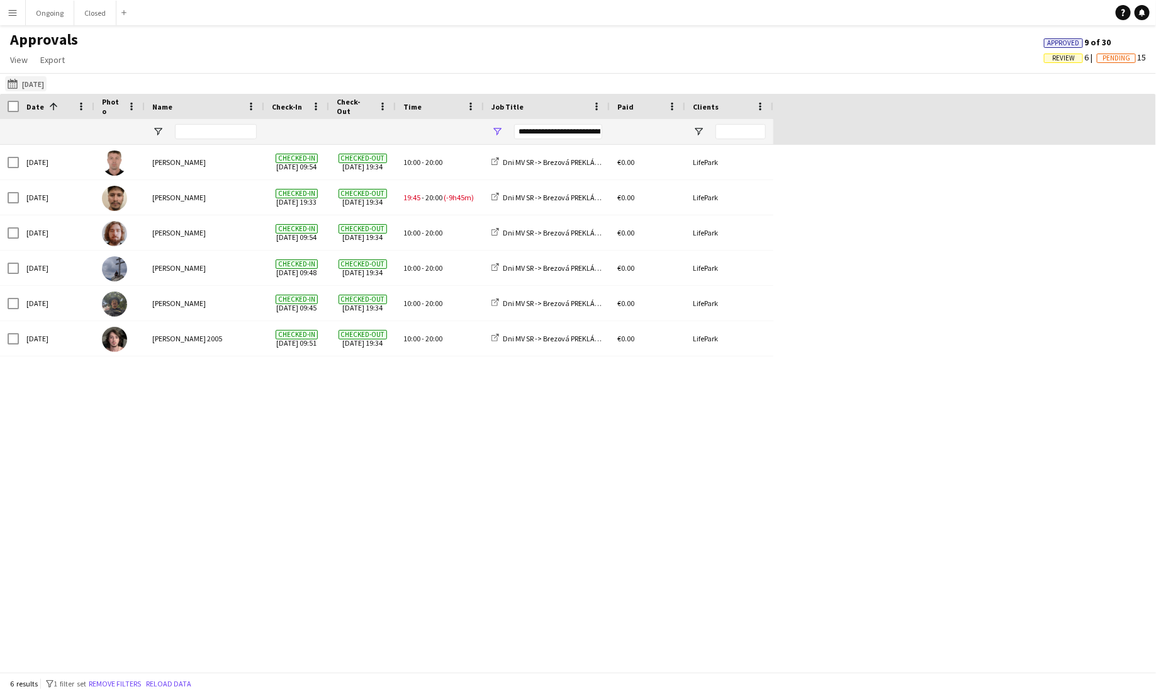
click at [39, 85] on button "[DATE] [DATE]" at bounding box center [26, 83] width 42 height 15
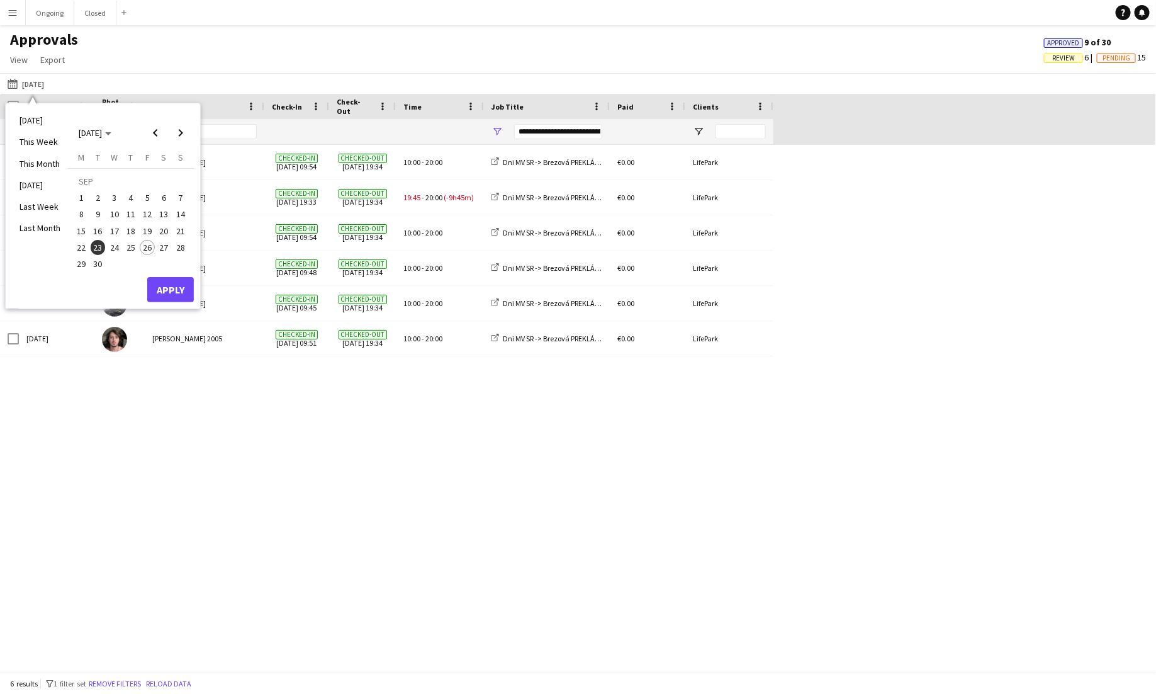
click at [166, 227] on span "20" at bounding box center [164, 230] width 15 height 15
click at [179, 285] on button "Apply" at bounding box center [170, 289] width 47 height 25
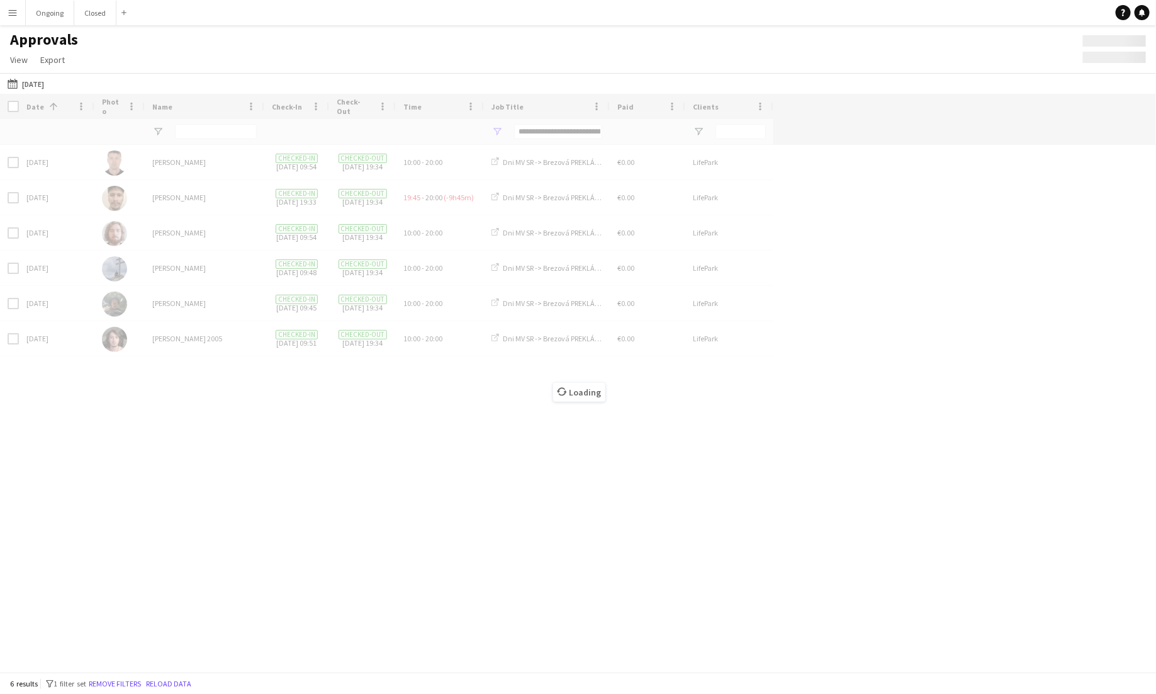
type input "***"
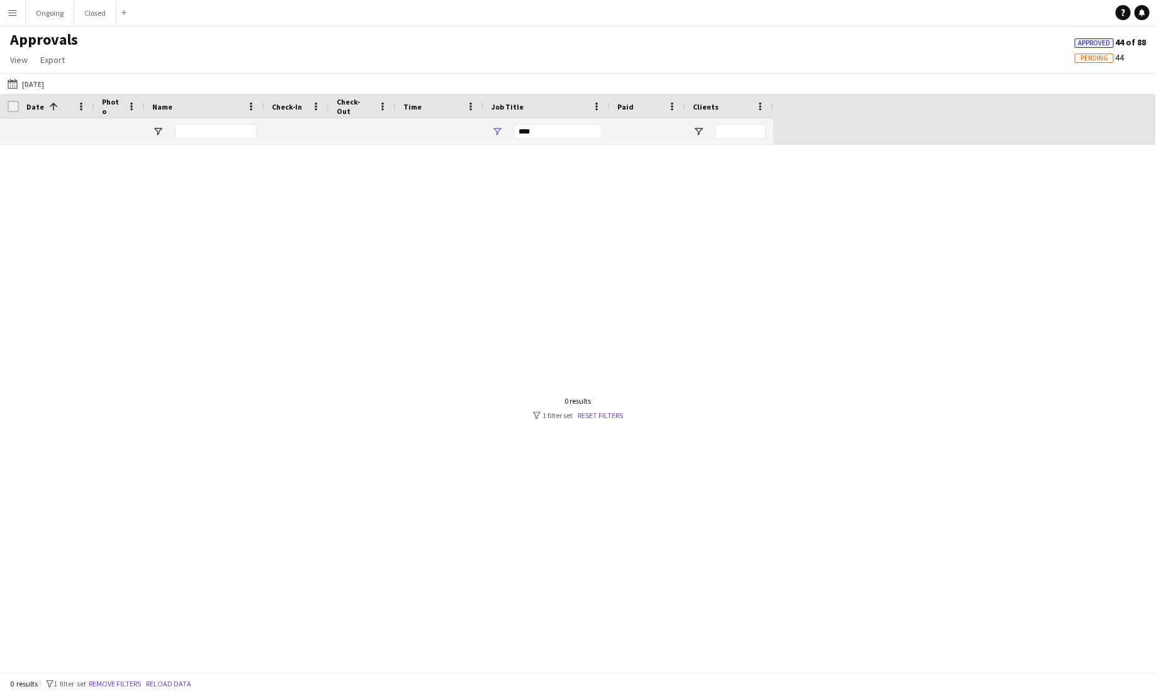
click at [538, 131] on div "***" at bounding box center [558, 131] width 88 height 15
click at [531, 206] on div "(Select All)" at bounding box center [561, 208] width 99 height 9
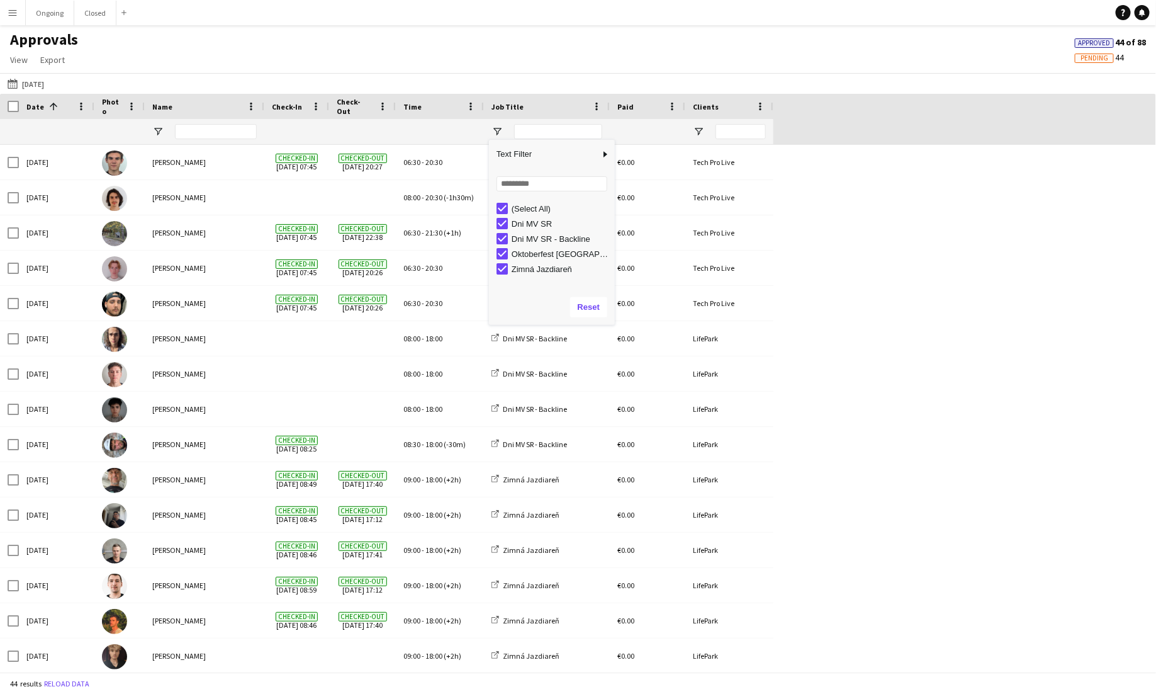
click at [531, 206] on div "(Select All)" at bounding box center [561, 208] width 99 height 9
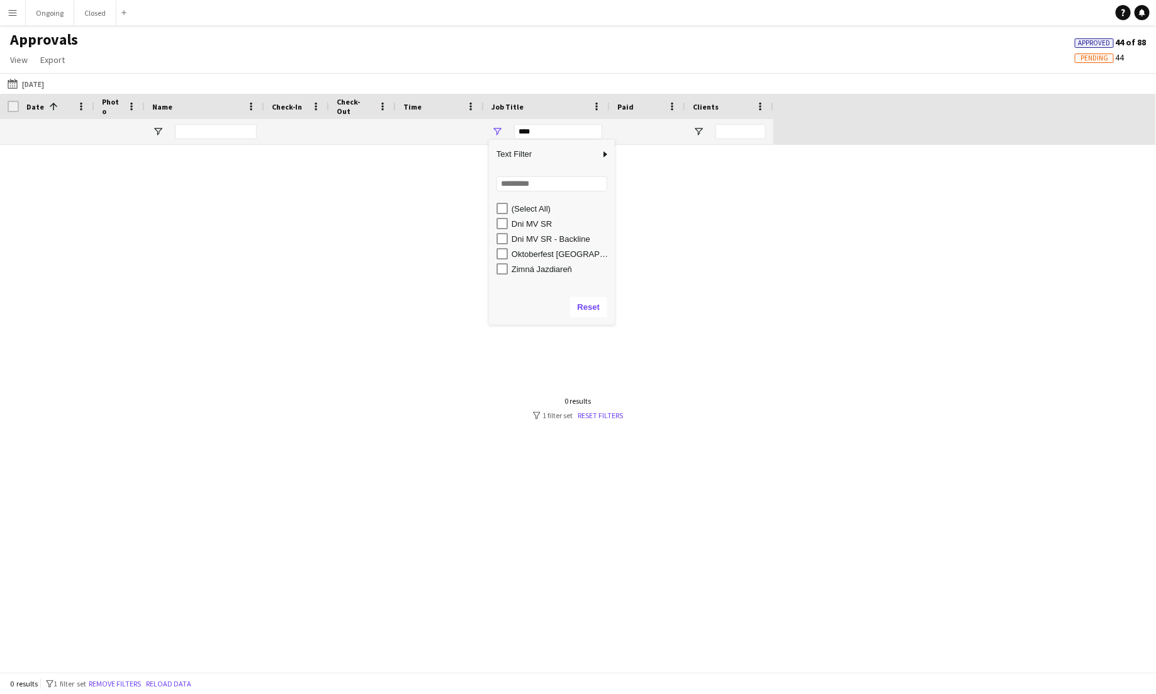
click at [537, 255] on div "Oktoberfest [GEOGRAPHIC_DATA]" at bounding box center [561, 253] width 99 height 9
type input "**********"
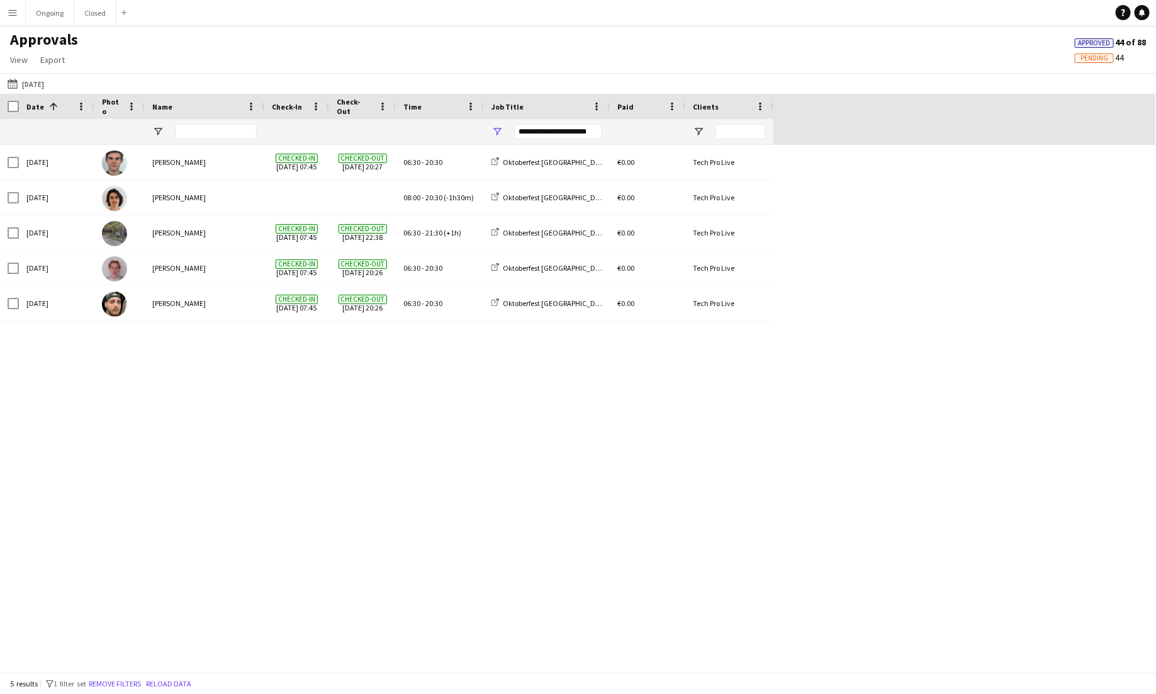
click at [360, 414] on div "[DATE] [PERSON_NAME] Checked-in [DATE] 07:45 Checked-out [DATE] 20:27 06:30 - 2…" at bounding box center [578, 408] width 1156 height 527
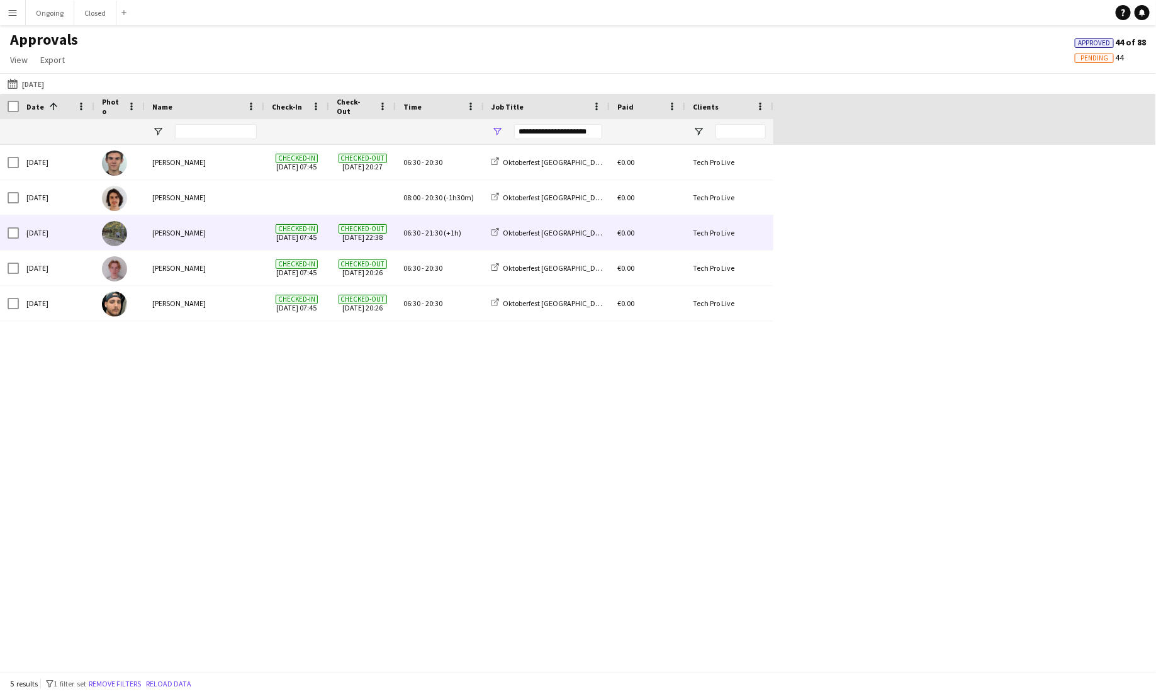
click at [456, 223] on div "06:30 - 21:30 (+1h)" at bounding box center [440, 232] width 88 height 35
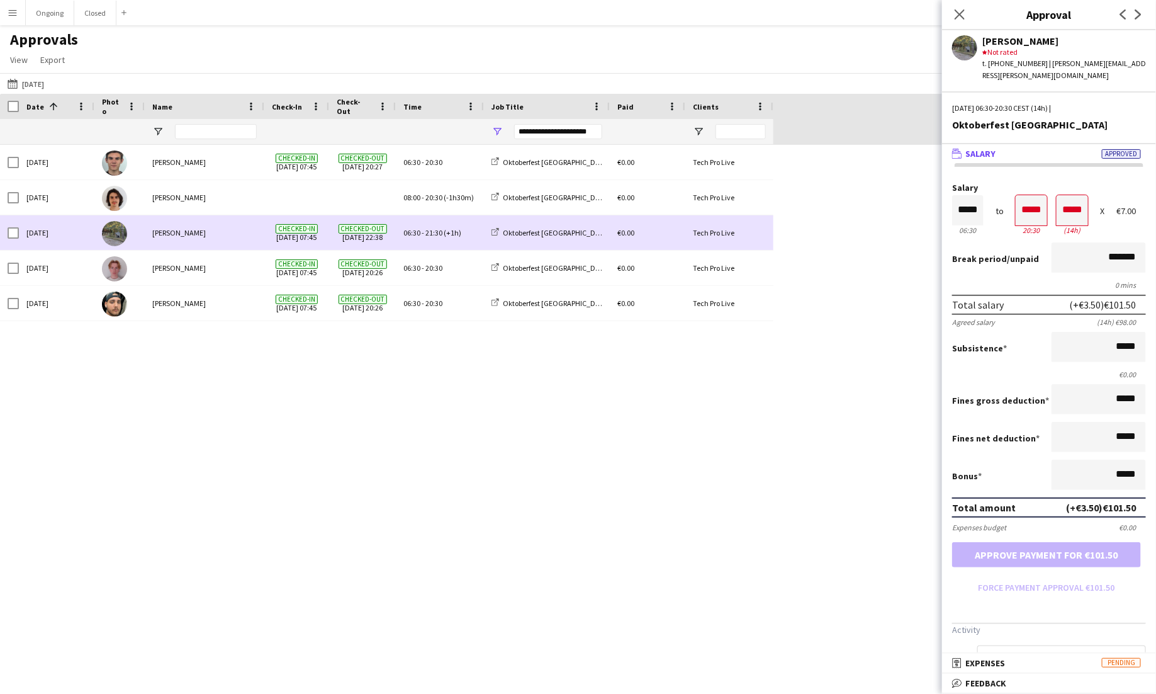
click at [434, 237] on div "06:30 - 21:30 (+1h)" at bounding box center [440, 232] width 88 height 35
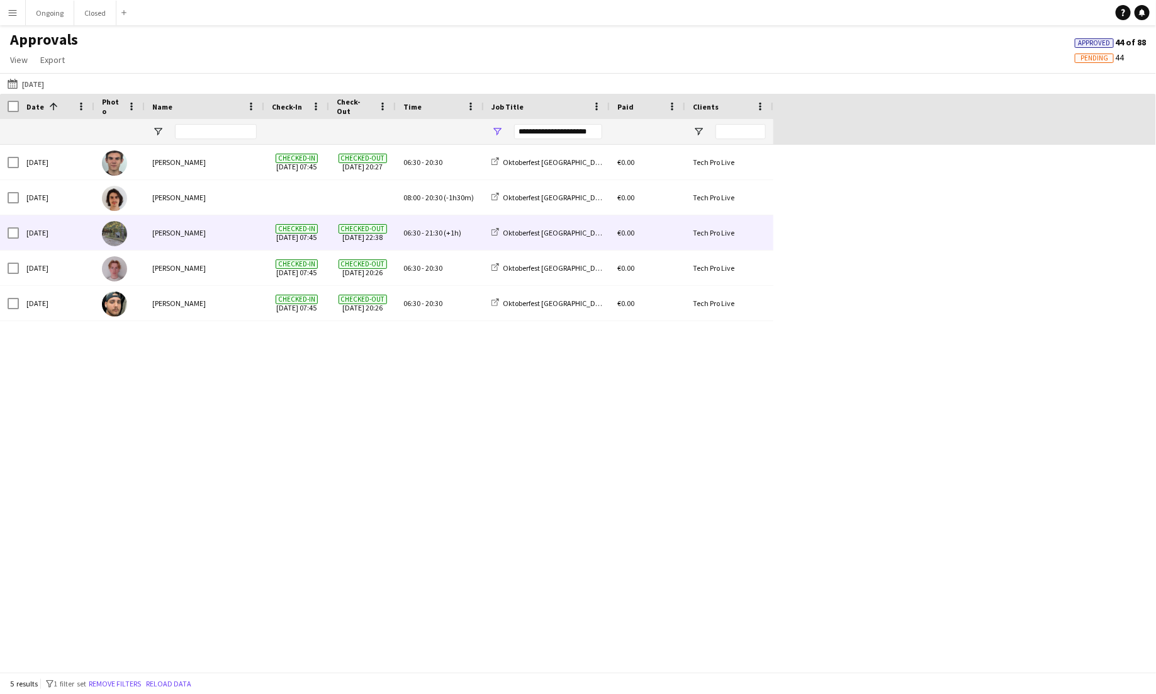
click at [451, 230] on span "(+1h)" at bounding box center [453, 232] width 18 height 9
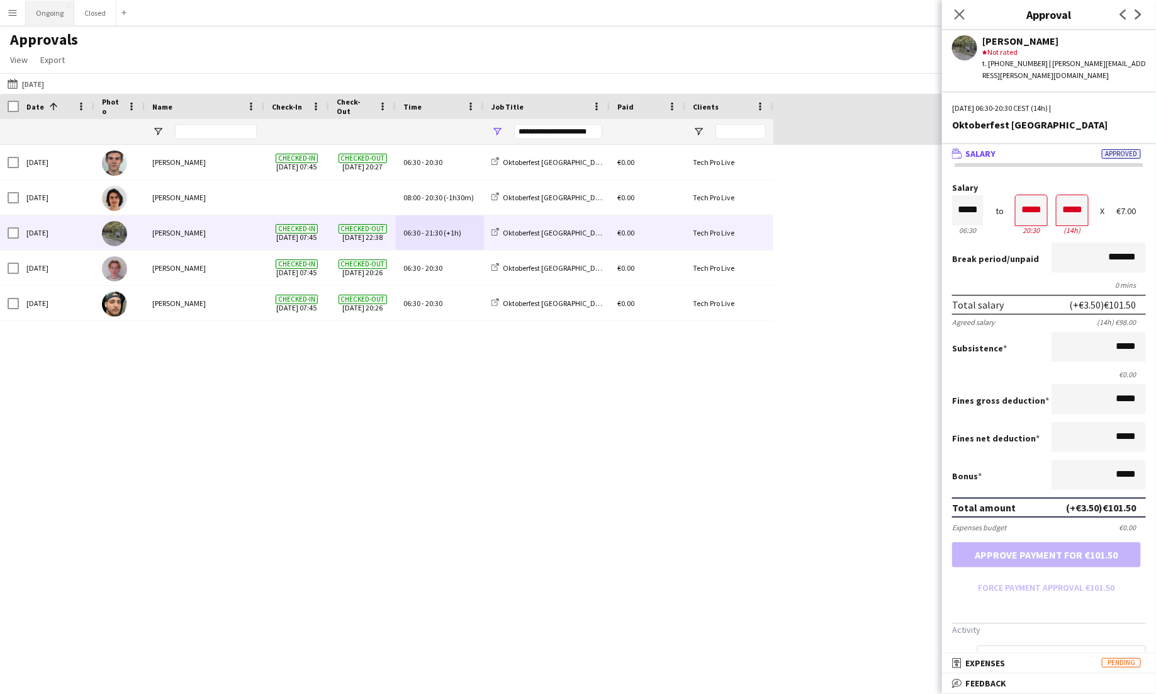
click at [42, 12] on button "Ongoing Close" at bounding box center [50, 13] width 48 height 25
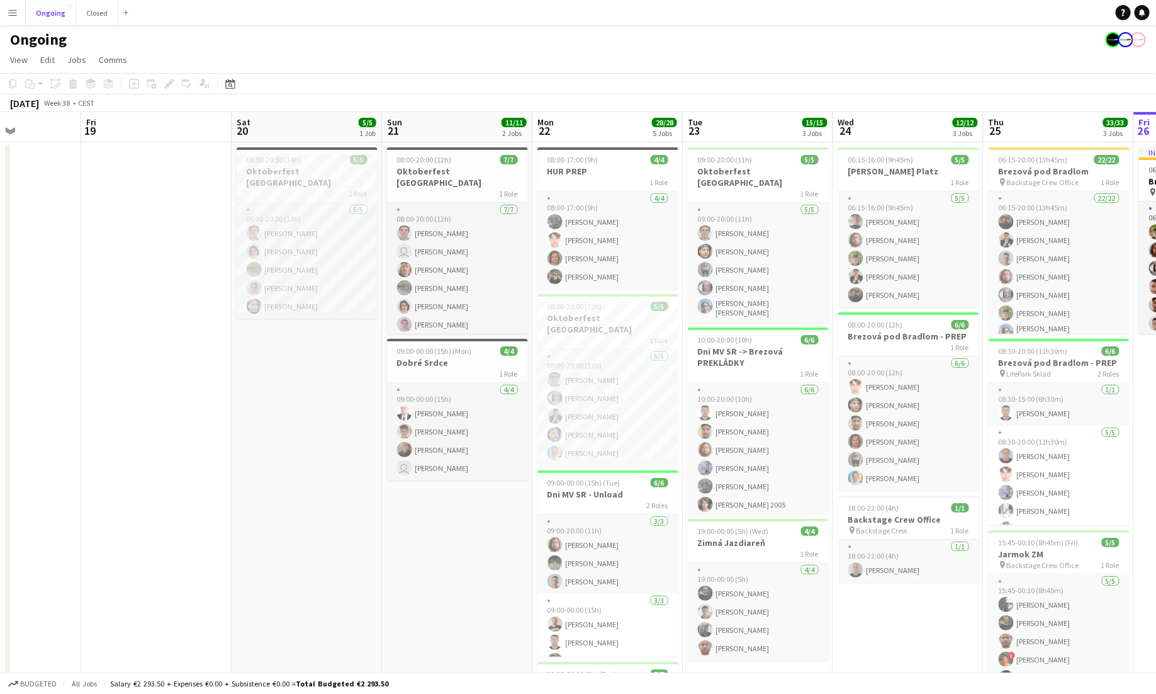
scroll to position [0, 296]
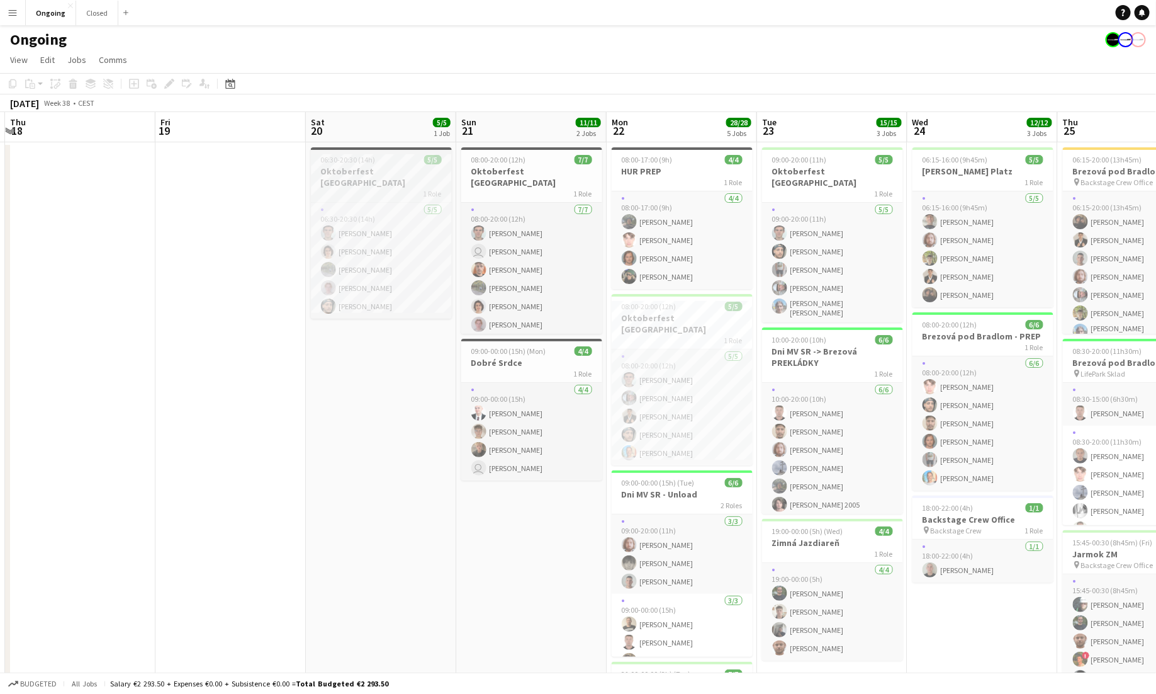
click at [385, 166] on h3 "Oktoberfest [GEOGRAPHIC_DATA]" at bounding box center [381, 177] width 141 height 23
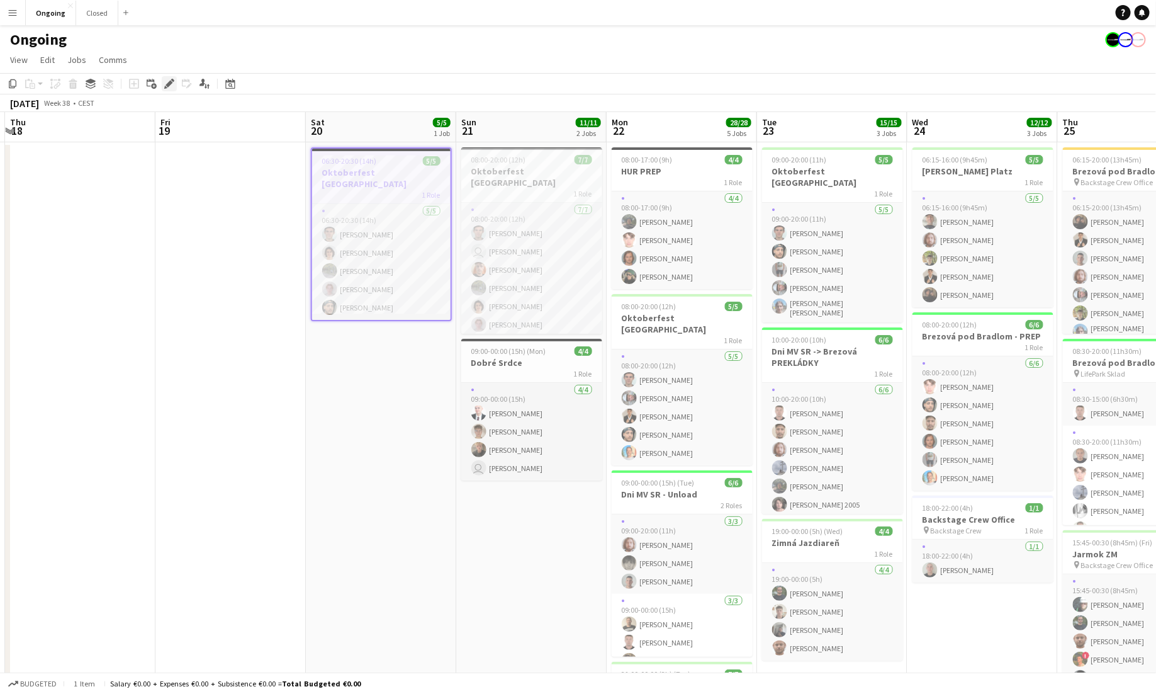
click at [167, 82] on icon at bounding box center [169, 84] width 7 height 7
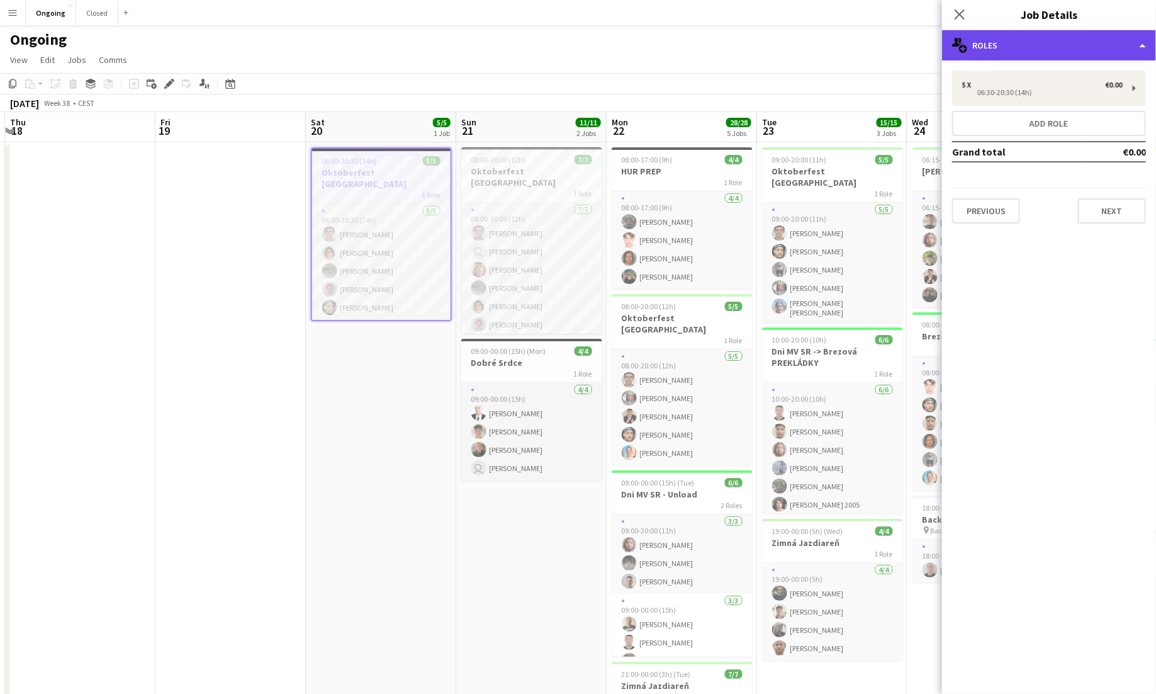
click at [1092, 50] on div "multiple-users-add Roles" at bounding box center [1049, 45] width 214 height 30
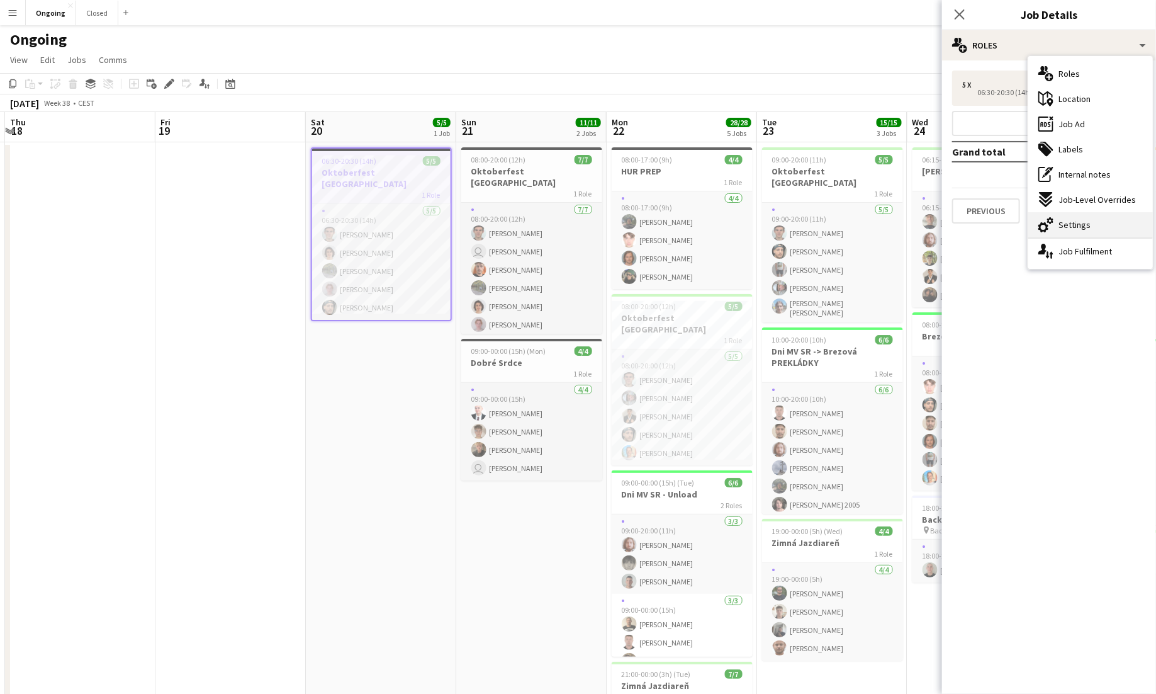
click at [1085, 219] on span "Settings" at bounding box center [1075, 224] width 32 height 11
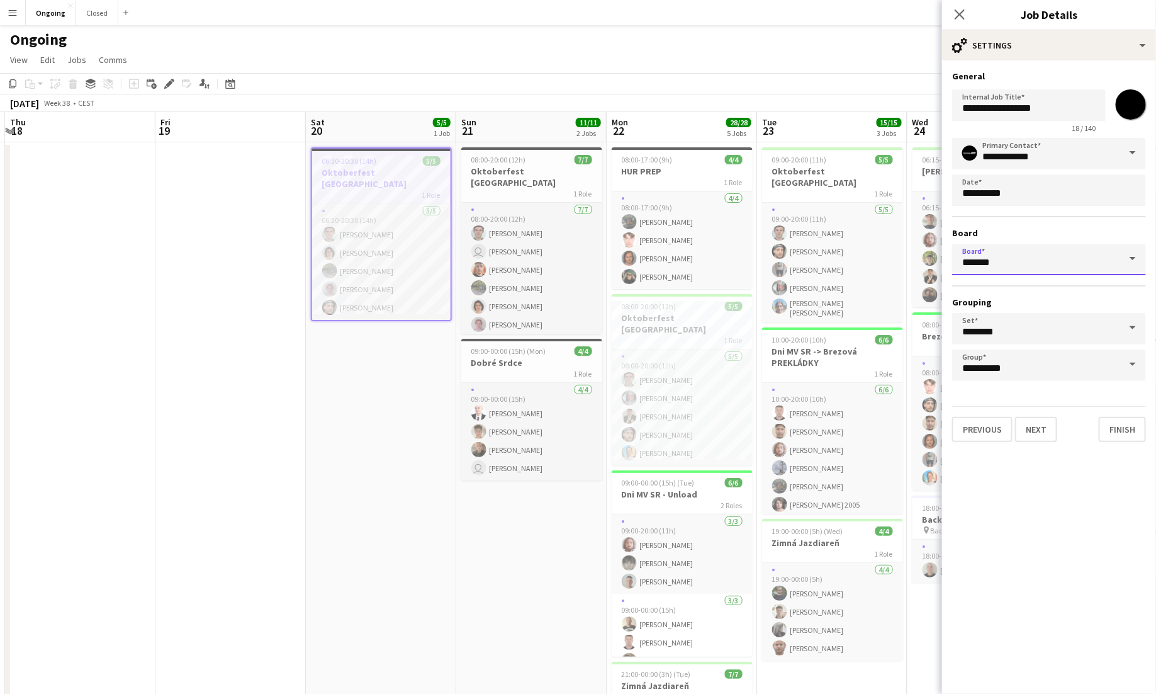
click at [1035, 255] on input "*******" at bounding box center [1049, 259] width 194 height 31
click at [1043, 302] on mat-option "Closed [CEST]" at bounding box center [1050, 295] width 194 height 30
type input "******"
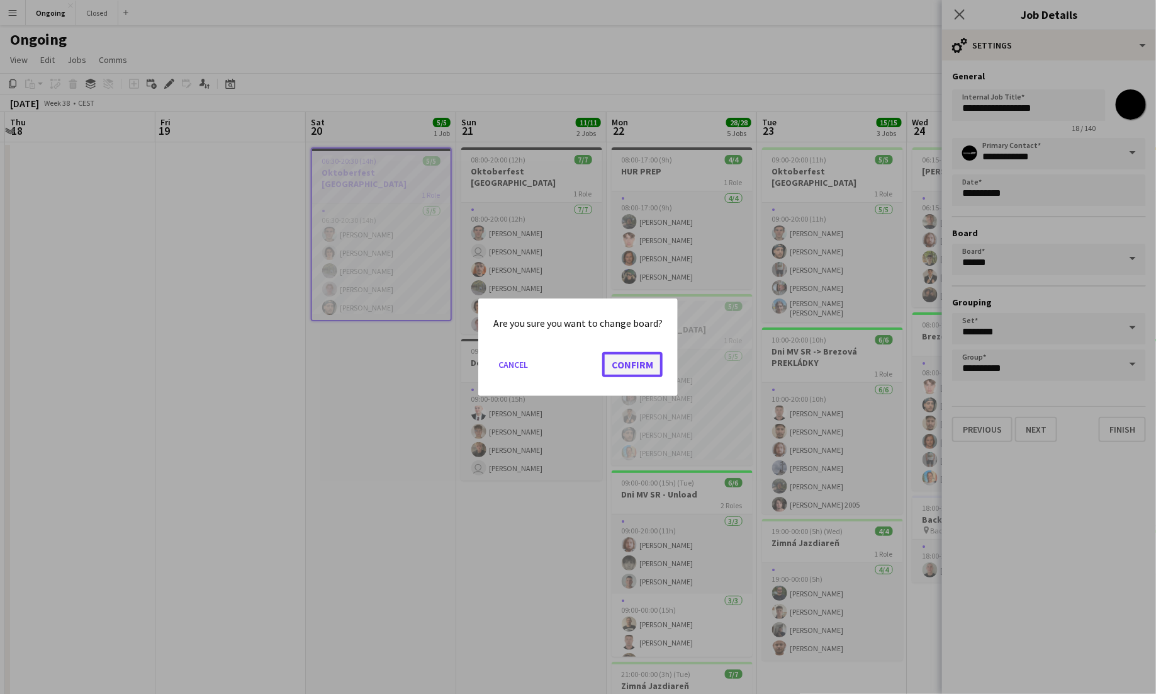
click at [607, 364] on button "Confirm" at bounding box center [632, 363] width 60 height 25
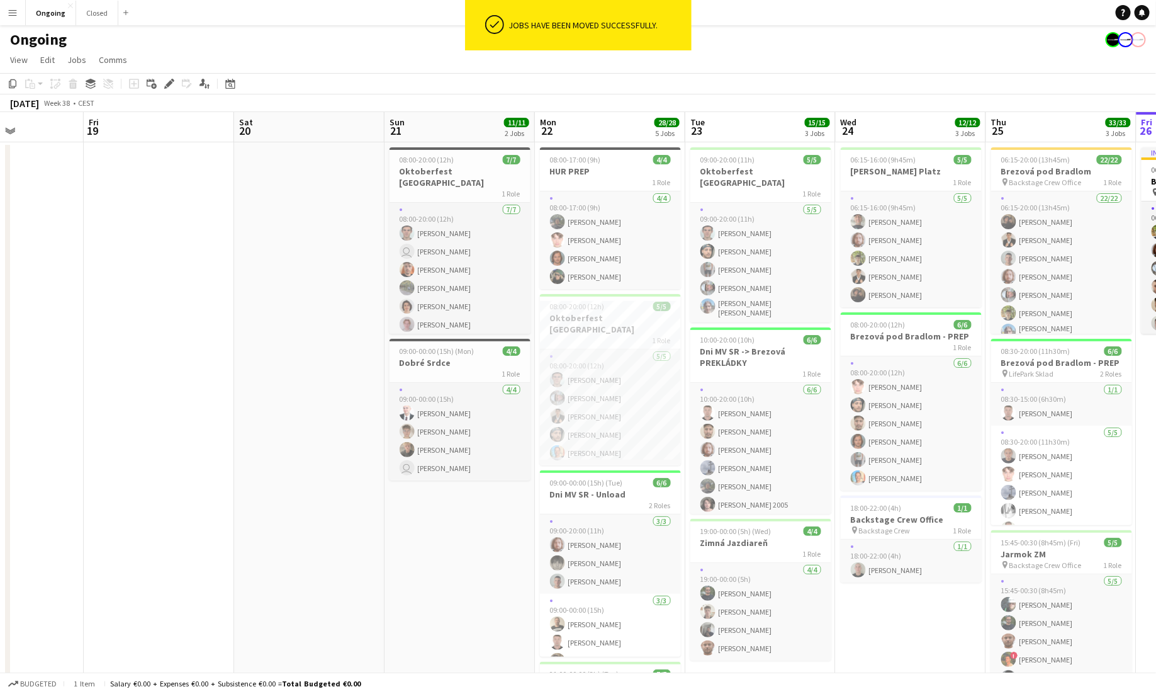
scroll to position [0, 370]
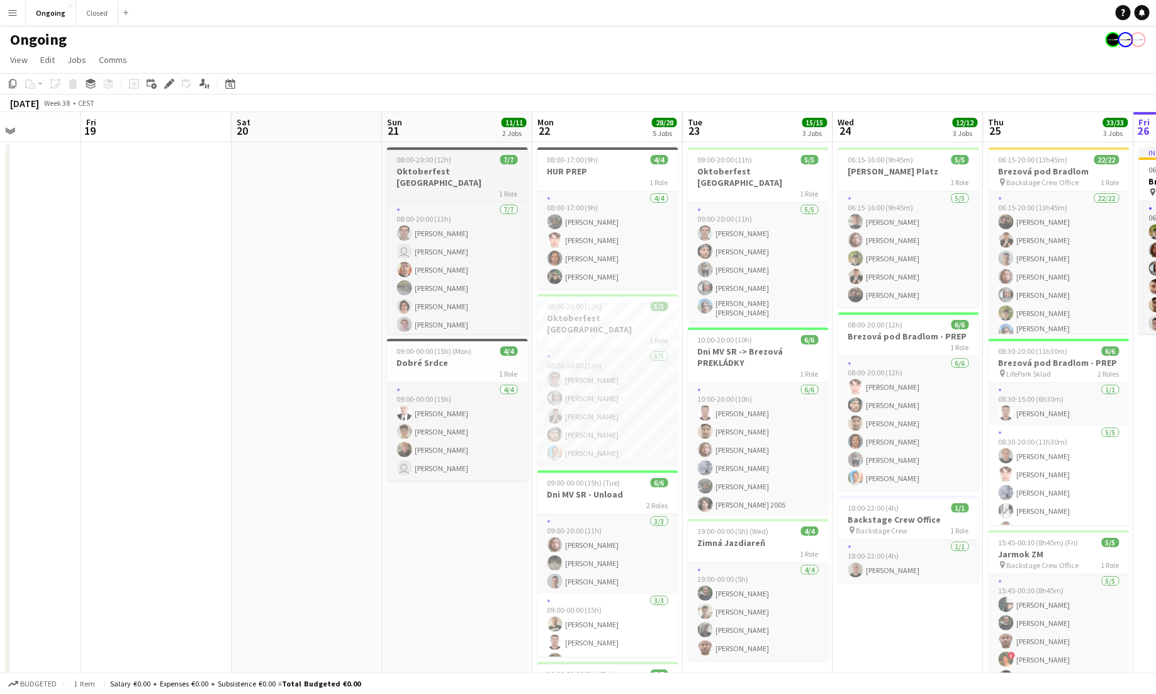
click at [480, 166] on h3 "Oktoberfest [GEOGRAPHIC_DATA]" at bounding box center [457, 177] width 141 height 23
click at [166, 86] on icon "Edit" at bounding box center [169, 84] width 10 height 10
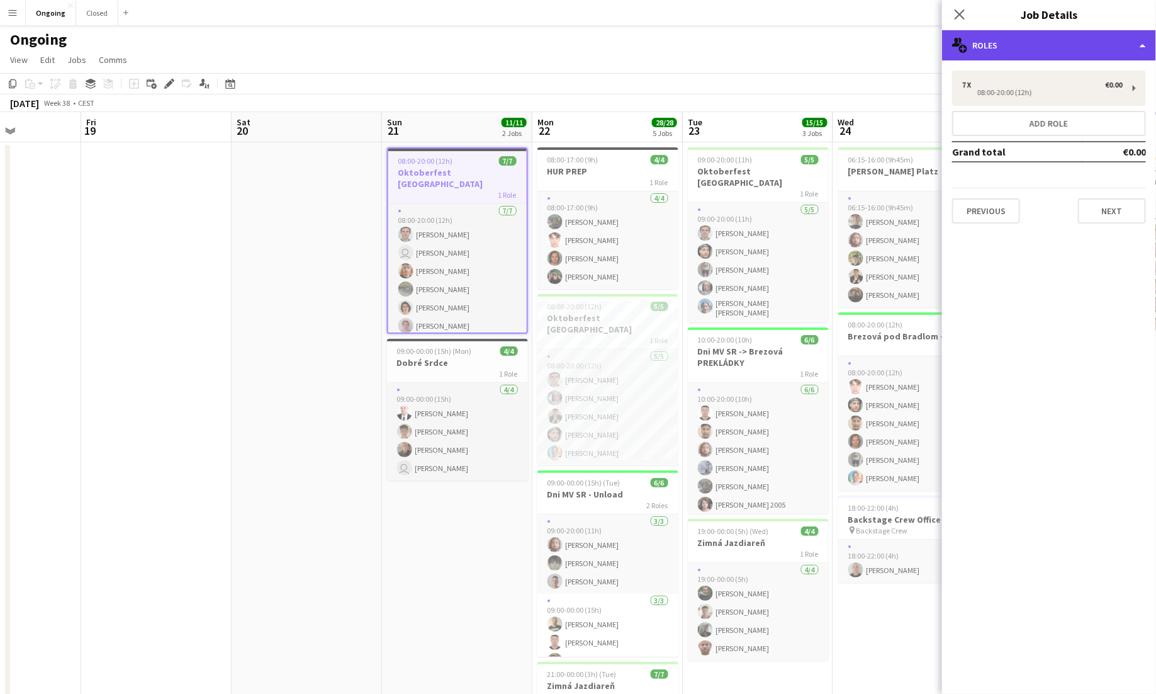
click at [1017, 46] on div "multiple-users-add Roles" at bounding box center [1049, 45] width 214 height 30
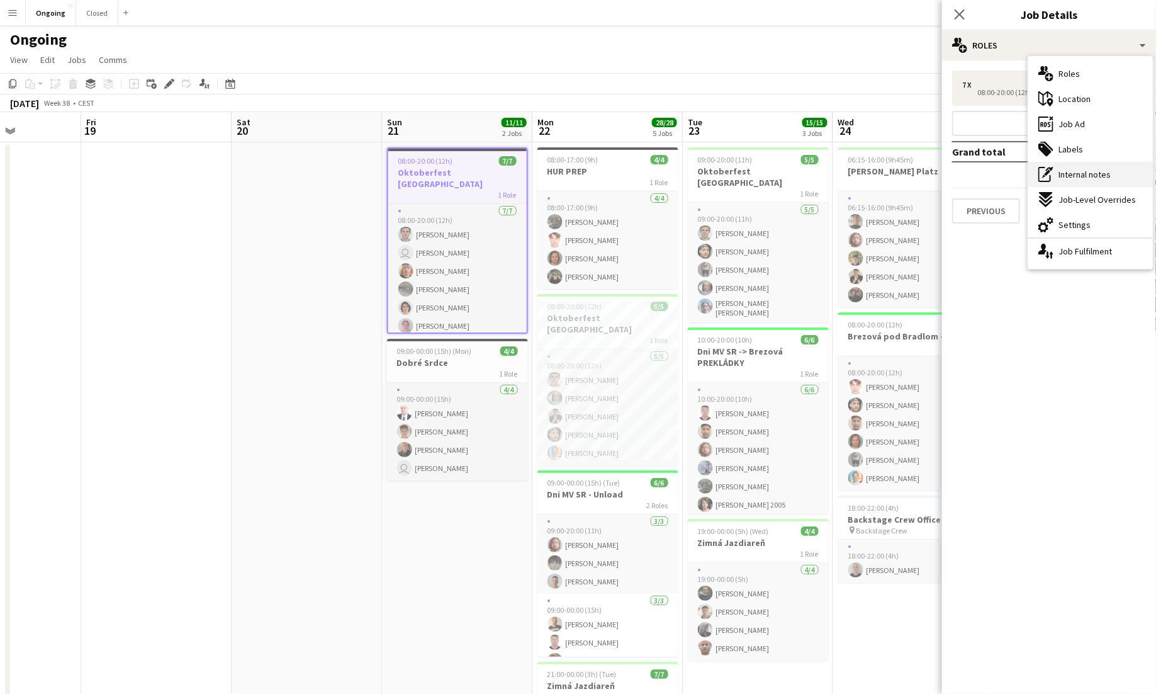
click at [1079, 169] on span "Internal notes" at bounding box center [1085, 174] width 52 height 11
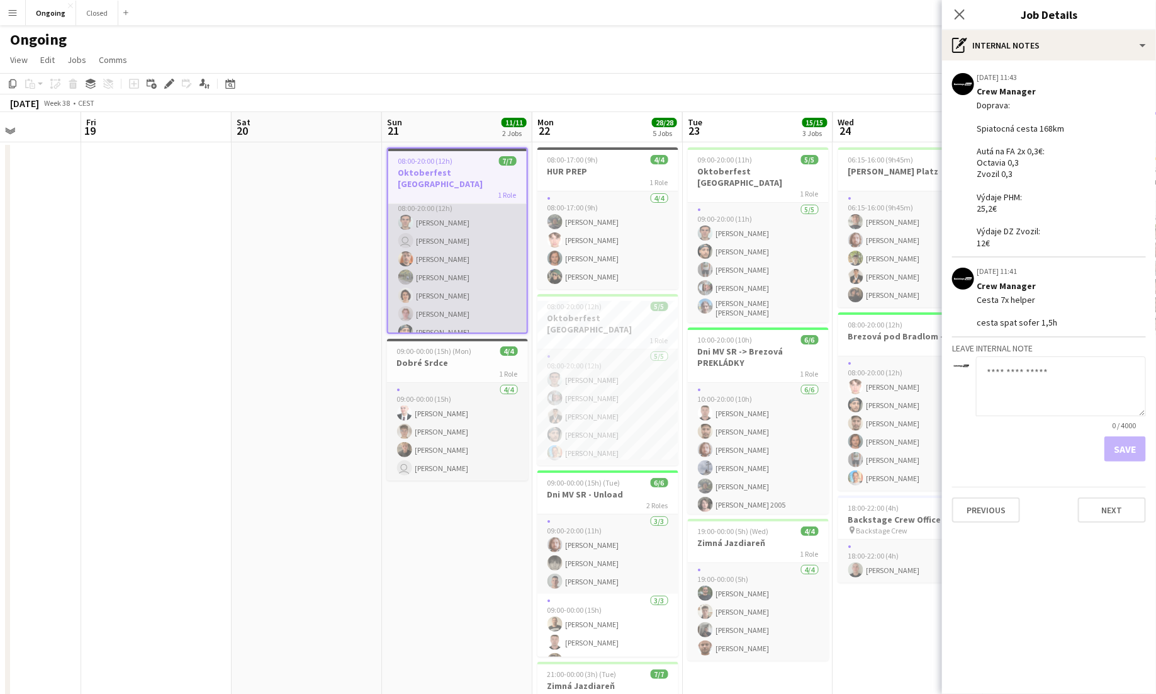
scroll to position [0, 0]
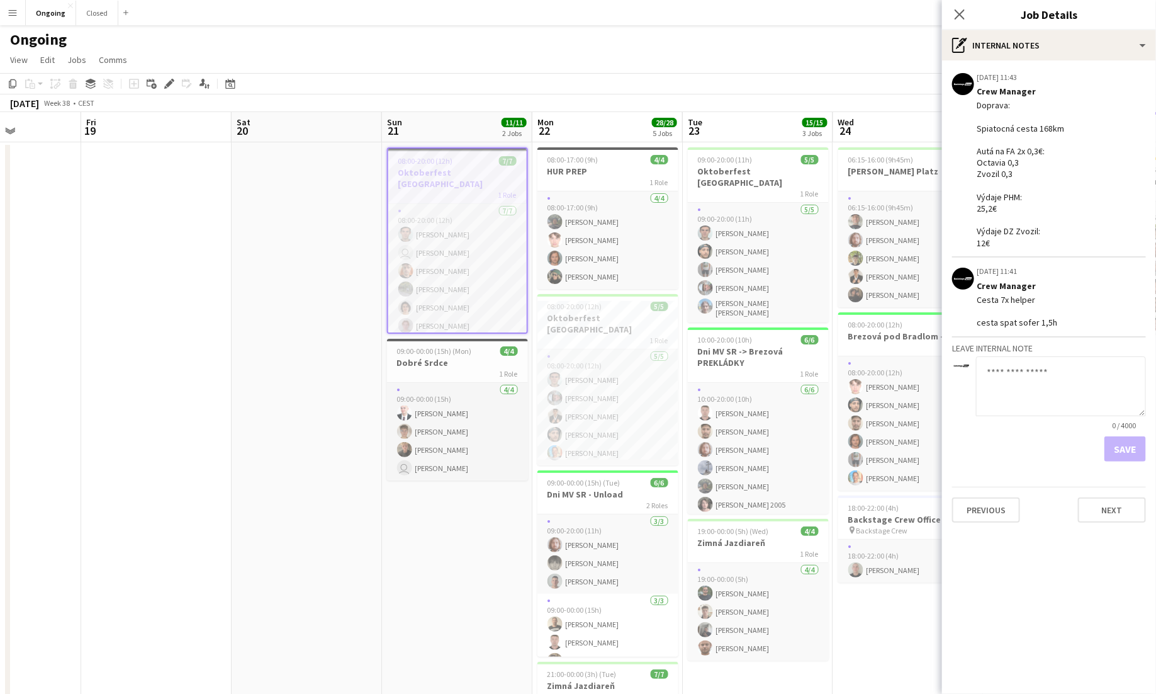
click at [8, 11] on app-icon "Menu" at bounding box center [13, 13] width 10 height 10
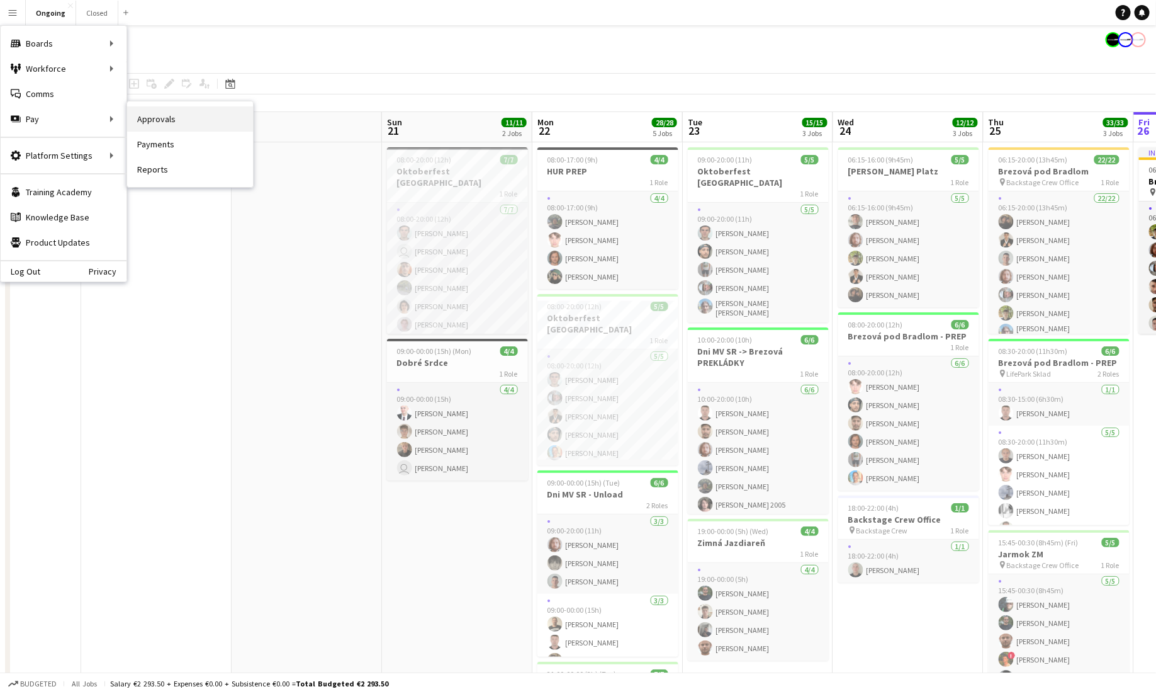
click at [142, 118] on link "Approvals" at bounding box center [190, 118] width 126 height 25
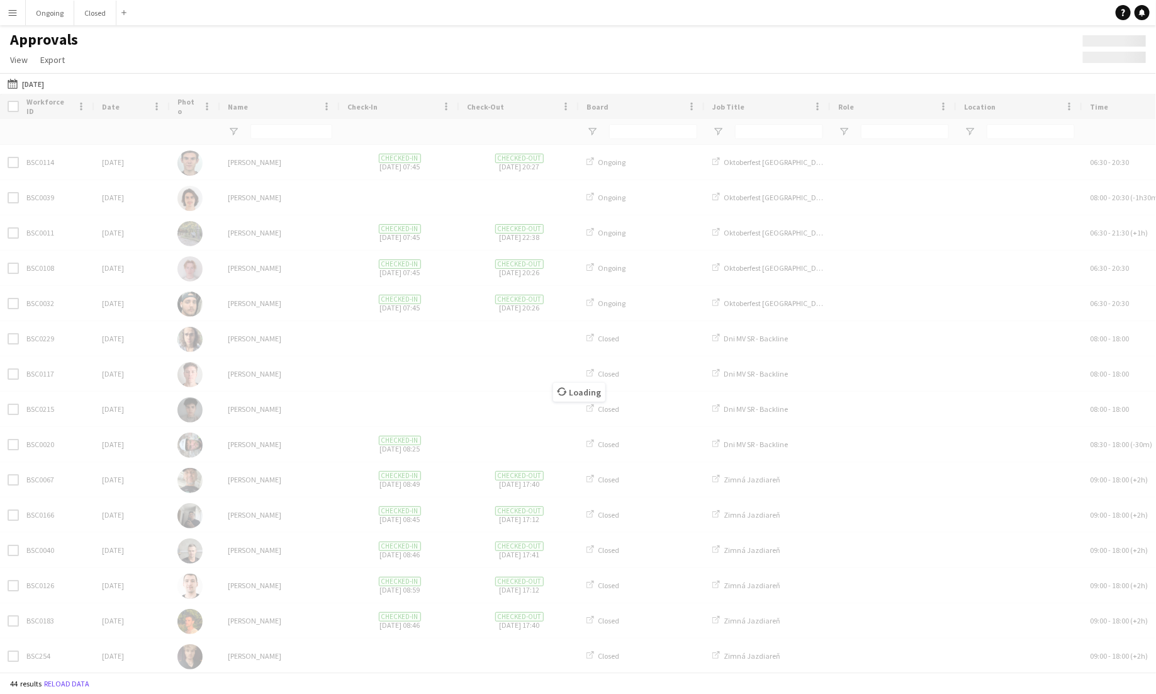
type input "**********"
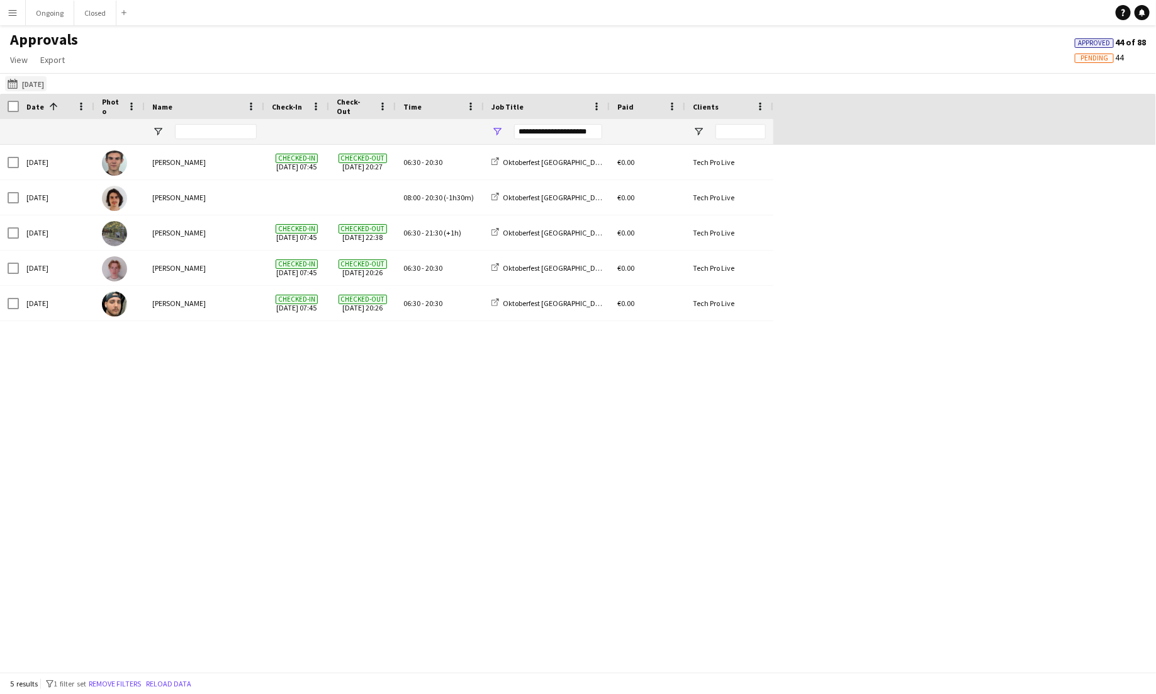
click at [47, 87] on button "[DATE] [DATE]" at bounding box center [26, 83] width 42 height 15
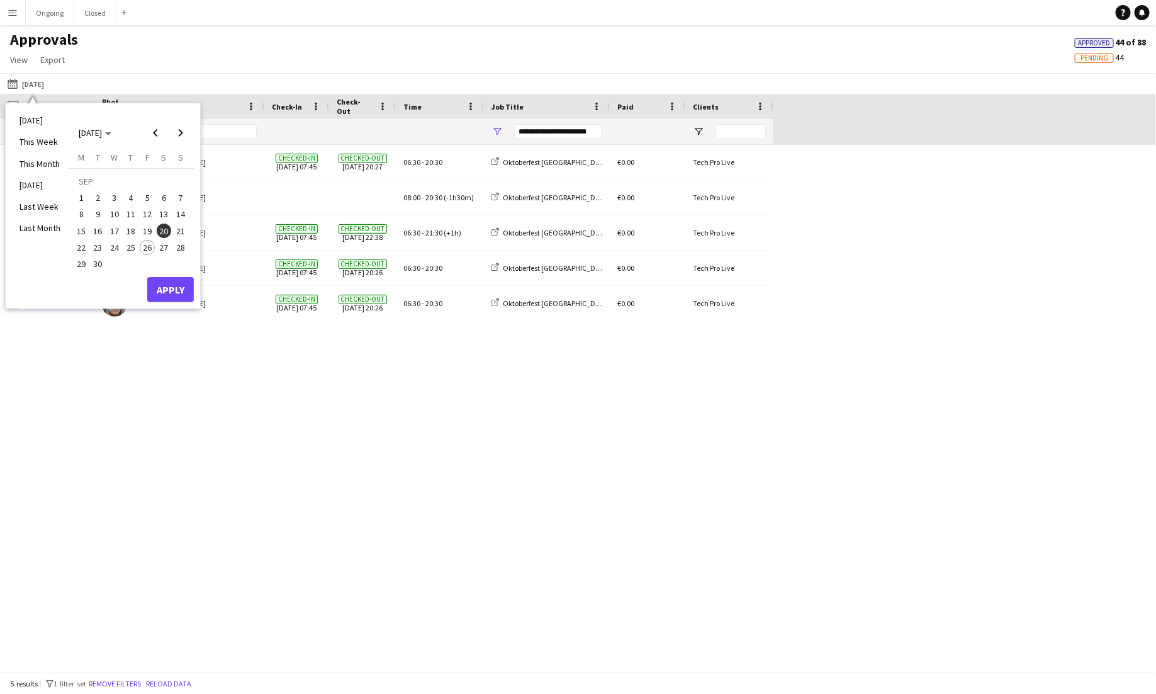
click at [176, 227] on span "21" at bounding box center [180, 230] width 15 height 15
click at [174, 291] on button "Apply" at bounding box center [170, 289] width 47 height 25
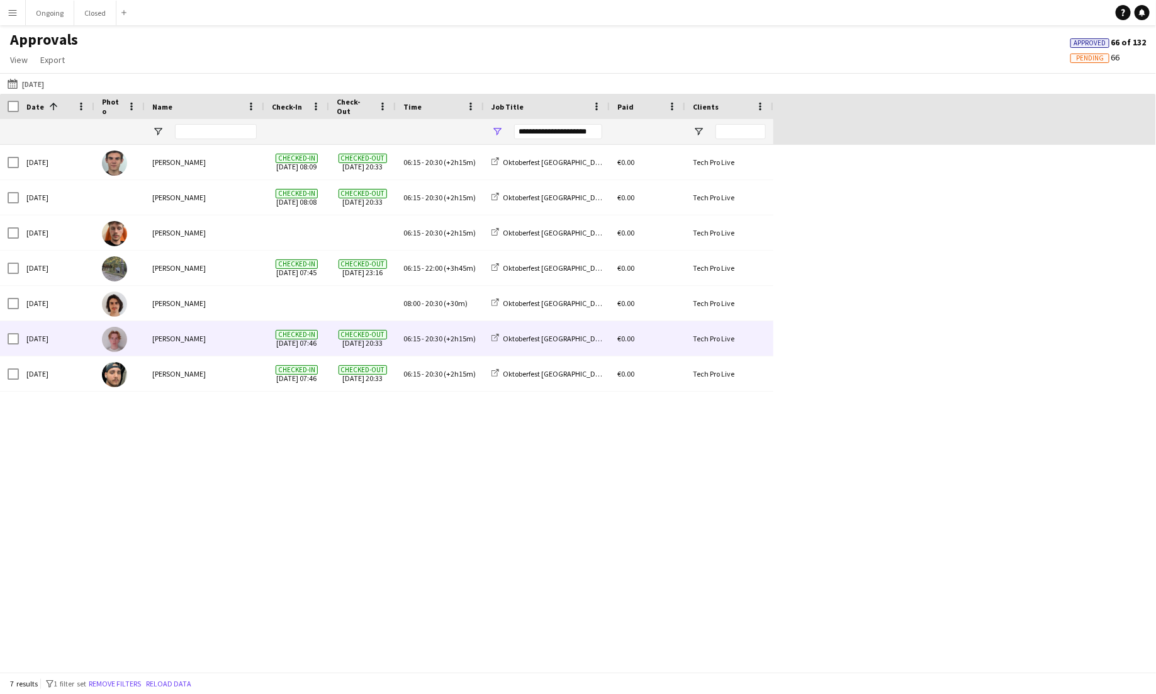
click at [427, 329] on div "06:15 - 20:30 (+2h15m)" at bounding box center [440, 338] width 88 height 35
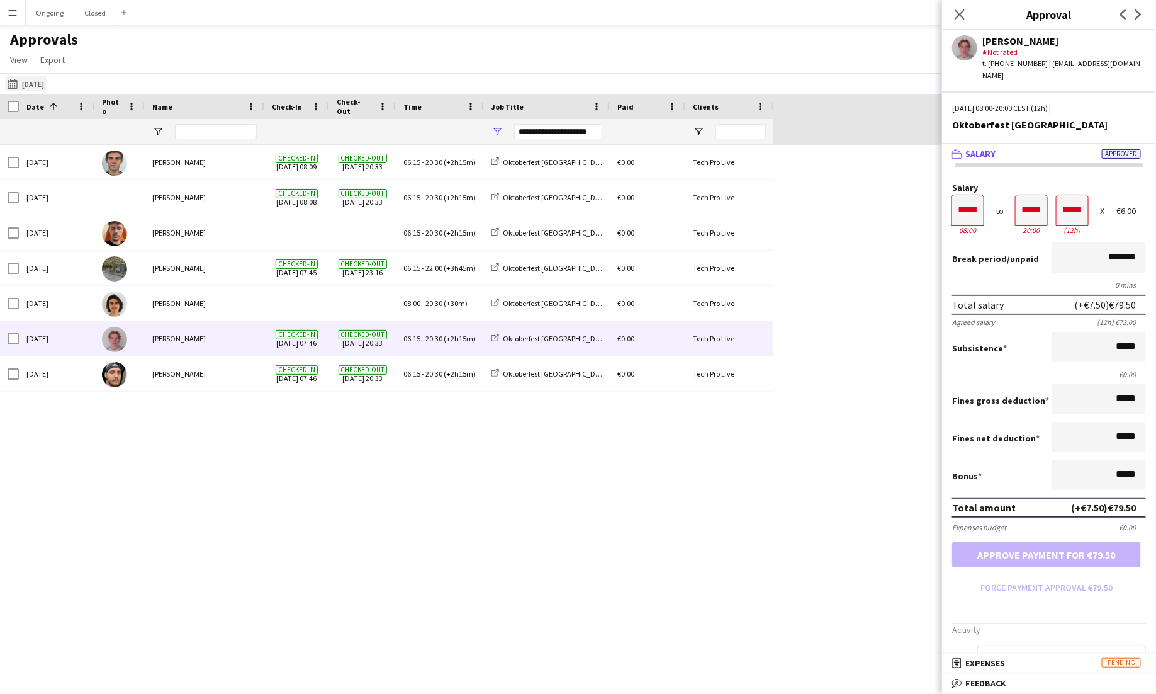
click at [46, 82] on button "[DATE] [DATE]" at bounding box center [26, 83] width 42 height 15
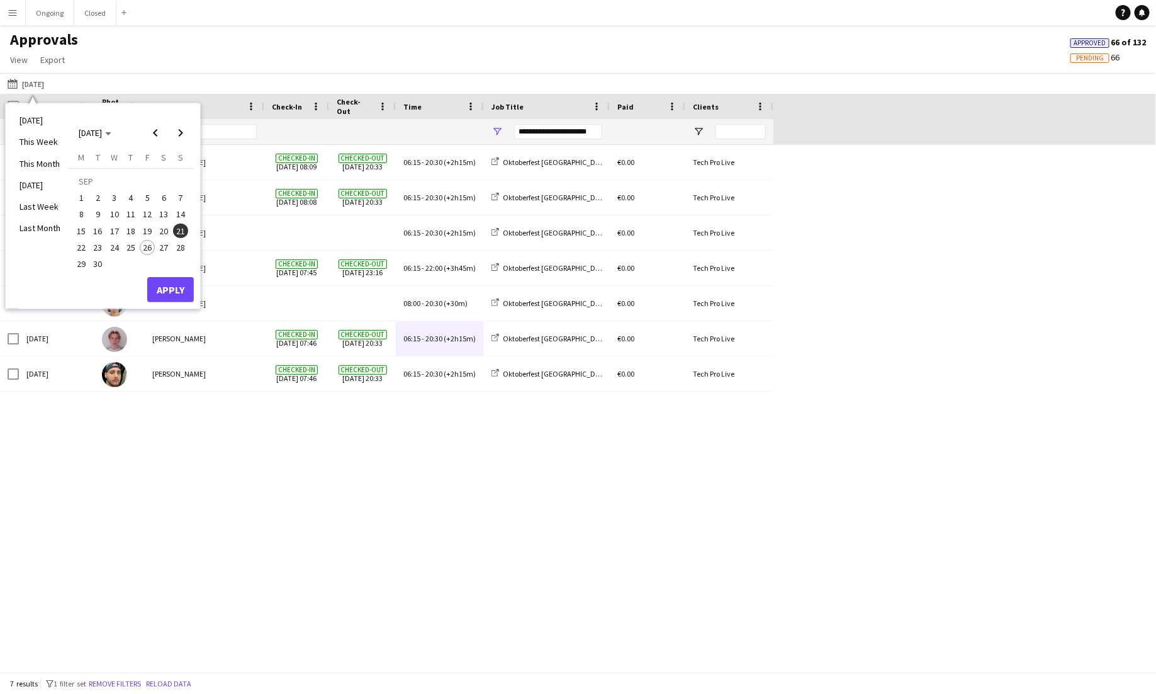
click at [78, 246] on span "22" at bounding box center [81, 247] width 15 height 15
click at [170, 282] on button "Apply" at bounding box center [170, 289] width 47 height 25
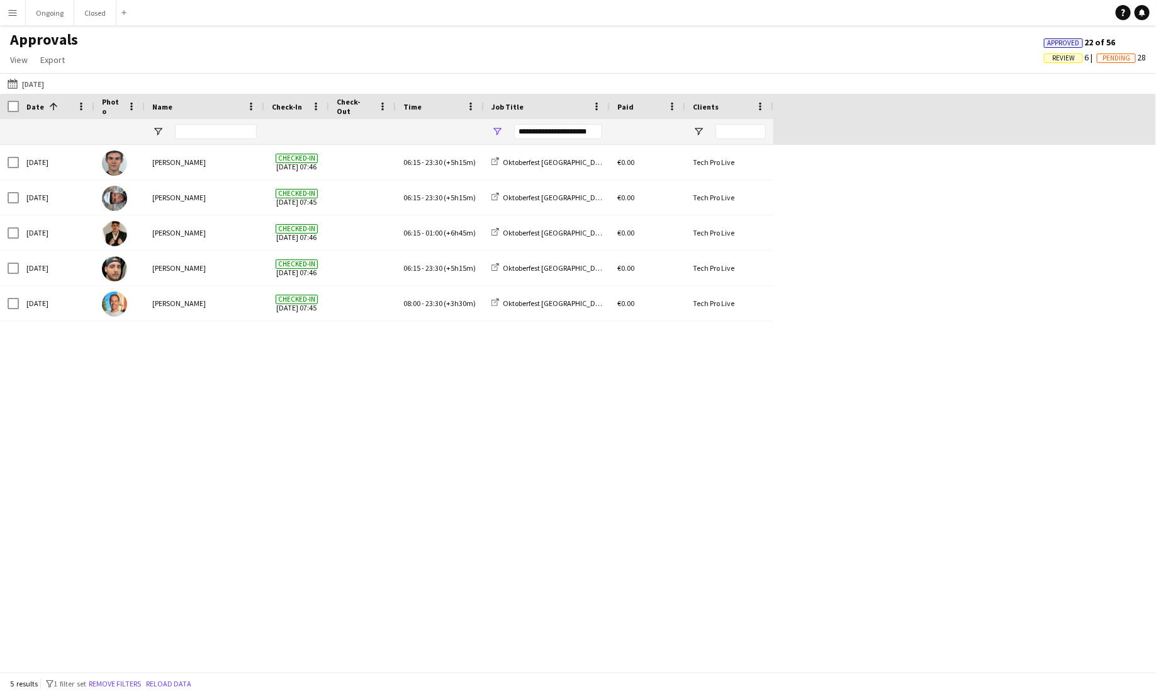
click at [573, 135] on div "**********" at bounding box center [558, 131] width 88 height 15
click at [522, 366] on div "[DATE] [PERSON_NAME] Checked-in [DATE] 07:46 06:15 - 23:30 (+5h15m) Oktoberfest…" at bounding box center [578, 408] width 1156 height 527
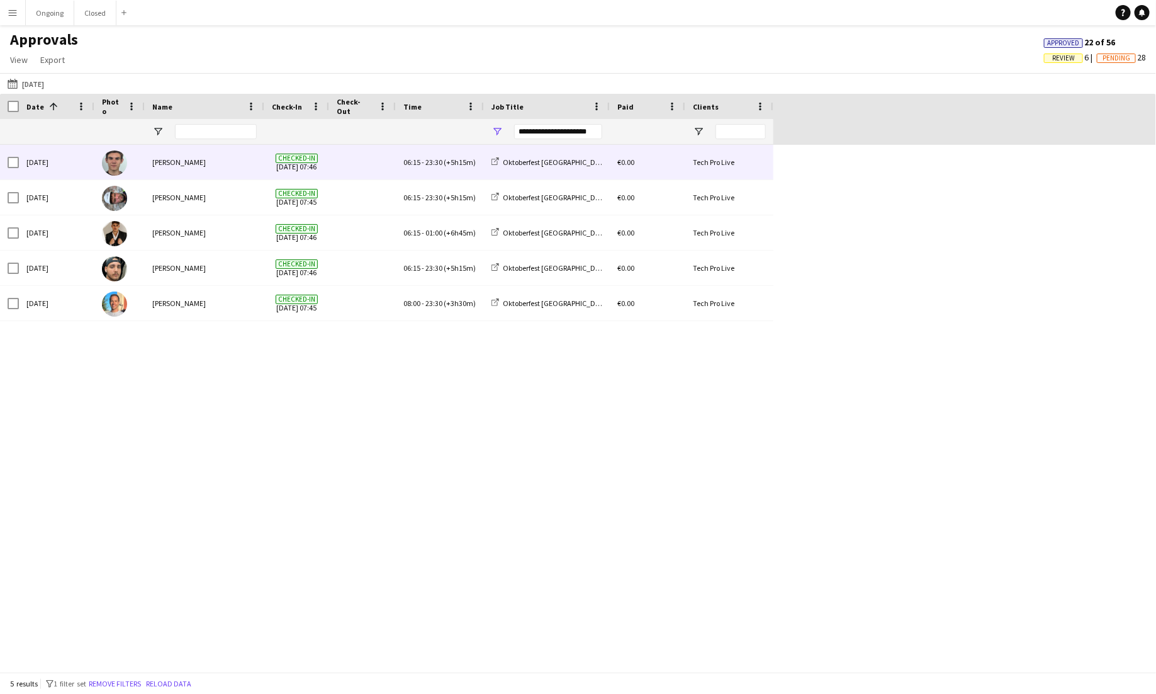
click at [439, 167] on div "06:15 - 23:30 (+5h15m)" at bounding box center [440, 162] width 88 height 35
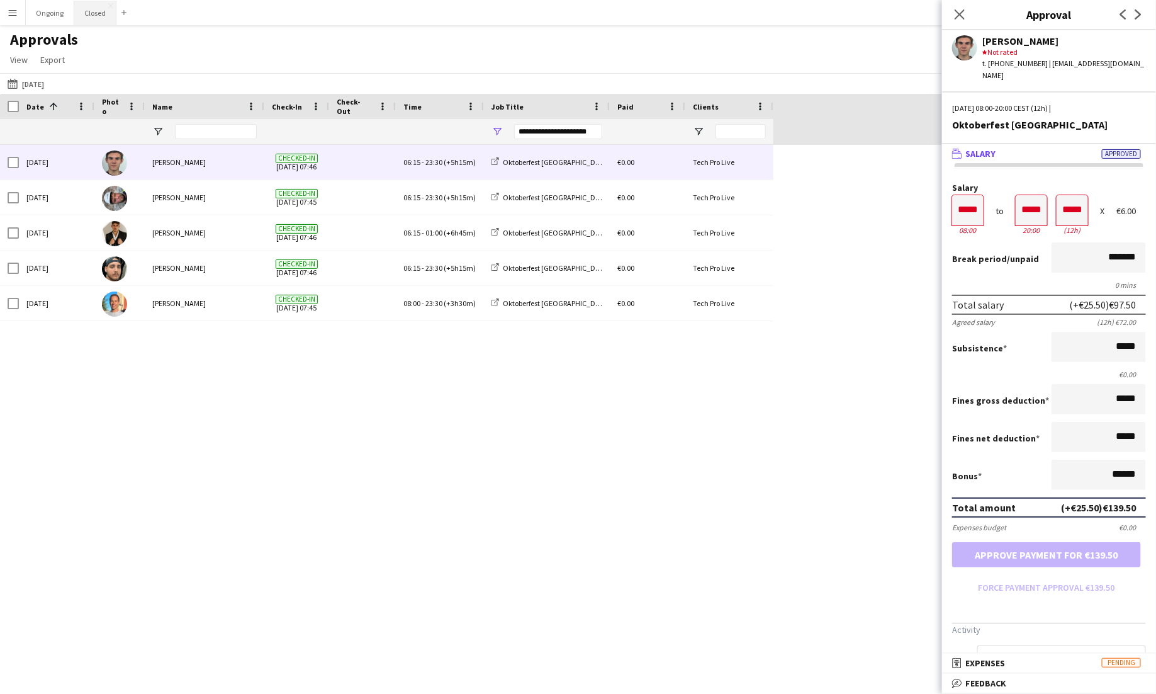
click at [82, 12] on button "Closed Close" at bounding box center [95, 13] width 42 height 25
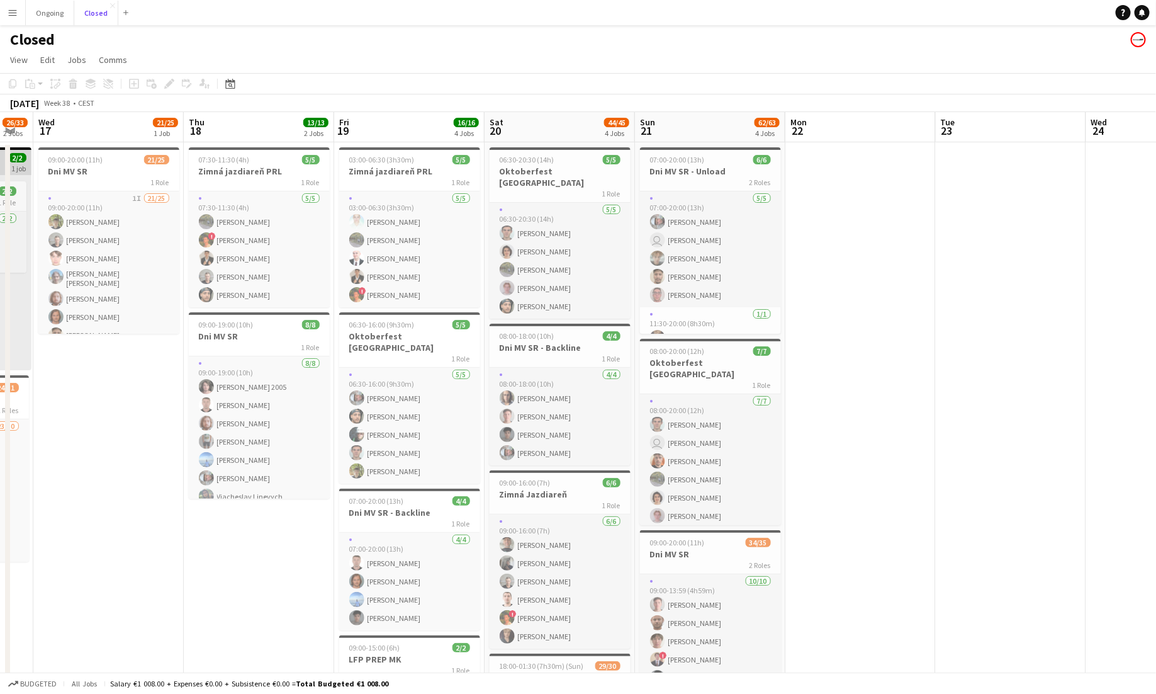
scroll to position [0, 361]
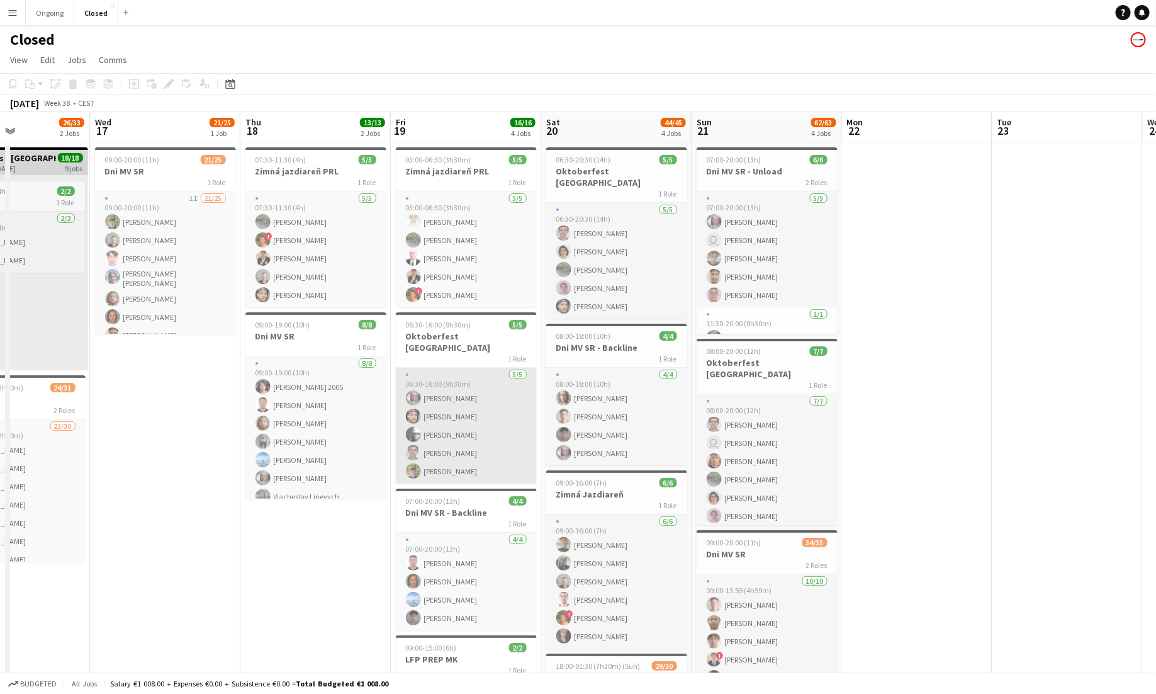
click at [477, 368] on app-card-role "[DATE] 06:30-16:00 (9h30m) [PERSON_NAME] [PERSON_NAME] [PERSON_NAME] [PERSON_NA…" at bounding box center [466, 426] width 141 height 116
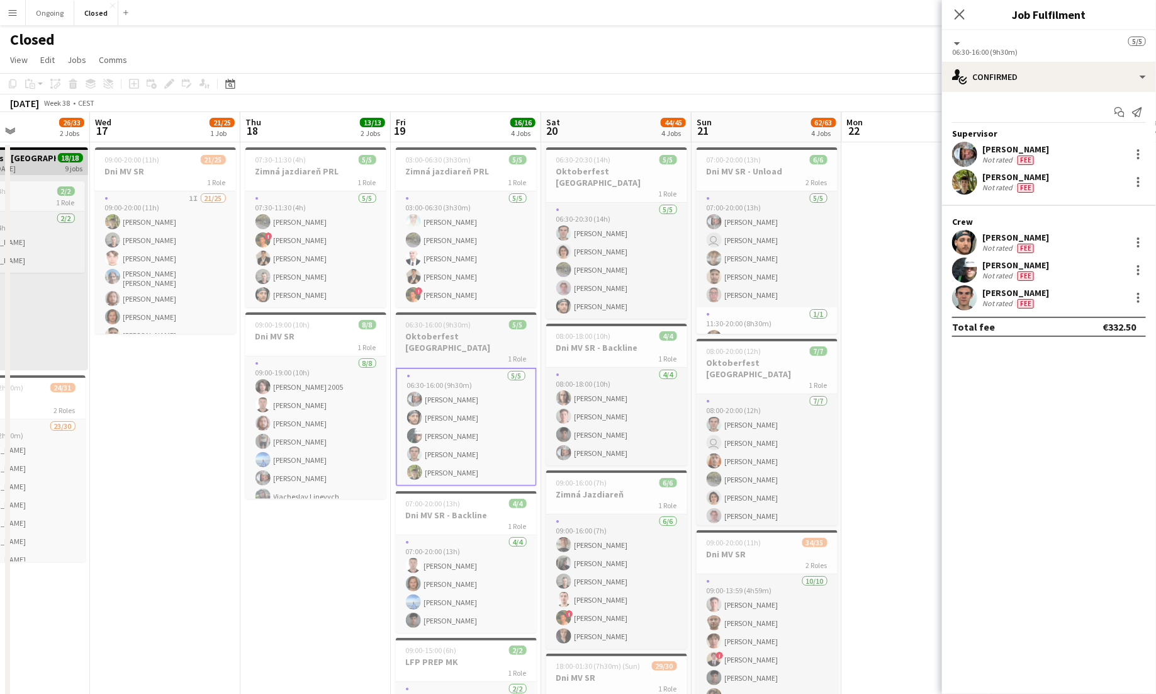
click at [470, 340] on h3 "Oktoberfest [GEOGRAPHIC_DATA]" at bounding box center [466, 341] width 141 height 23
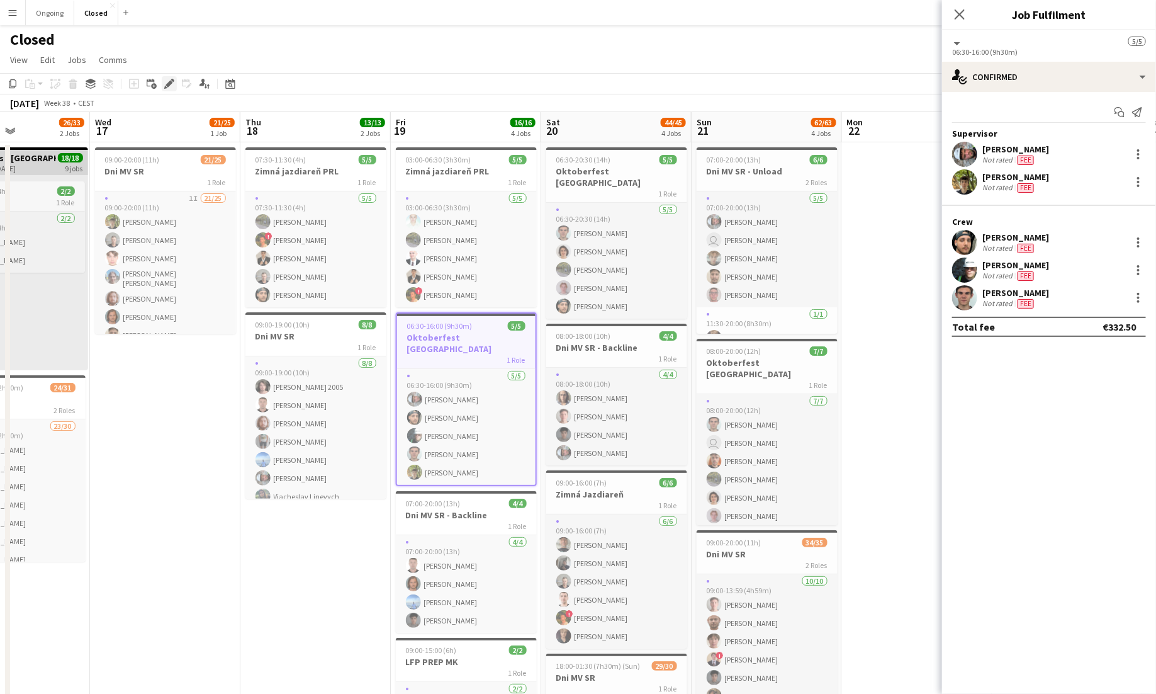
click at [172, 79] on icon at bounding box center [172, 80] width 3 height 3
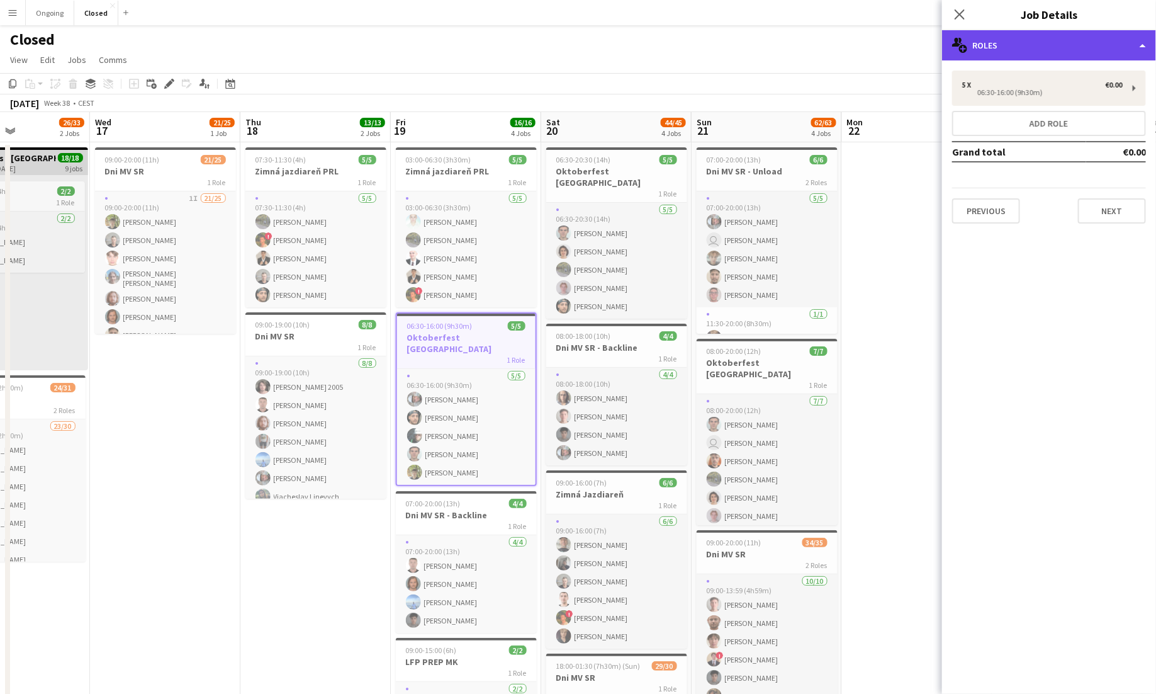
click at [994, 45] on div "multiple-users-add Roles" at bounding box center [1049, 45] width 214 height 30
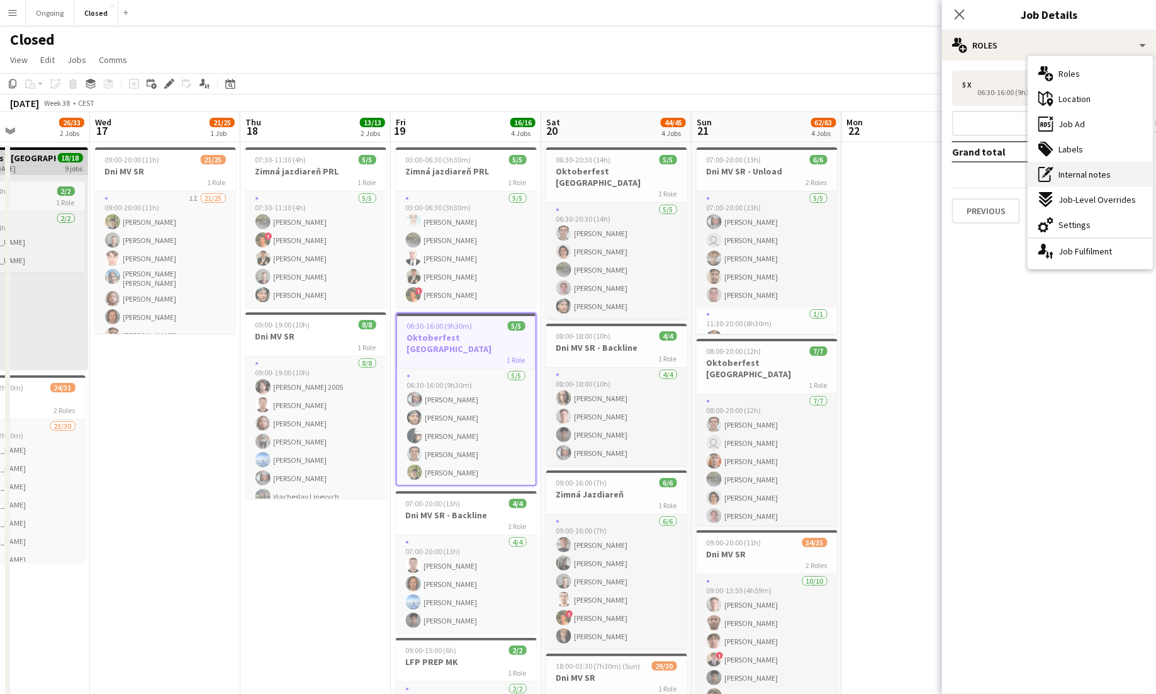
click at [1076, 176] on span "Internal notes" at bounding box center [1085, 174] width 52 height 11
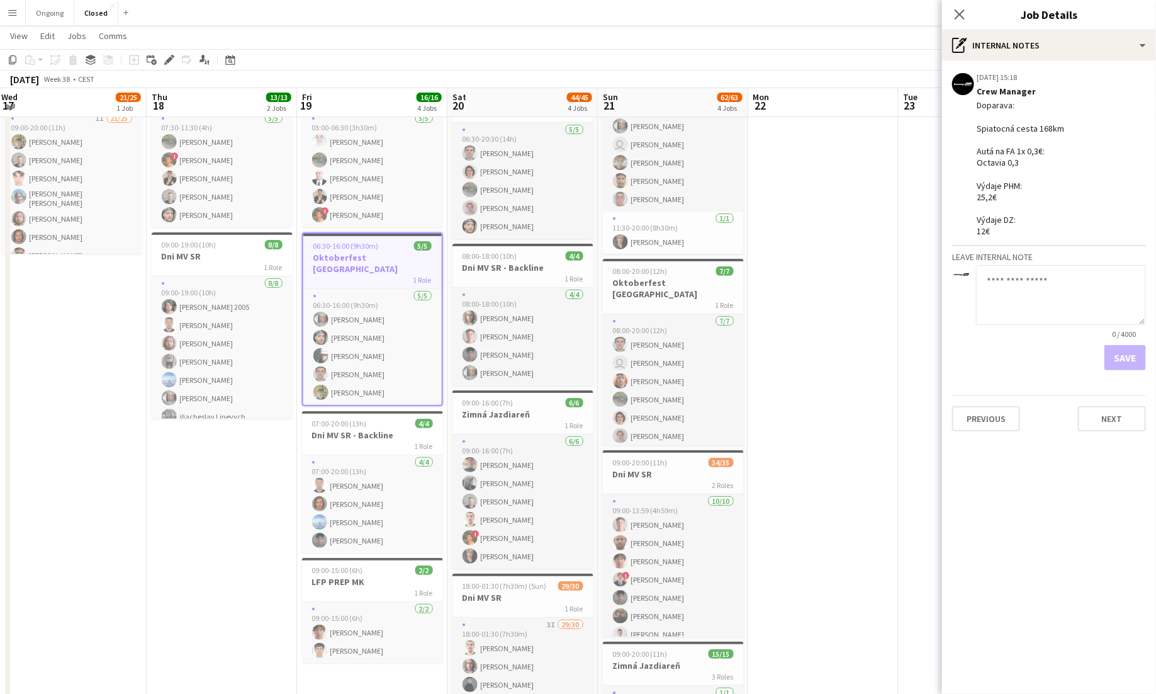
scroll to position [77, 0]
click at [15, 5] on button "Menu" at bounding box center [12, 12] width 25 height 25
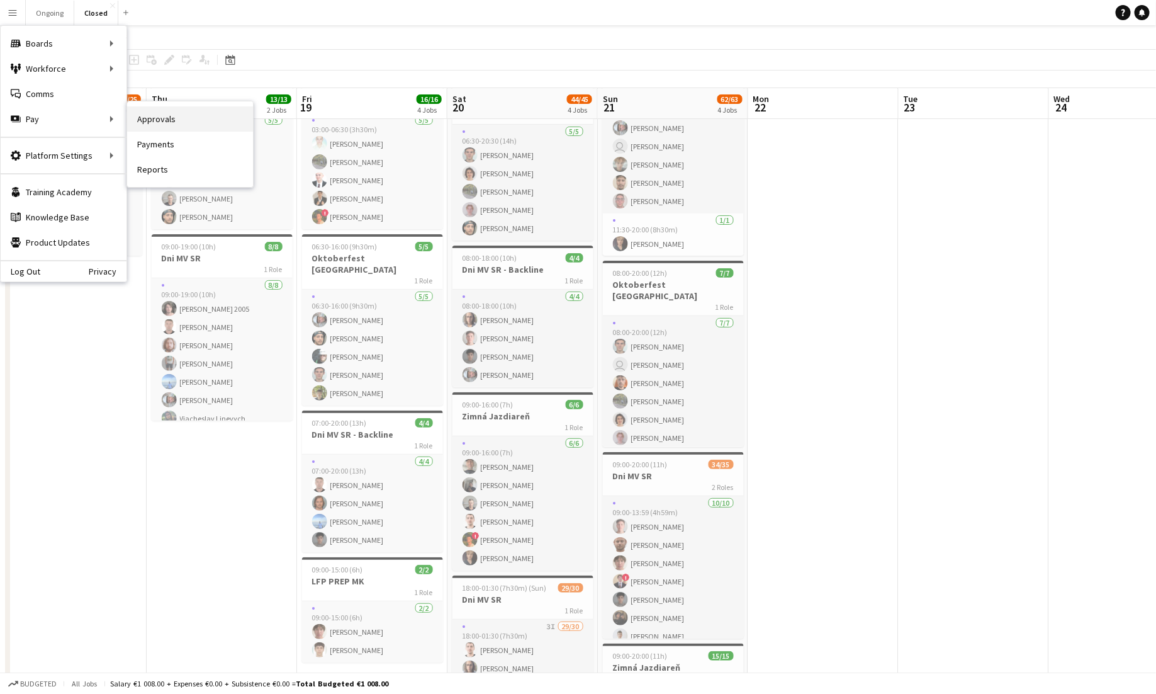
click at [155, 110] on link "Approvals" at bounding box center [190, 118] width 126 height 25
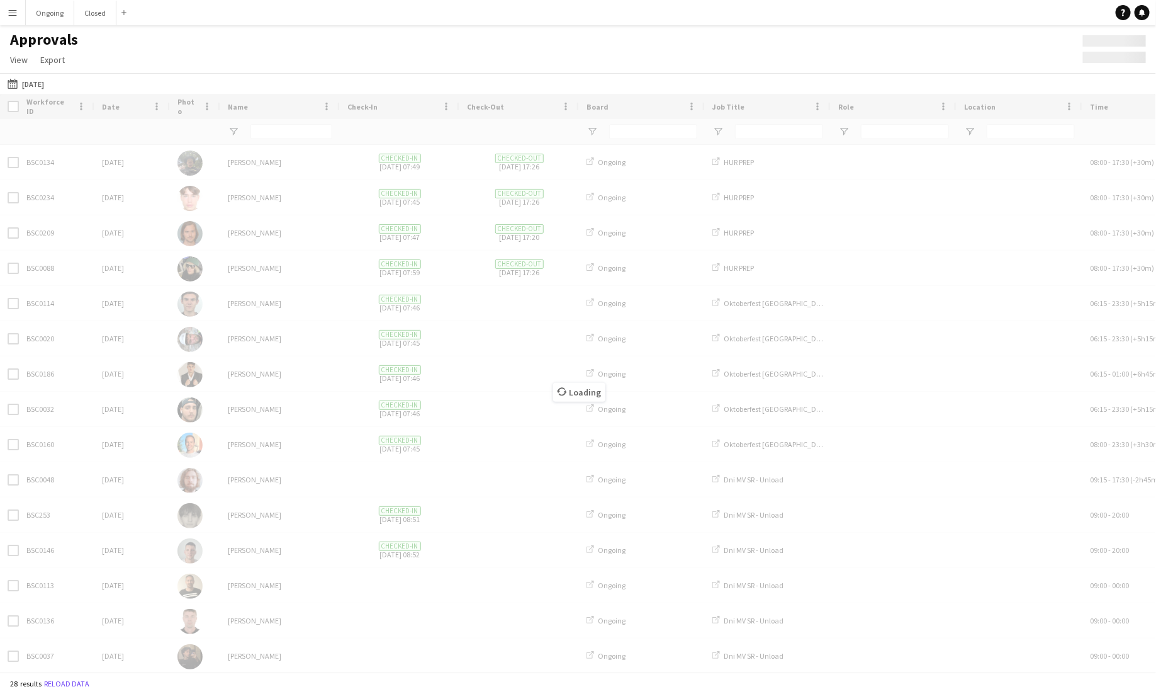
type input "**********"
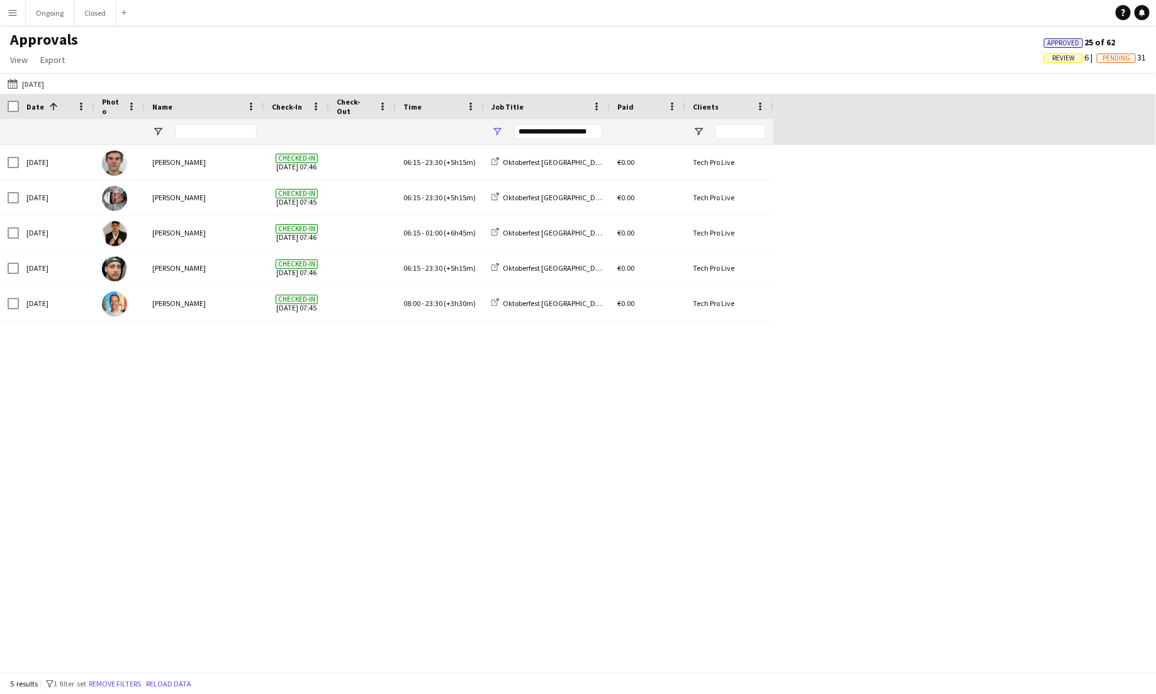
click at [567, 133] on div "**********" at bounding box center [558, 131] width 88 height 15
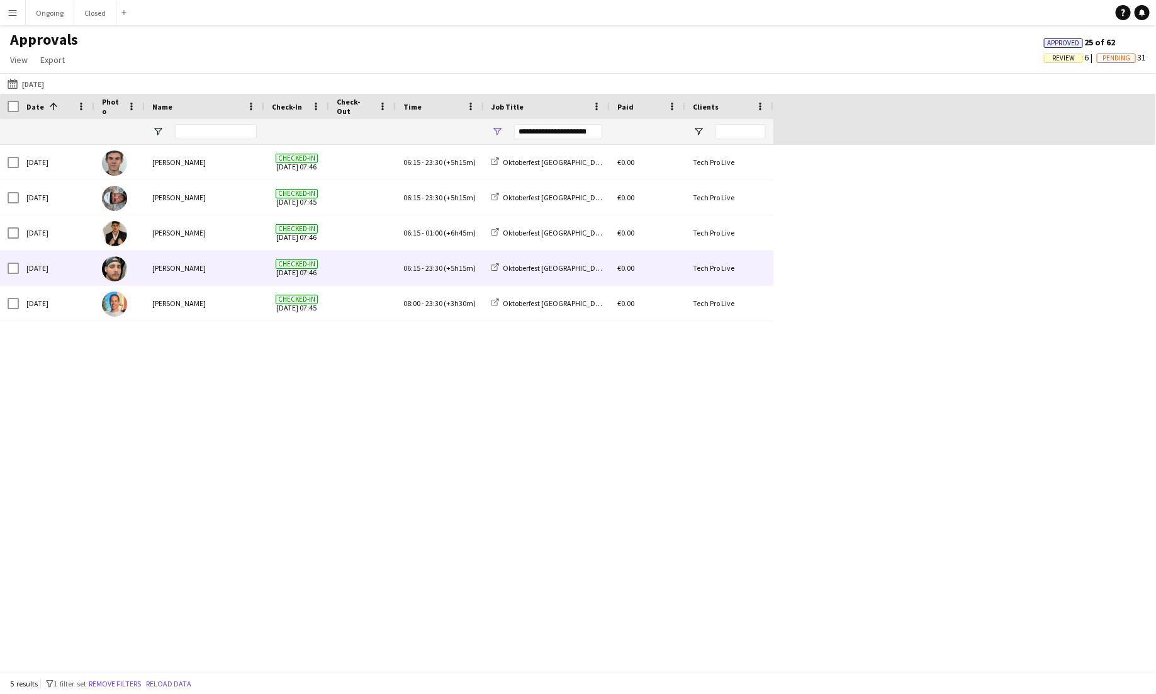
click at [453, 274] on div "06:15 - 23:30 (+5h15m)" at bounding box center [440, 268] width 88 height 35
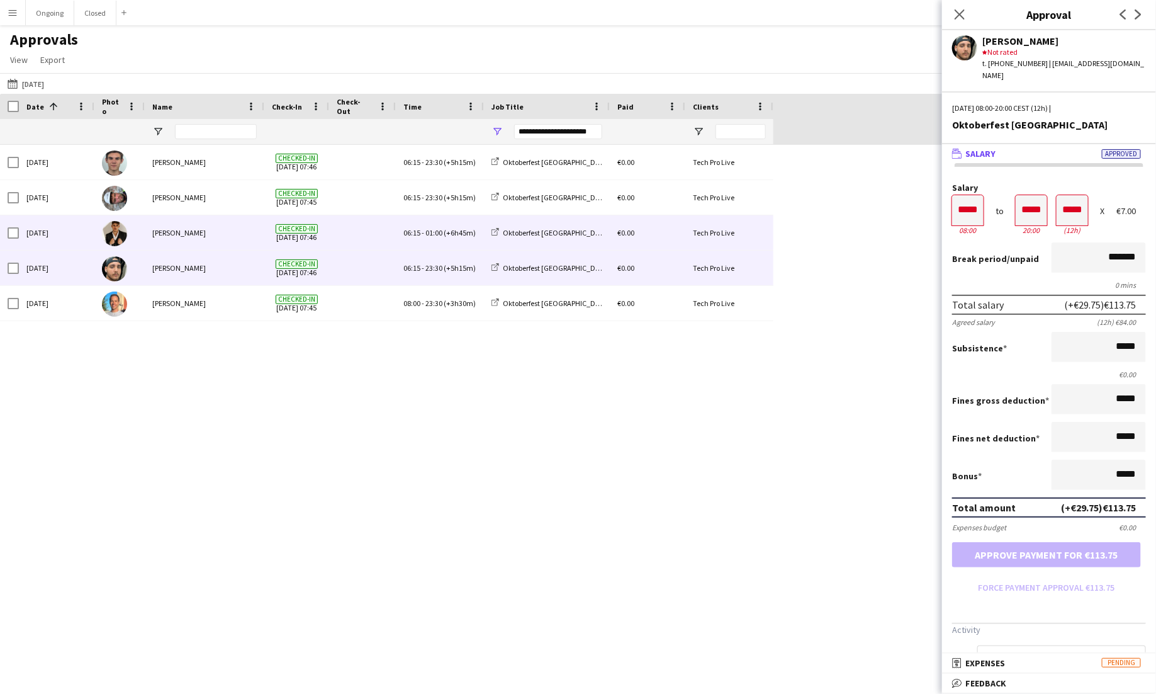
click at [466, 222] on div "06:15 - 01:00 (+6h45m)" at bounding box center [440, 232] width 88 height 35
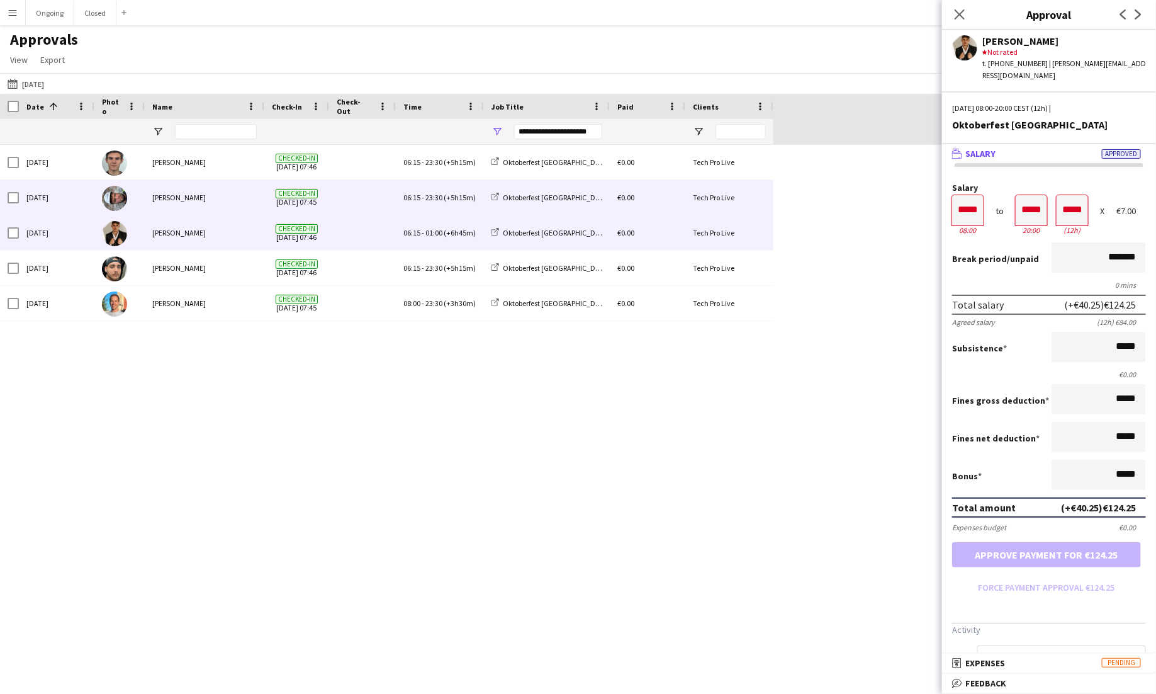
click at [475, 195] on div "06:15 - 23:30 (+5h15m)" at bounding box center [440, 197] width 88 height 35
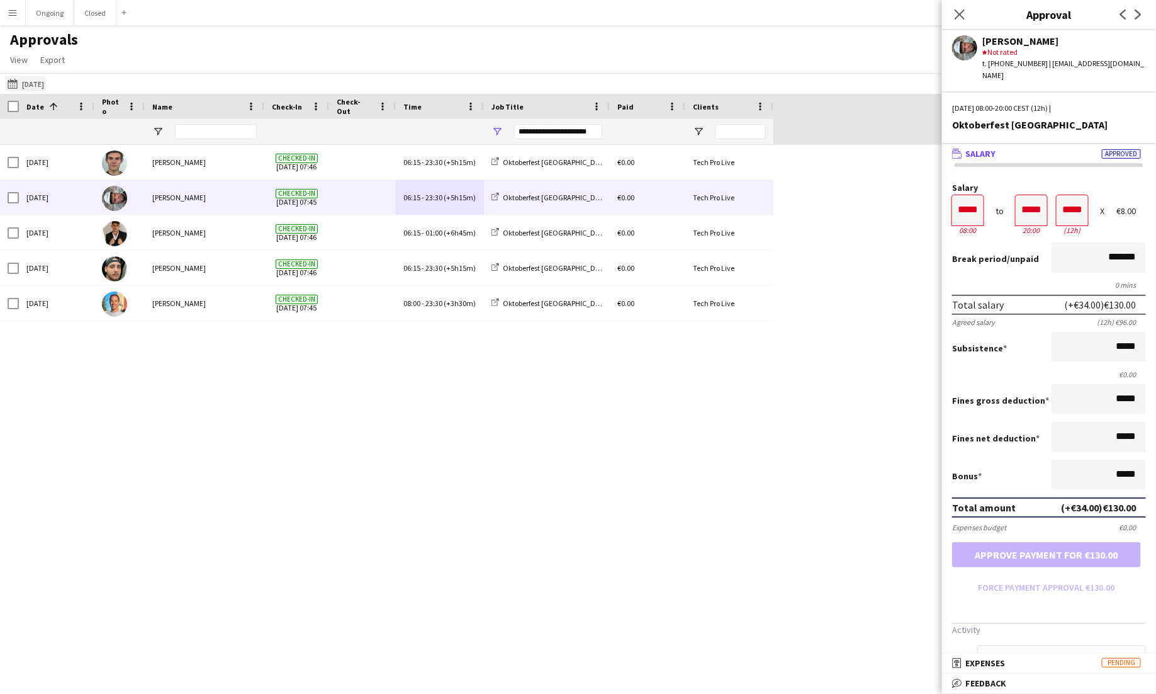
click at [47, 85] on button "[DATE] [DATE]" at bounding box center [26, 83] width 42 height 15
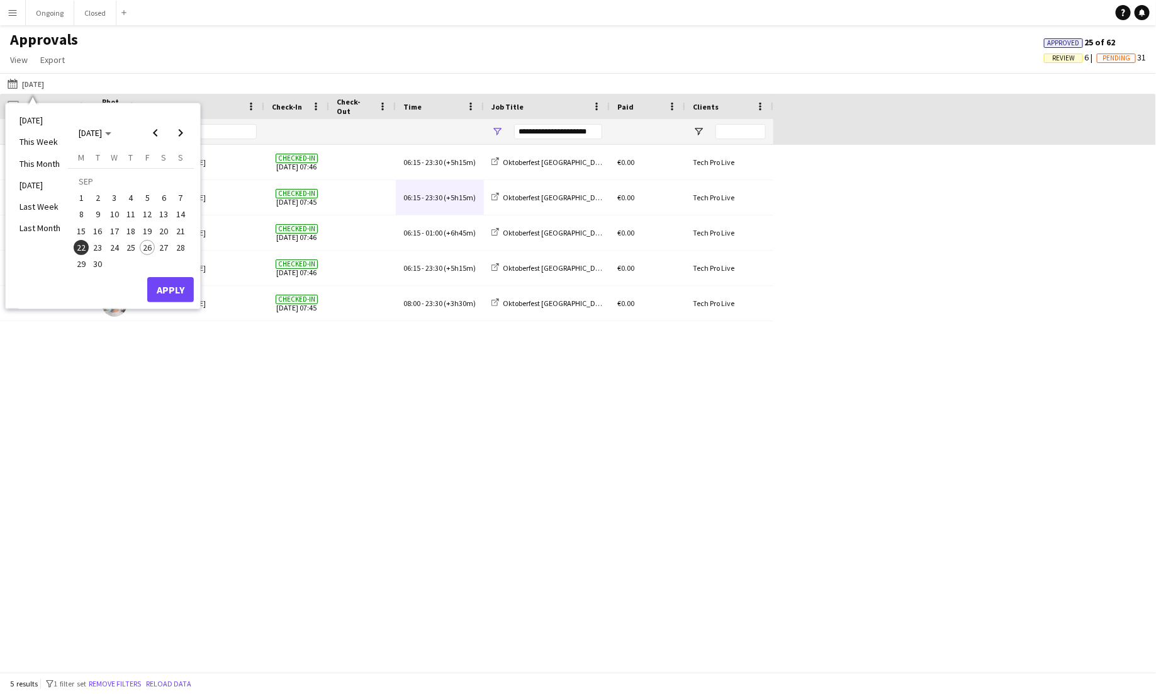
click at [181, 234] on span "21" at bounding box center [180, 230] width 15 height 15
click at [174, 286] on button "Apply" at bounding box center [170, 289] width 47 height 25
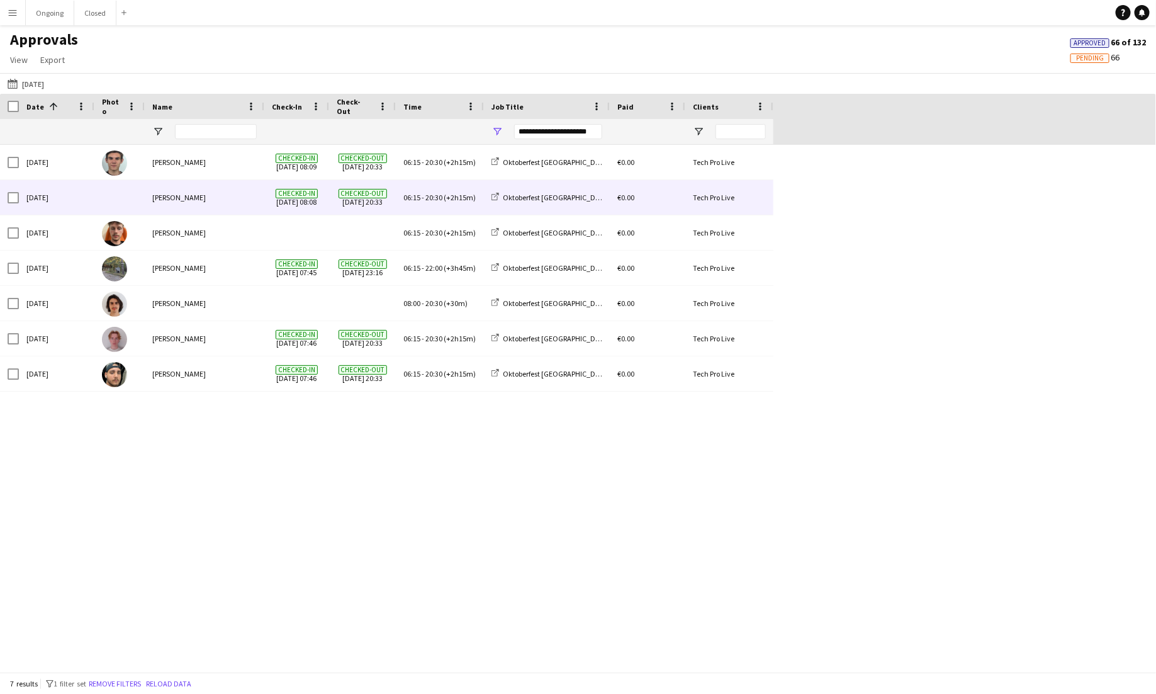
click at [443, 202] on span "06:15 - 20:30 (+2h15m)" at bounding box center [440, 197] width 72 height 9
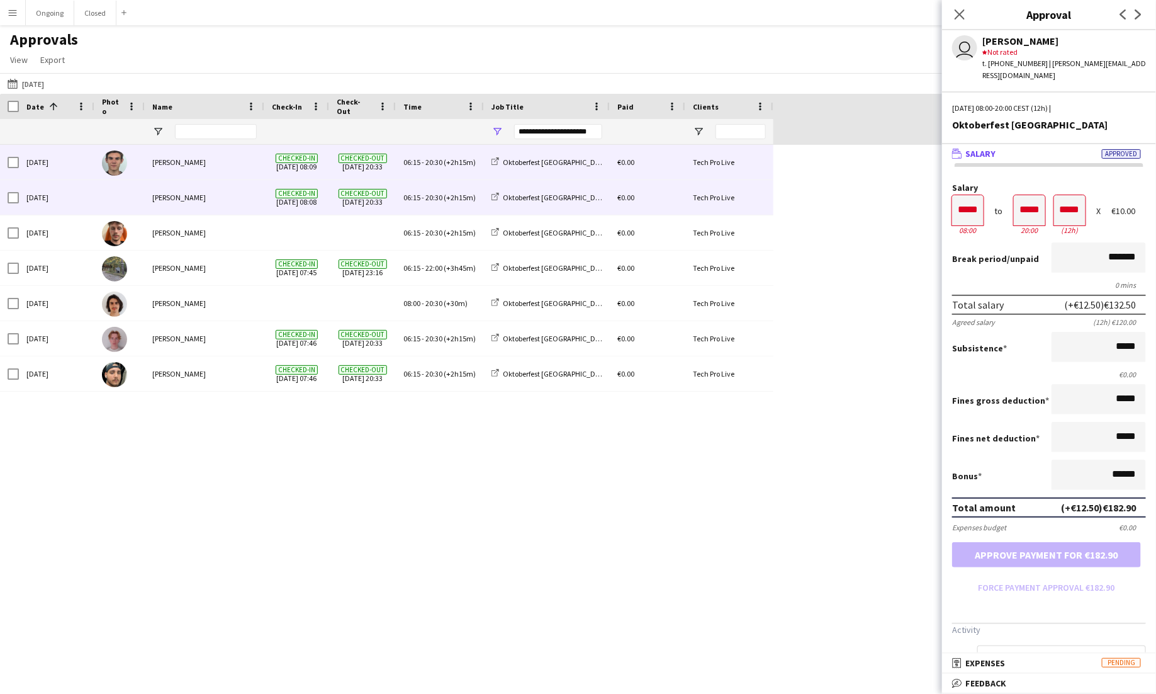
click at [440, 171] on div "06:15 - 20:30 (+2h15m)" at bounding box center [440, 162] width 88 height 35
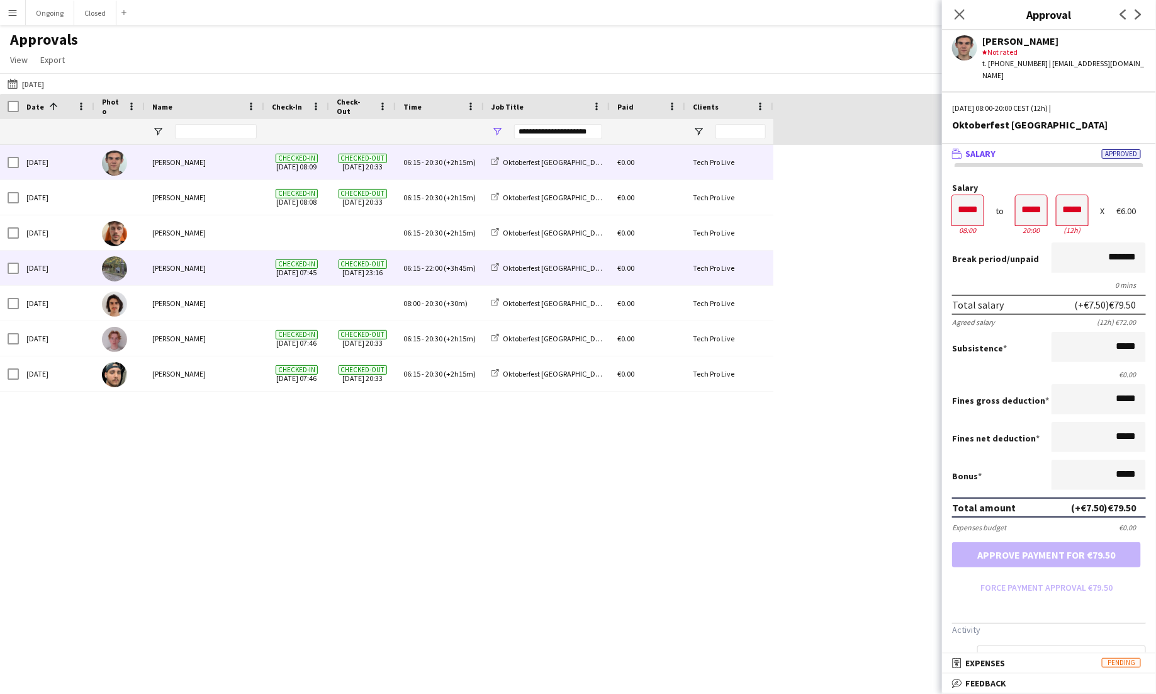
click at [435, 276] on div "06:15 - 22:00 (+3h45m)" at bounding box center [440, 268] width 88 height 35
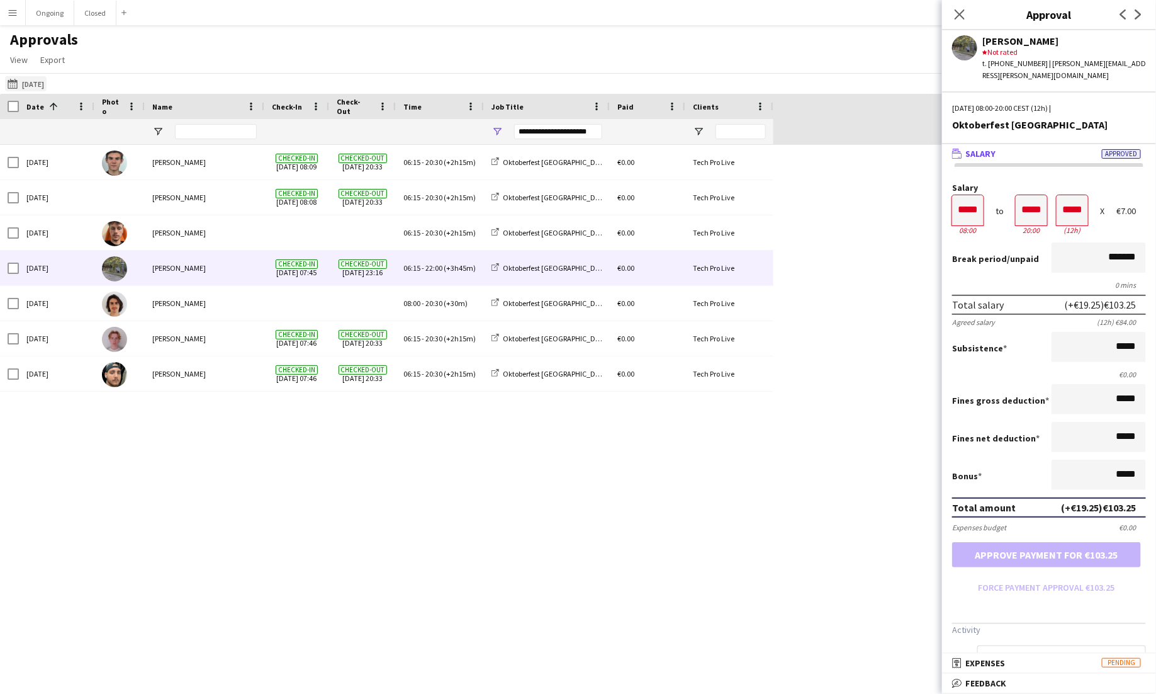
click at [42, 86] on button "[DATE] [DATE]" at bounding box center [26, 83] width 42 height 15
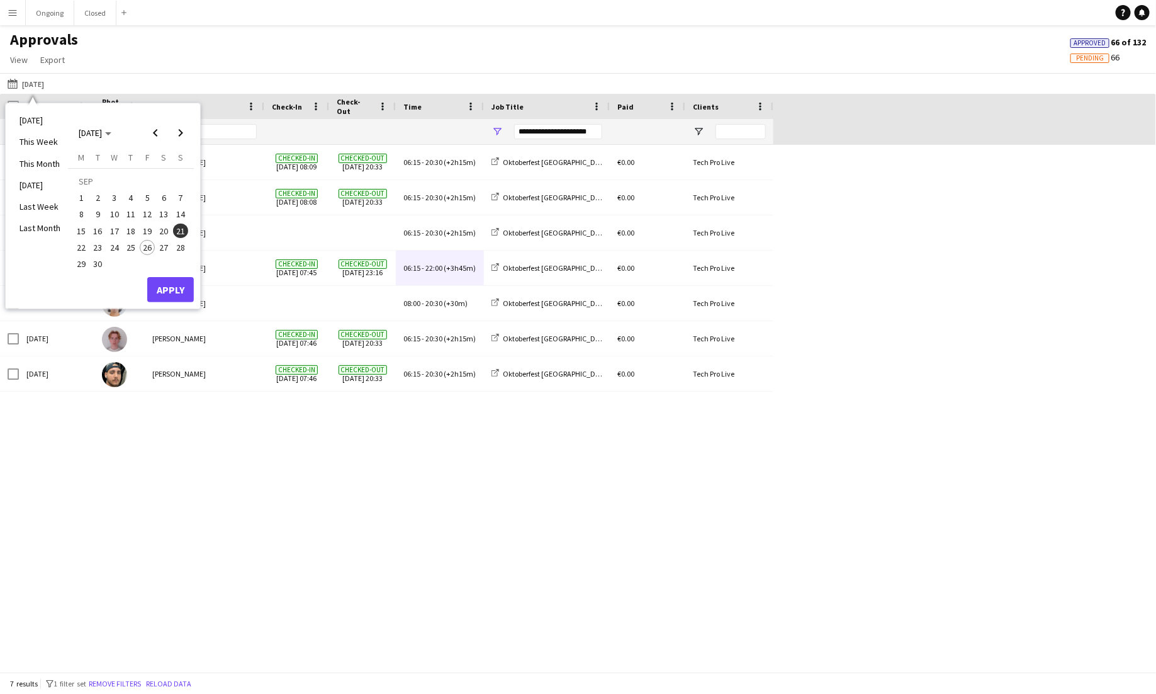
click at [582, 138] on div "**********" at bounding box center [558, 131] width 88 height 15
click at [518, 208] on div "(Select All)" at bounding box center [561, 208] width 99 height 9
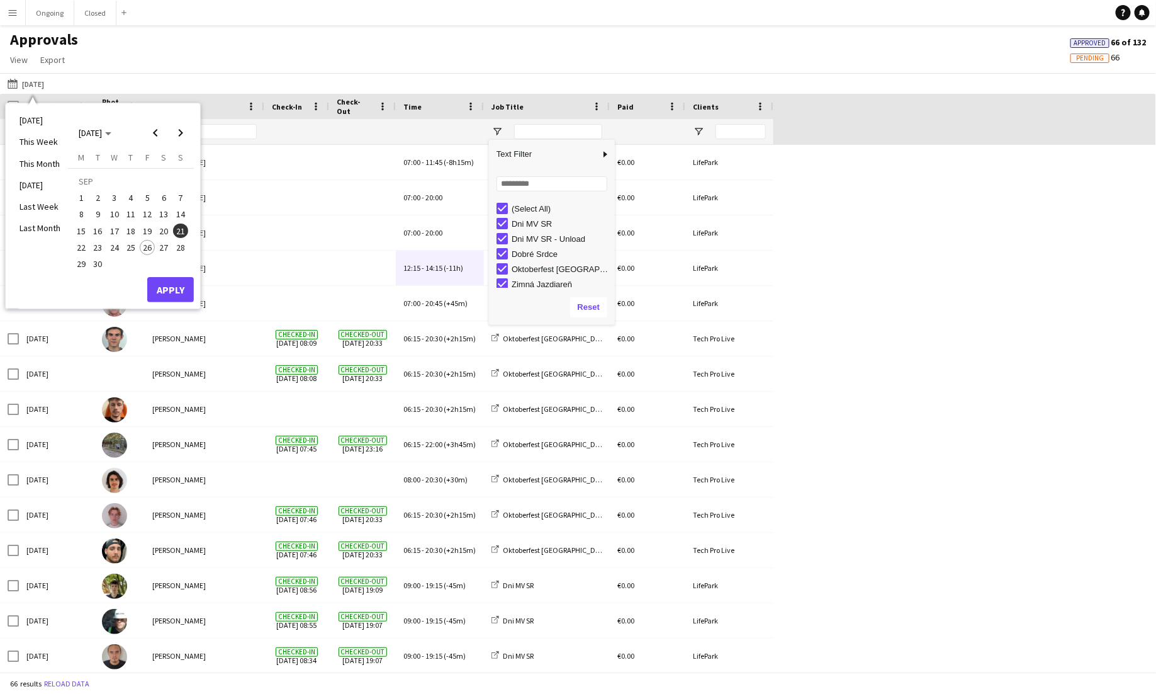
click at [518, 208] on div "(Select All)" at bounding box center [561, 208] width 99 height 9
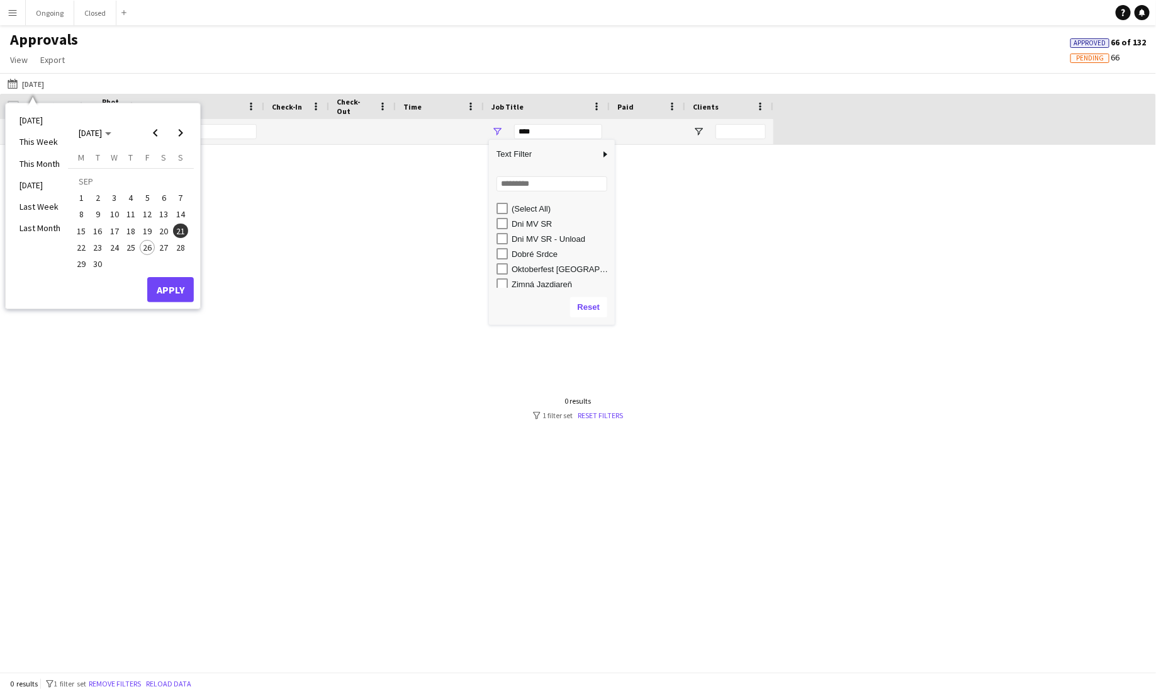
click at [522, 257] on div "Dobré Srdce" at bounding box center [561, 253] width 99 height 9
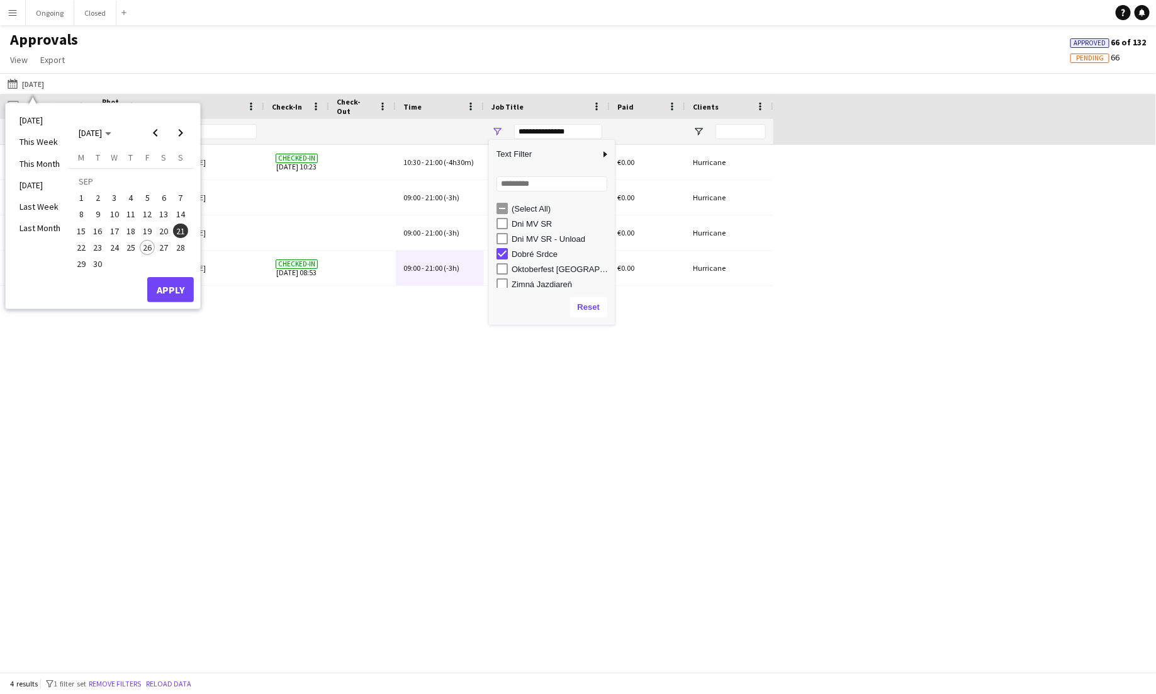
click at [323, 434] on div "[DATE] [PERSON_NAME] Checked-in [DATE] 10:23 10:30 - 21:00 (-4h30m) Dobré Srdce…" at bounding box center [578, 408] width 1156 height 527
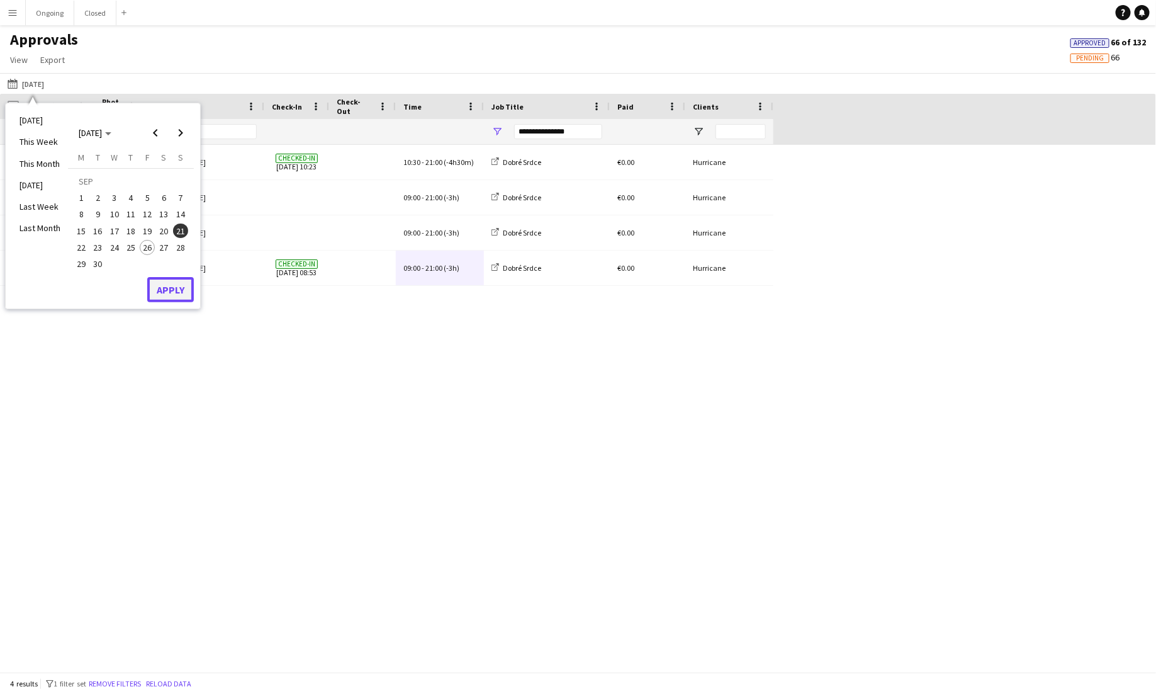
click at [164, 289] on button "Apply" at bounding box center [170, 289] width 47 height 25
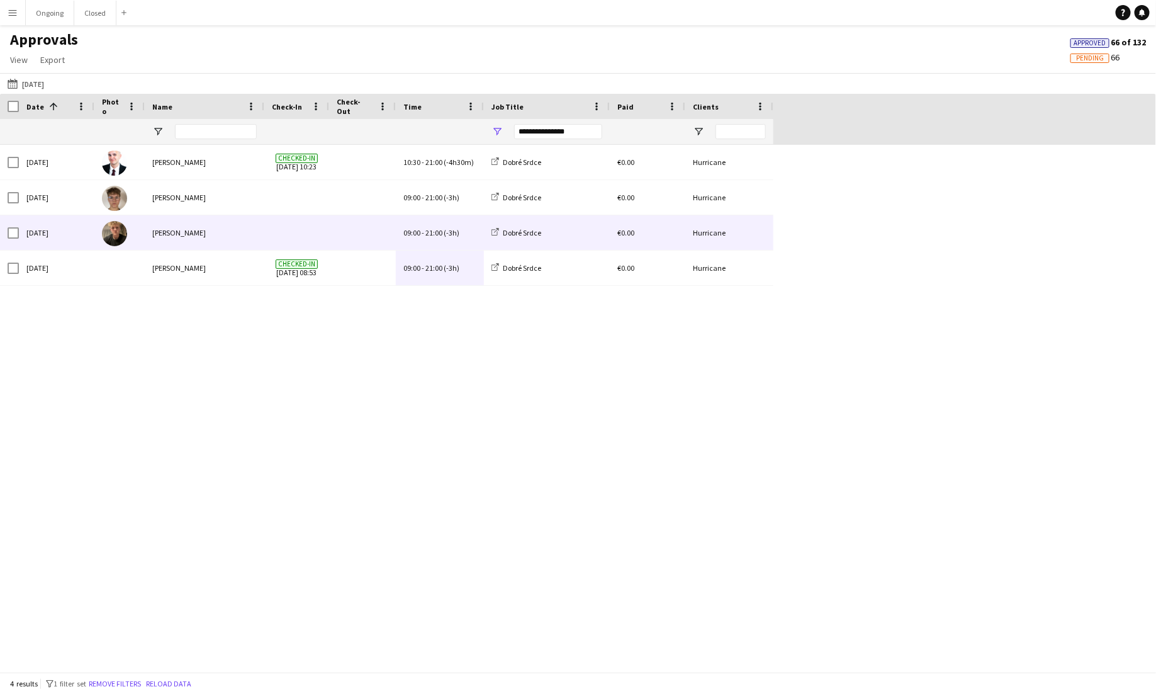
click at [433, 231] on span "21:00" at bounding box center [434, 232] width 17 height 9
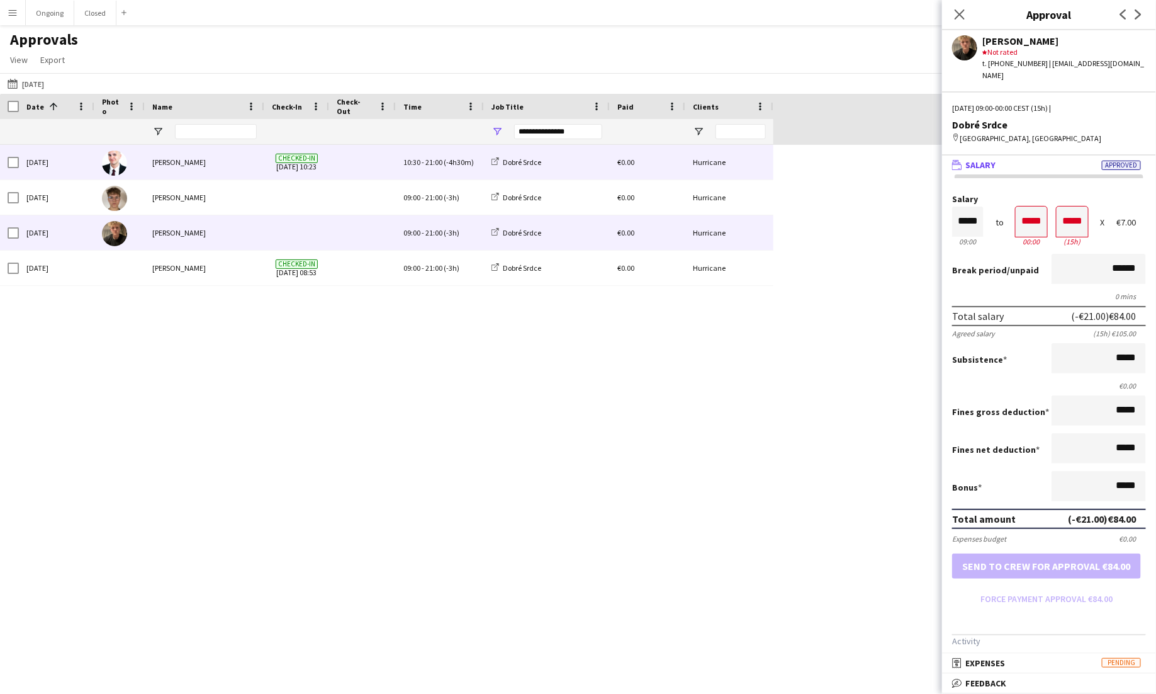
click at [322, 152] on div "Checked-in [DATE] 10:23" at bounding box center [296, 162] width 65 height 35
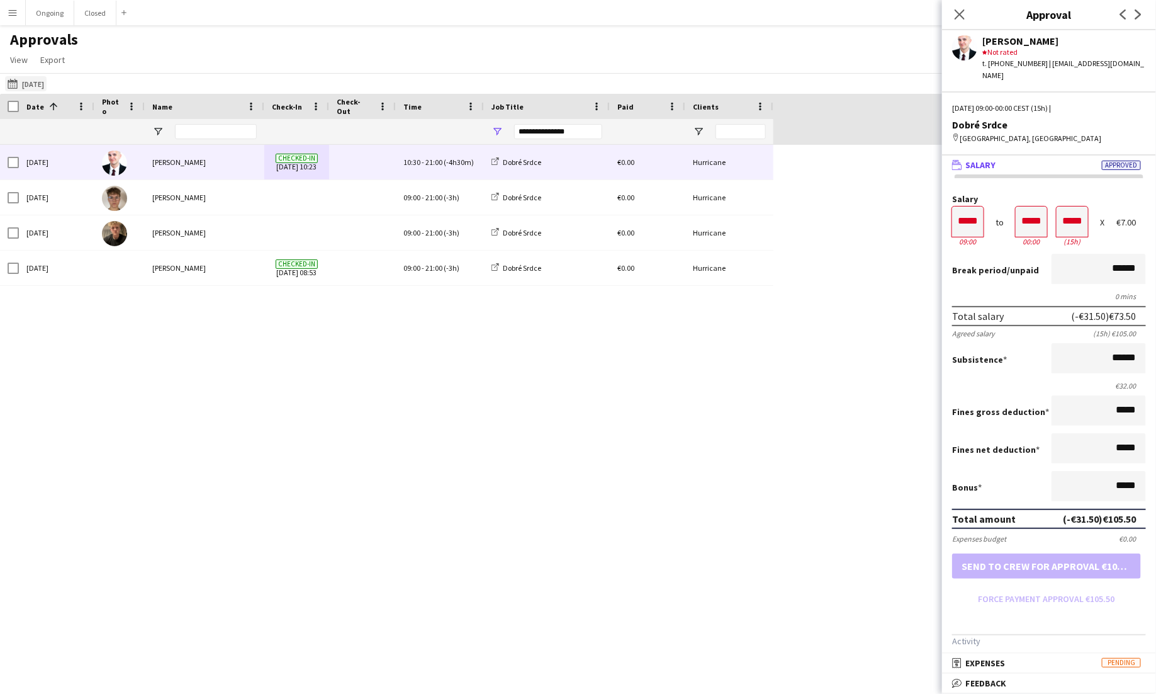
click at [47, 81] on button "[DATE] [DATE]" at bounding box center [26, 83] width 42 height 15
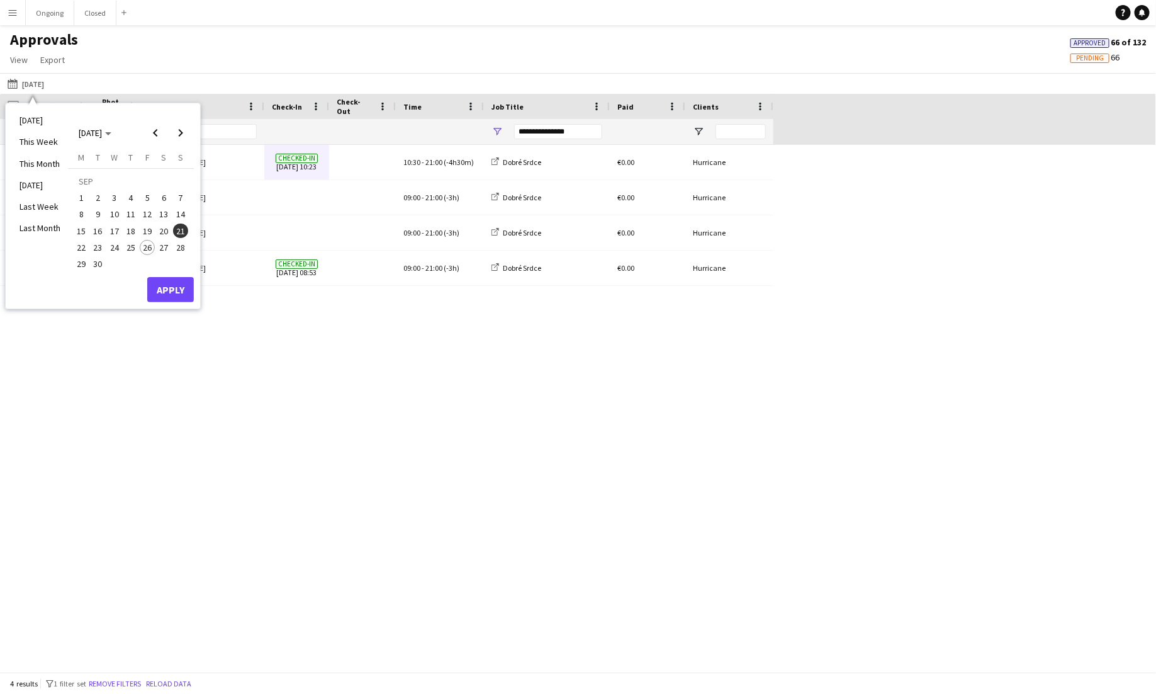
click at [82, 249] on span "22" at bounding box center [81, 247] width 15 height 15
click at [178, 287] on button "Apply" at bounding box center [170, 289] width 47 height 25
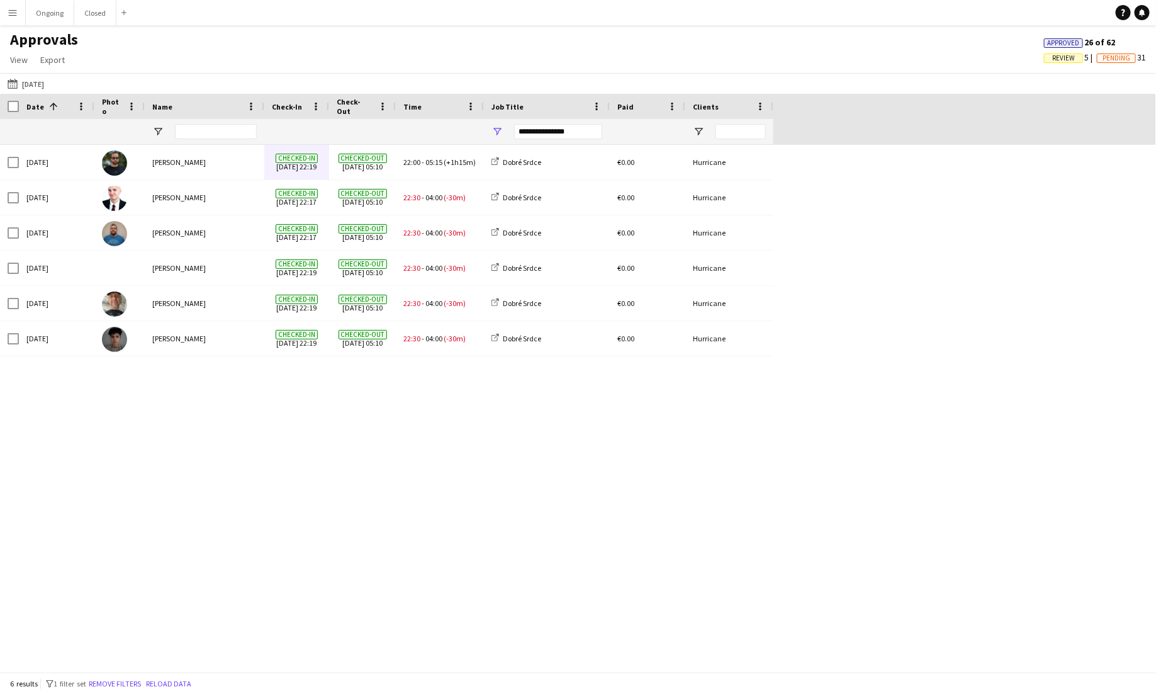
click at [560, 134] on div "**********" at bounding box center [558, 131] width 88 height 15
click at [330, 448] on div "[DATE] [PERSON_NAME] Checked-in [DATE] 22:19 Checked-out [DATE] 05:10 22:00 - 0…" at bounding box center [578, 408] width 1156 height 527
click at [15, 4] on button "Menu" at bounding box center [12, 12] width 25 height 25
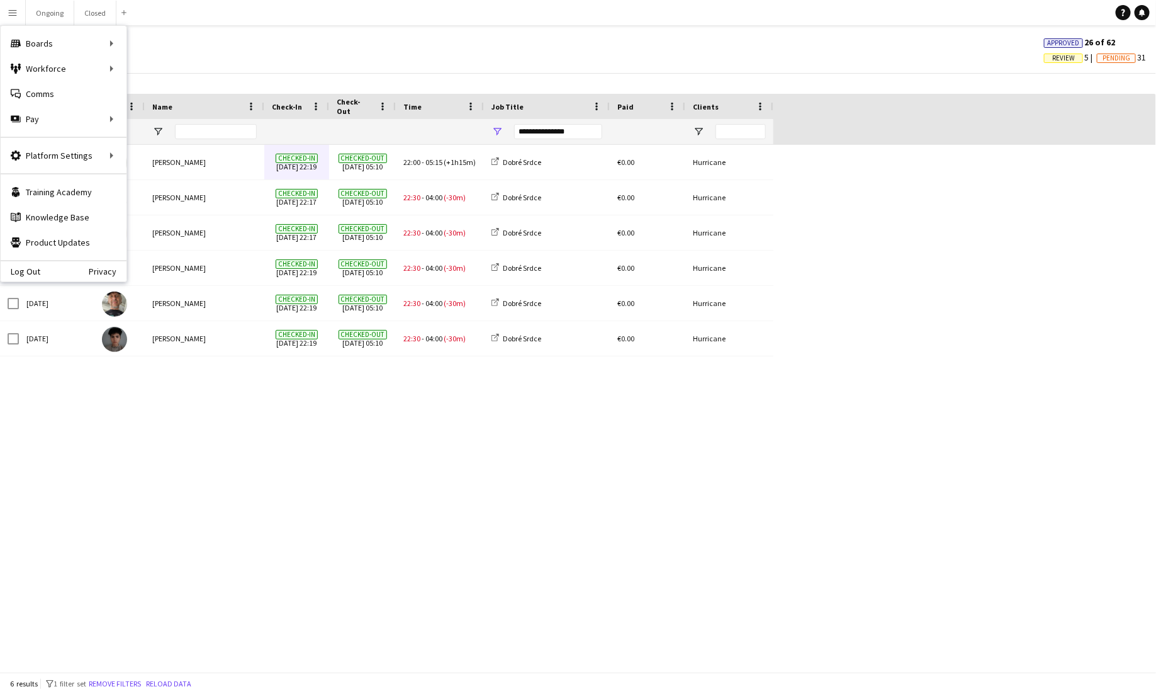
click at [218, 48] on div "Approvals View Customise view Customise filters Reset Filters Reset View Reset …" at bounding box center [578, 51] width 1156 height 43
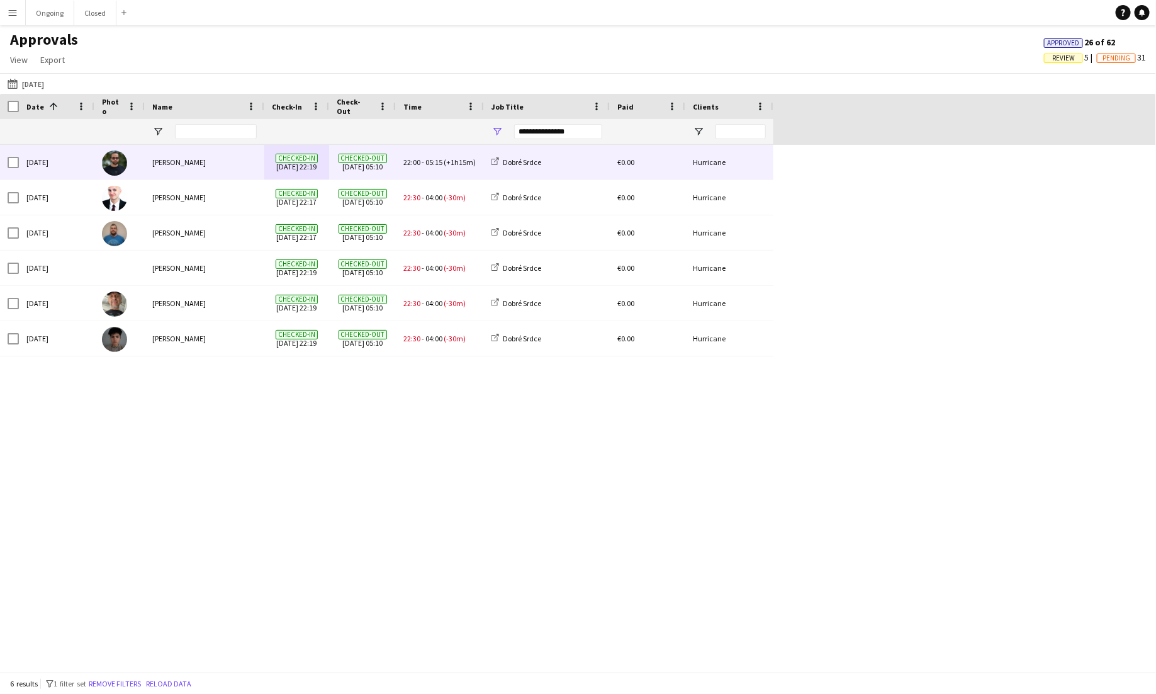
click at [538, 137] on div "**********" at bounding box center [558, 131] width 88 height 15
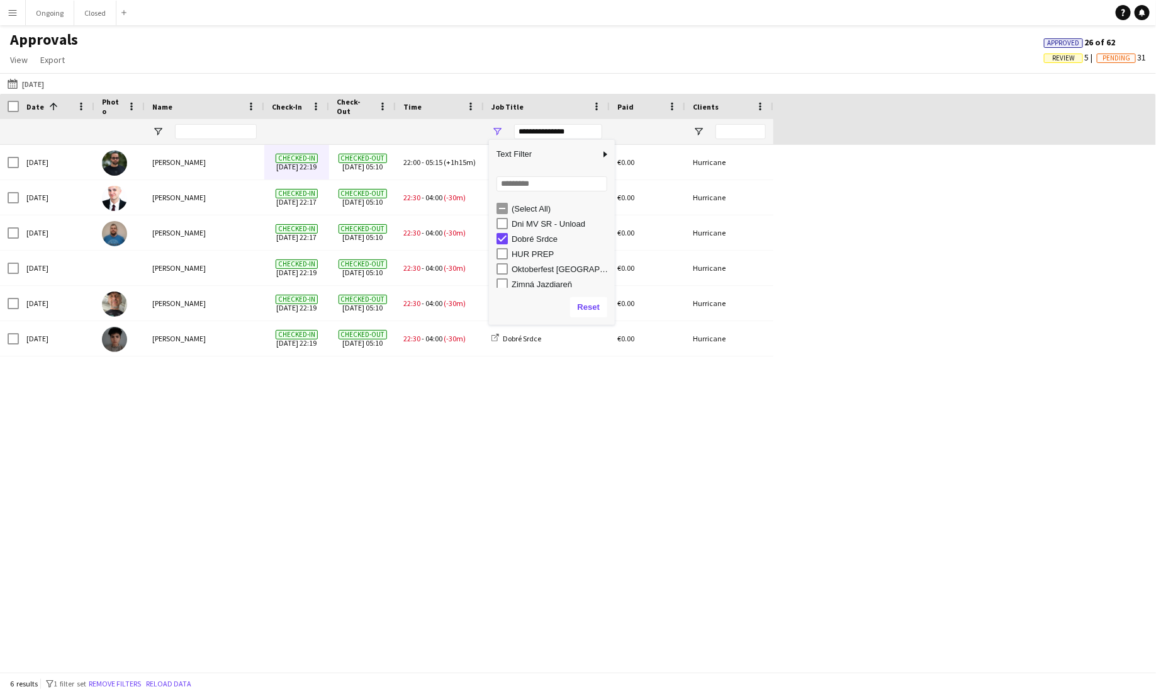
click at [516, 210] on div "(Select All)" at bounding box center [561, 208] width 99 height 9
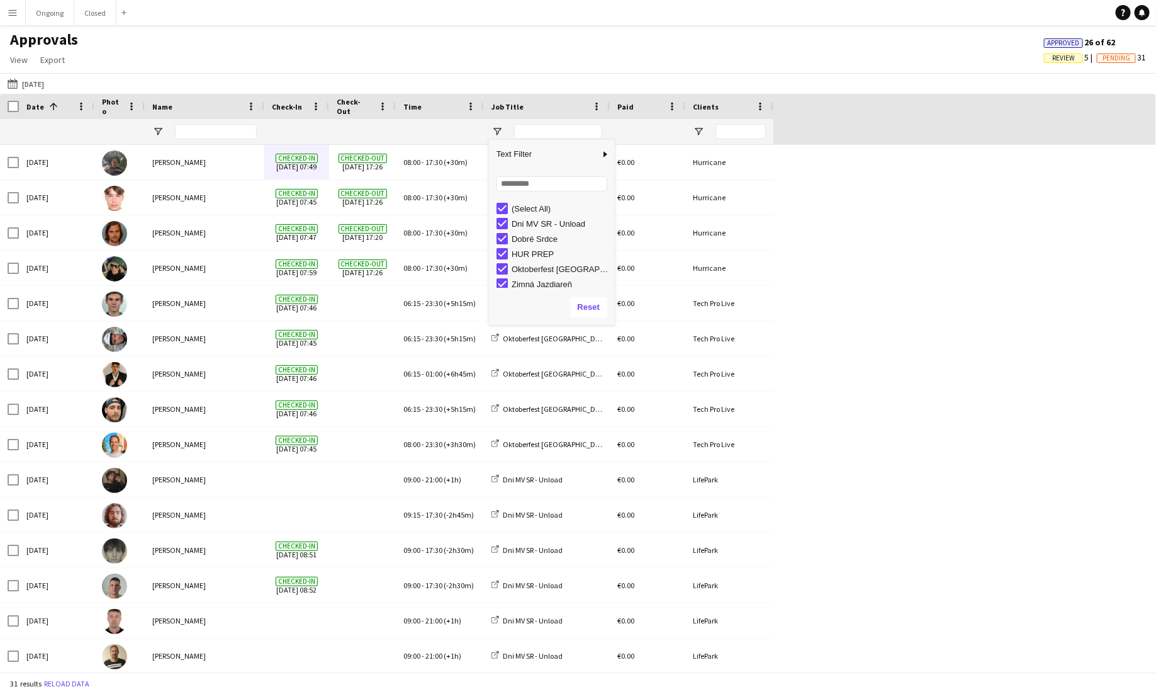
click at [521, 209] on div "(Select All)" at bounding box center [561, 208] width 99 height 9
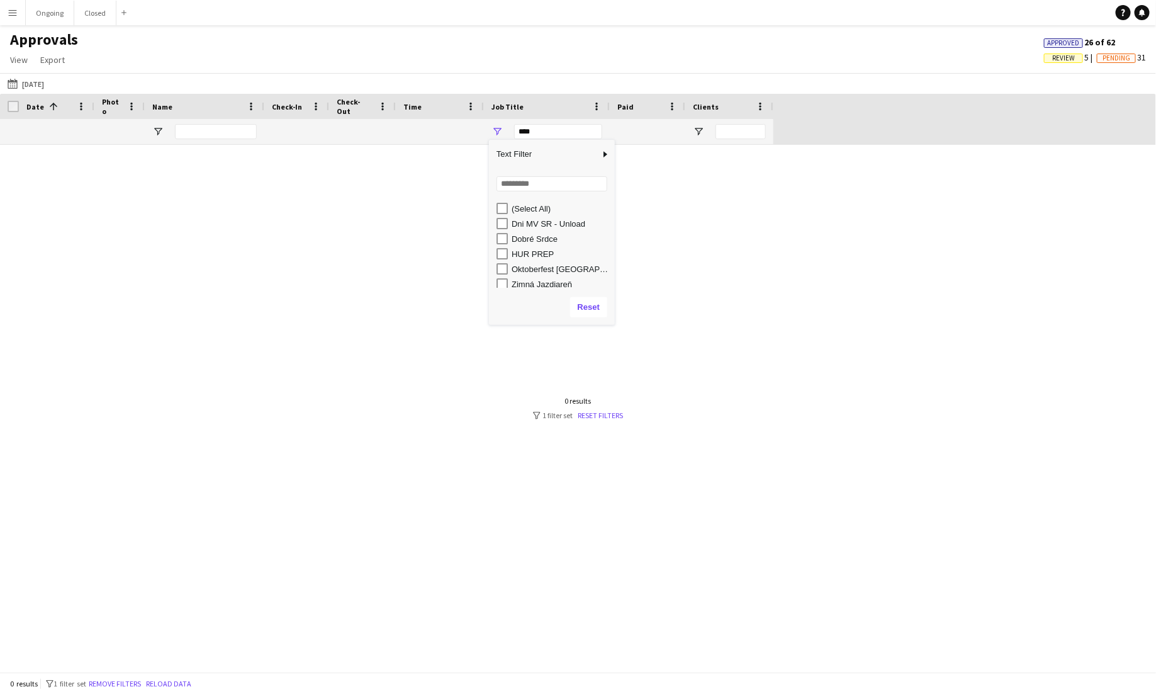
click at [524, 252] on div "HUR PREP" at bounding box center [561, 253] width 99 height 9
type input "**********"
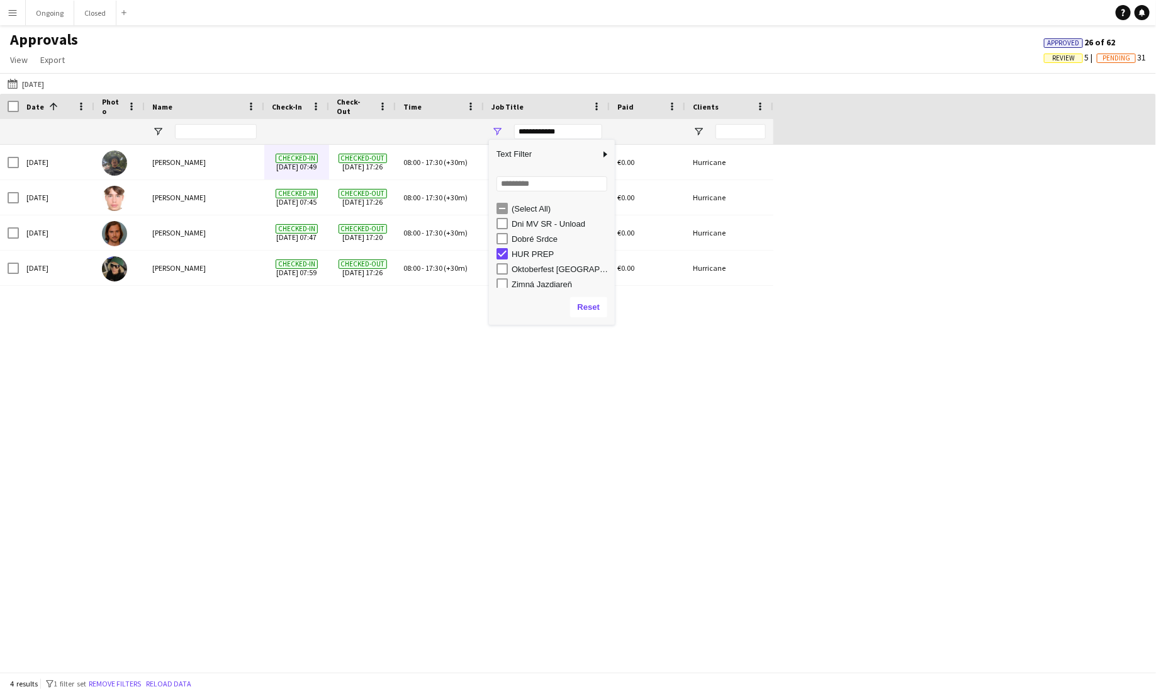
click at [517, 469] on div "[DATE] [PERSON_NAME] Checked-in [DATE] 07:49 Checked-out [DATE] 17:26 08:00 - 1…" at bounding box center [578, 408] width 1156 height 527
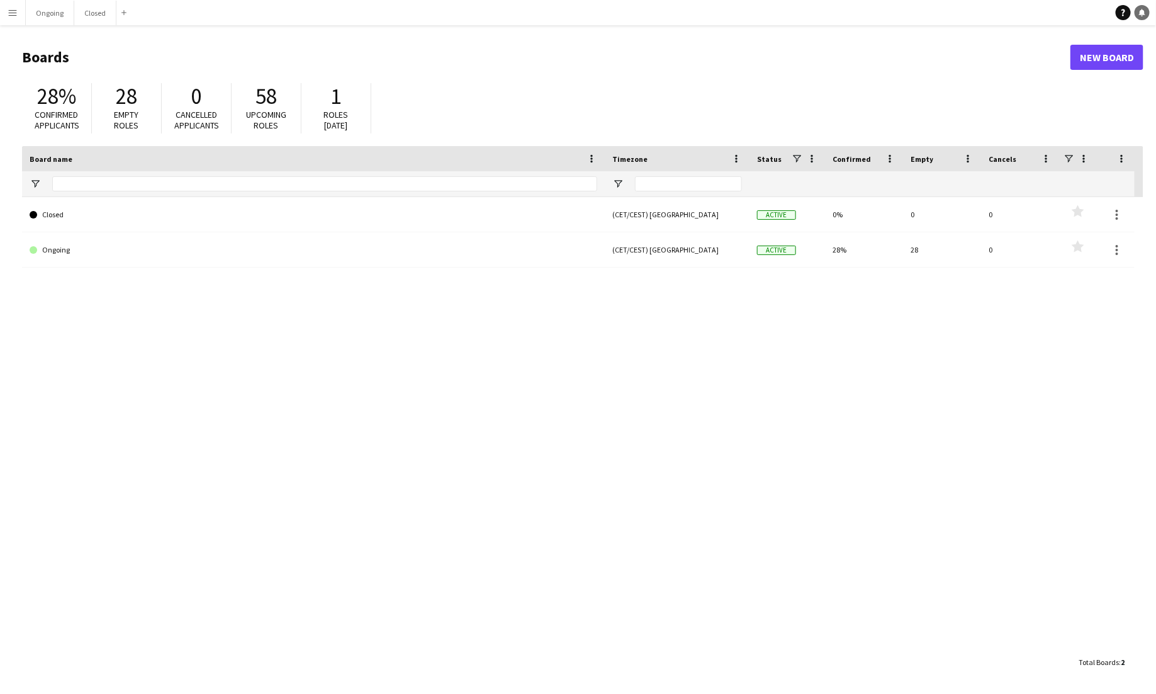
click at [723, 20] on link "Notifications" at bounding box center [1142, 12] width 15 height 15
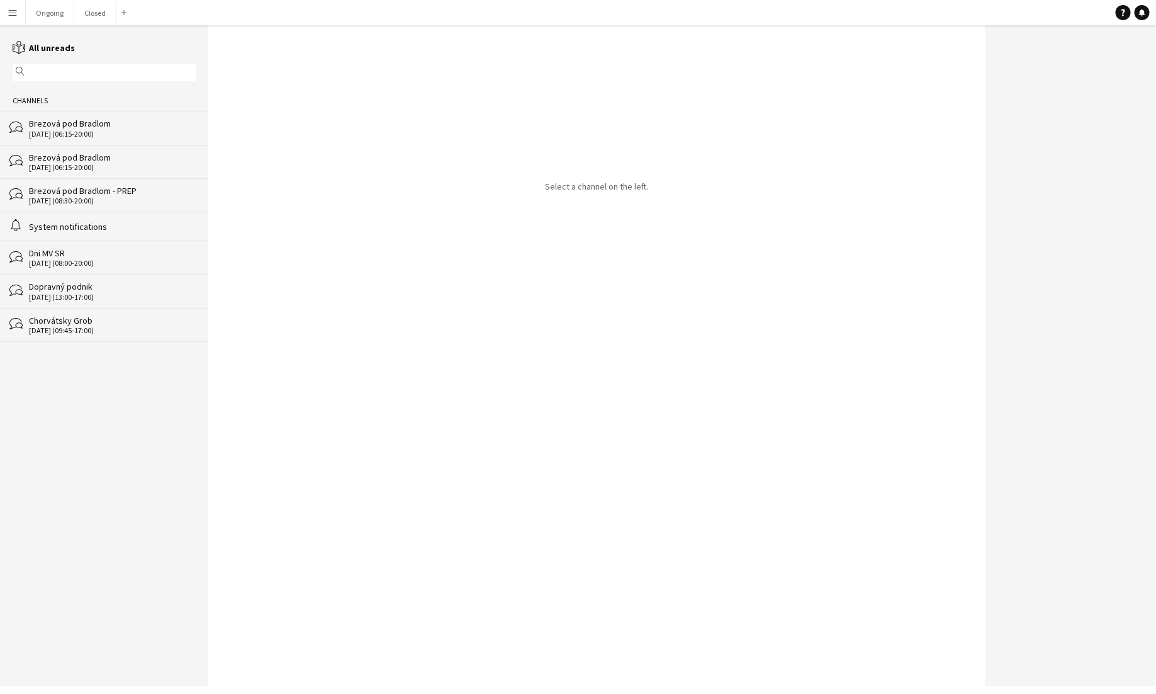
click at [132, 227] on div "System notifications" at bounding box center [112, 226] width 167 height 11
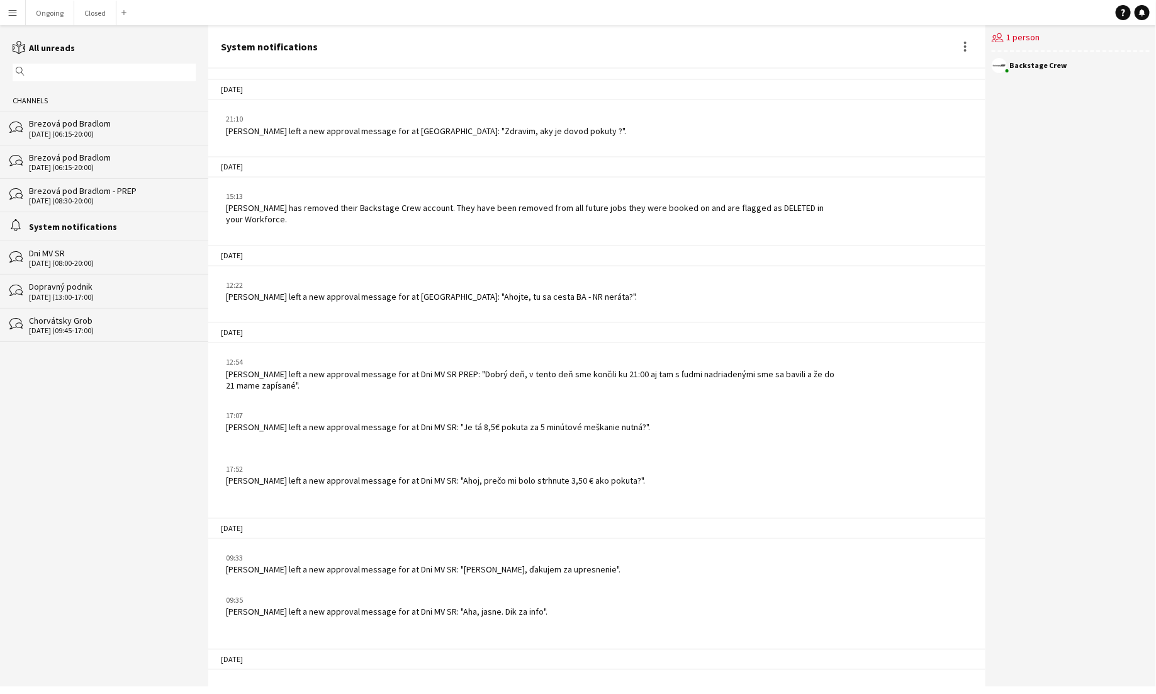
scroll to position [188, 0]
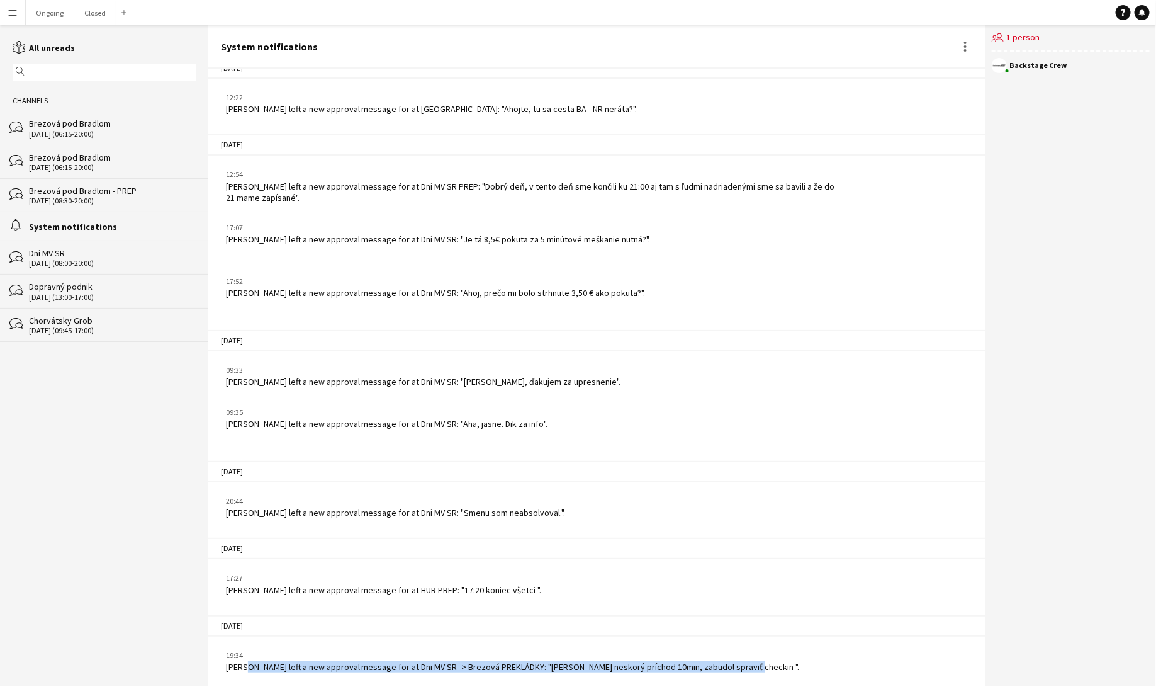
drag, startPoint x: 765, startPoint y: 665, endPoint x: 242, endPoint y: 665, distance: 522.5
click at [242, 651] on div "19:34 Matúš Šimek left a new approval message for at Dni MV SR -> Brezová PREKL…" at bounding box center [532, 661] width 622 height 23
drag, startPoint x: 223, startPoint y: 669, endPoint x: 749, endPoint y: 684, distance: 525.9
click at [723, 651] on div "04-09-2025 21:10 Ľubomír Vertaľ left a new approval message for at FM4 NIGHT PA…" at bounding box center [596, 378] width 777 height 618
